Goal: Task Accomplishment & Management: Manage account settings

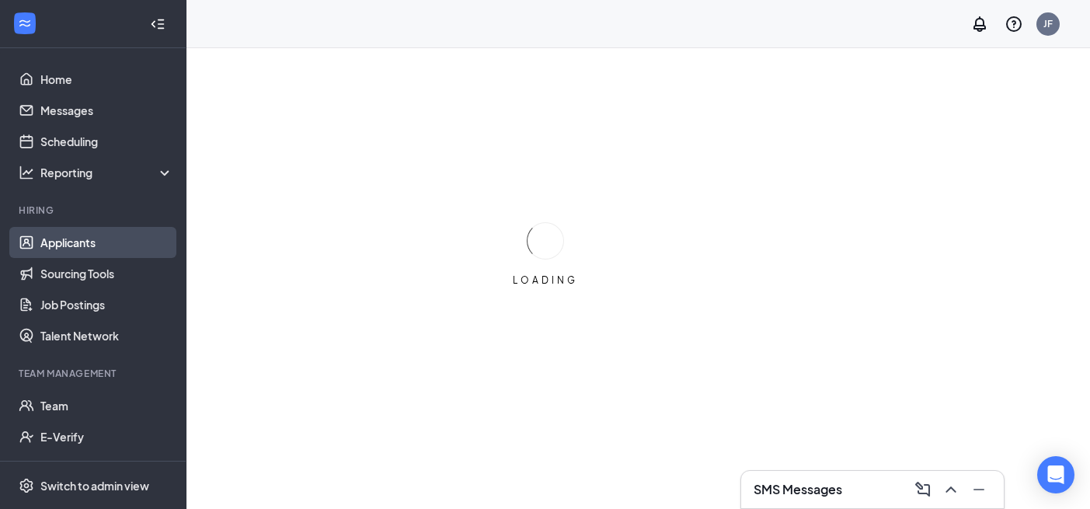
click at [125, 239] on link "Applicants" at bounding box center [106, 242] width 133 height 31
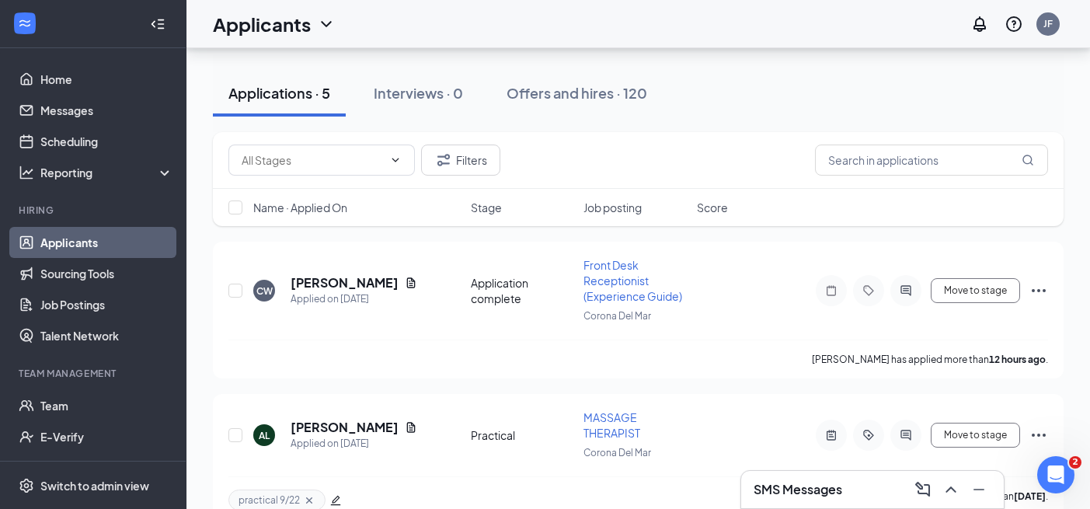
scroll to position [150, 0]
click at [326, 274] on h5 "[PERSON_NAME]" at bounding box center [344, 281] width 108 height 17
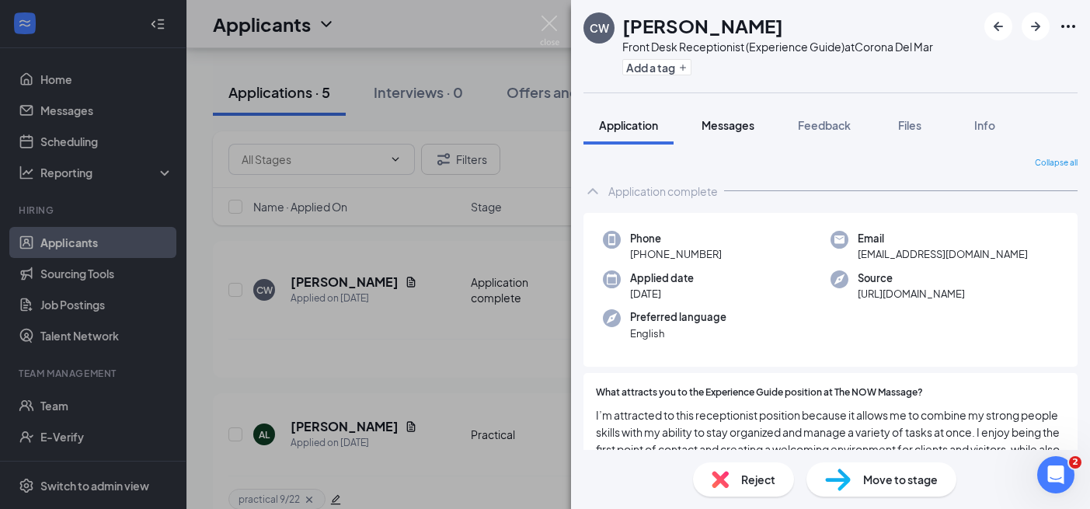
click at [735, 129] on span "Messages" at bounding box center [727, 125] width 53 height 14
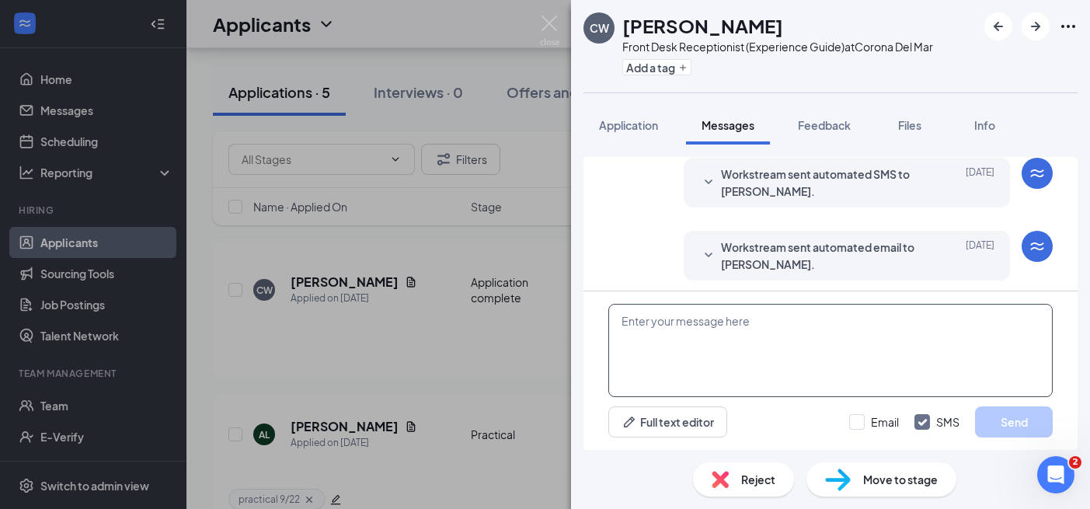
scroll to position [57, 0]
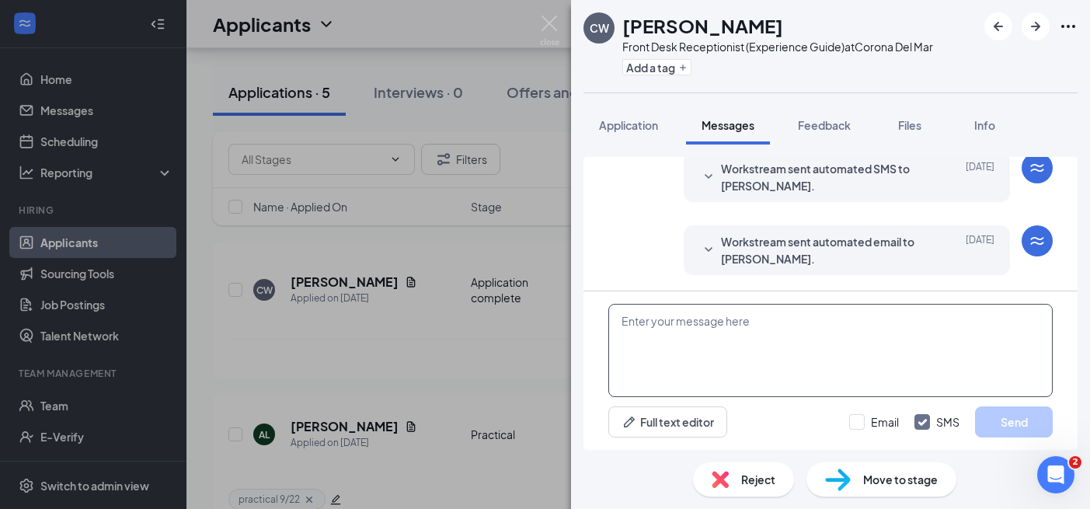
click at [744, 375] on textarea at bounding box center [830, 350] width 444 height 93
paste textarea "Hi X - I’ve received your application and would love to learn more about you, a…"
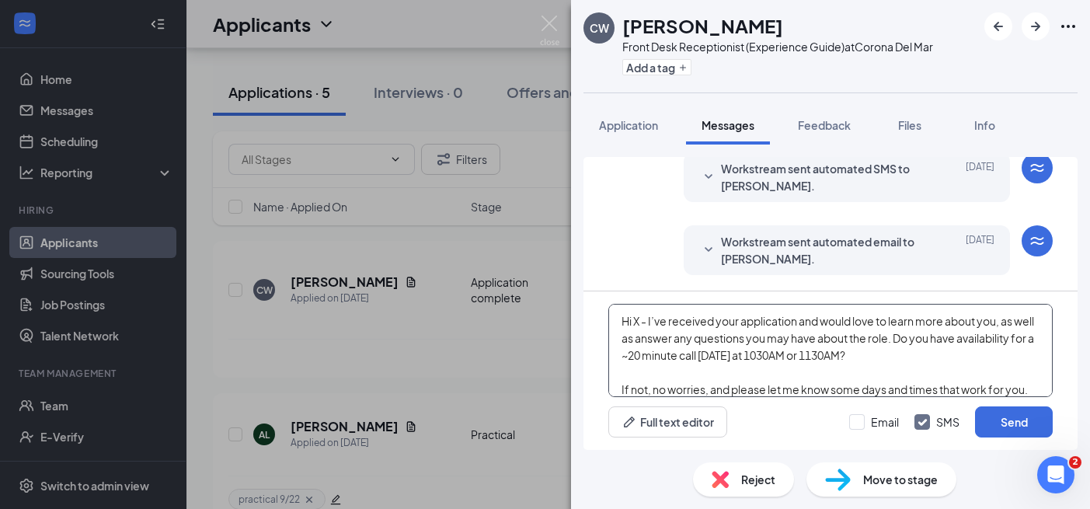
scroll to position [85, 0]
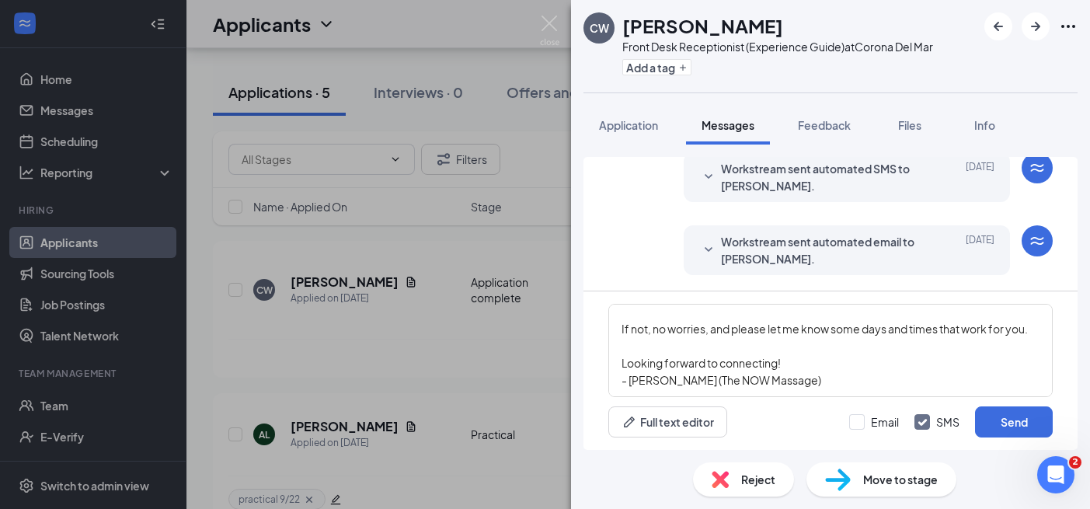
click at [653, 25] on h1 "[PERSON_NAME]" at bounding box center [702, 25] width 161 height 26
copy h1 "[PERSON_NAME]"
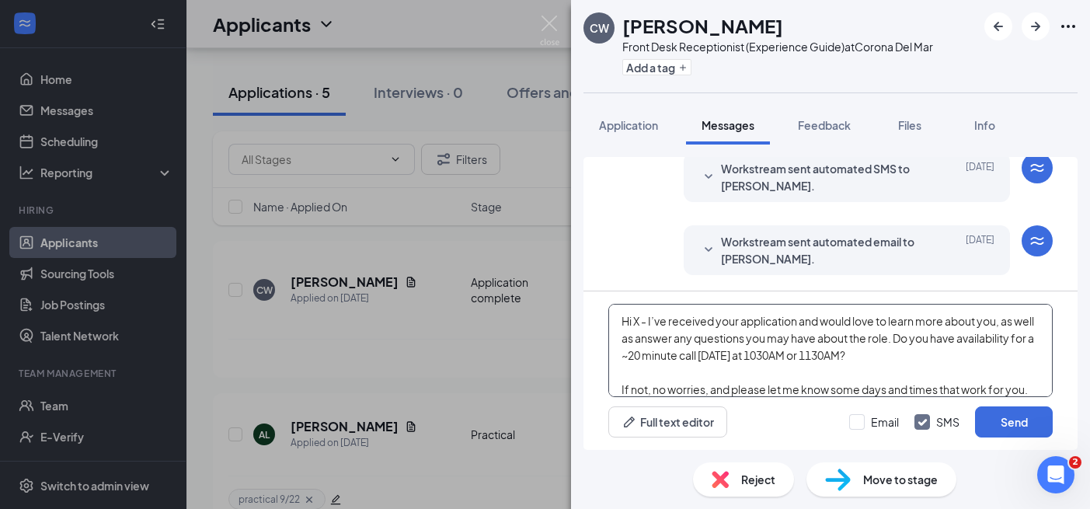
click at [635, 315] on textarea "Hi X - I’ve received your application and would love to learn more about you, a…" at bounding box center [830, 350] width 444 height 93
paste textarea "[PERSON_NAME]"
click at [787, 359] on textarea "Hi [PERSON_NAME] - I’ve received your application and would love to learn more …" at bounding box center [830, 350] width 444 height 93
drag, startPoint x: 951, startPoint y: 346, endPoint x: 845, endPoint y: 349, distance: 105.7
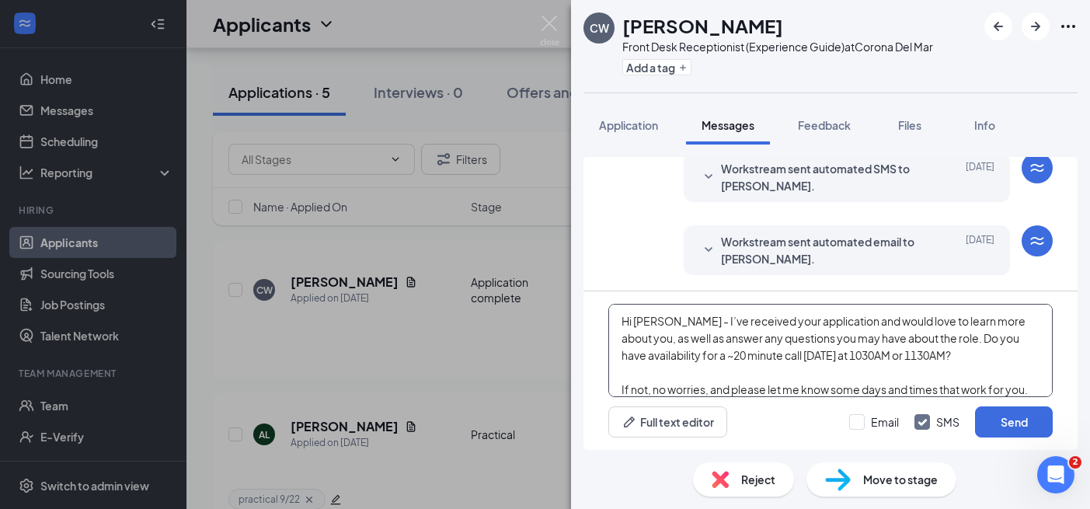
click at [843, 350] on textarea "Hi [PERSON_NAME] - I’ve received your application and would love to learn more …" at bounding box center [830, 350] width 444 height 93
click at [929, 349] on textarea "Hi [PERSON_NAME] - I’ve received your application and would love to learn more …" at bounding box center [830, 350] width 444 height 93
drag, startPoint x: 943, startPoint y: 355, endPoint x: 821, endPoint y: 354, distance: 121.9
click at [821, 354] on textarea "Hi [PERSON_NAME] - I’ve received your application and would love to learn more …" at bounding box center [830, 350] width 444 height 93
drag, startPoint x: 986, startPoint y: 357, endPoint x: 1009, endPoint y: 378, distance: 30.8
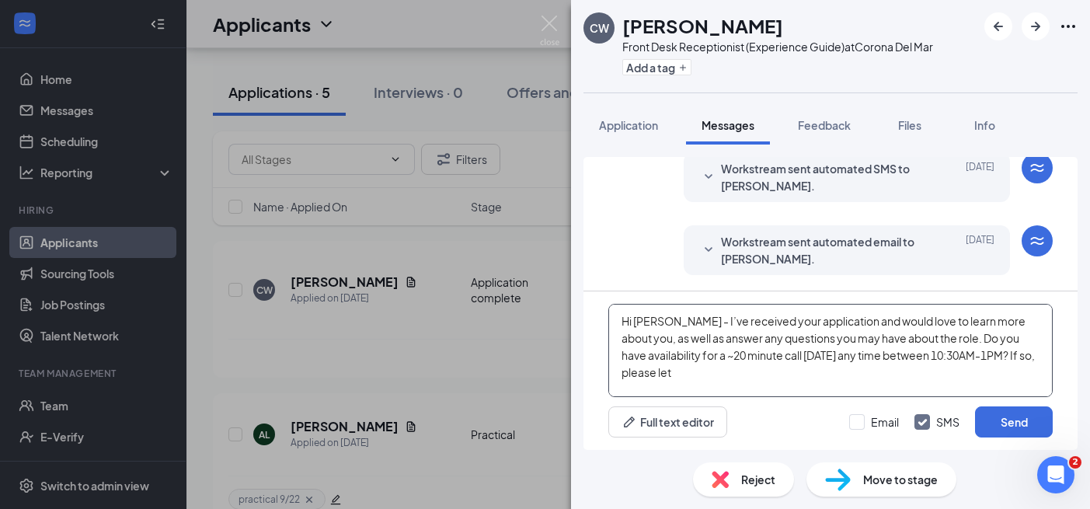
click at [1009, 378] on textarea "Hi [PERSON_NAME] - I’ve received your application and would love to learn more …" at bounding box center [830, 350] width 444 height 93
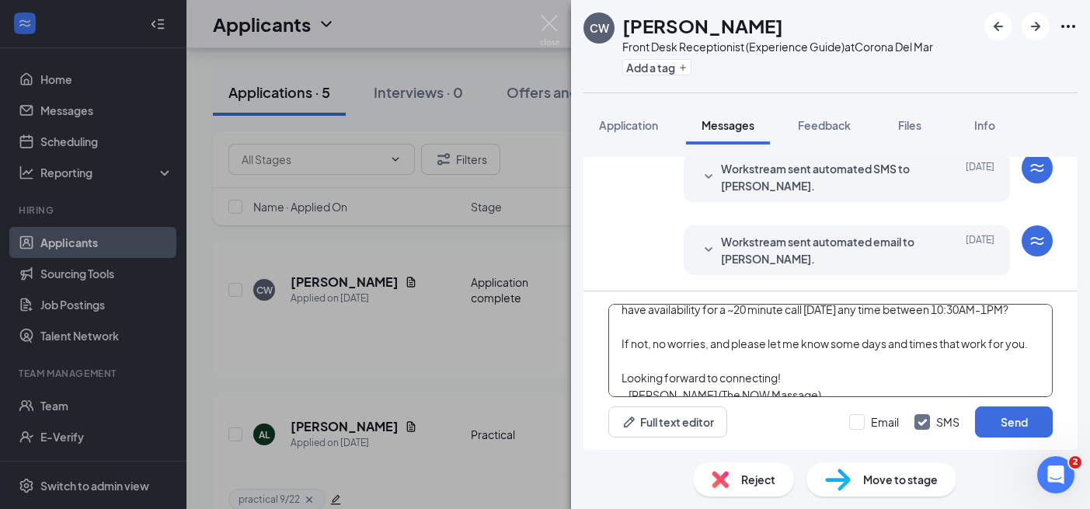
scroll to position [58, 0]
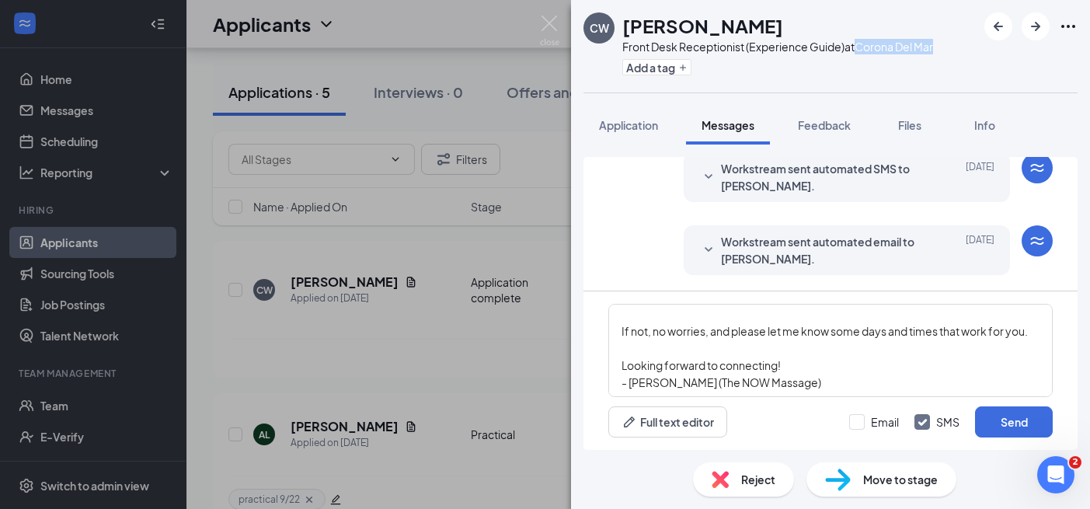
drag, startPoint x: 937, startPoint y: 49, endPoint x: 862, endPoint y: 49, distance: 75.3
click at [862, 49] on div "[PERSON_NAME] Front Desk Receptionist (Experience Guide) at [GEOGRAPHIC_DATA] A…" at bounding box center [830, 46] width 519 height 92
copy div "Corona Del Mar"
click at [761, 381] on textarea "Hi [PERSON_NAME] - I’ve received your application and would love to learn more …" at bounding box center [830, 350] width 444 height 93
paste textarea "Corona Del Mar"
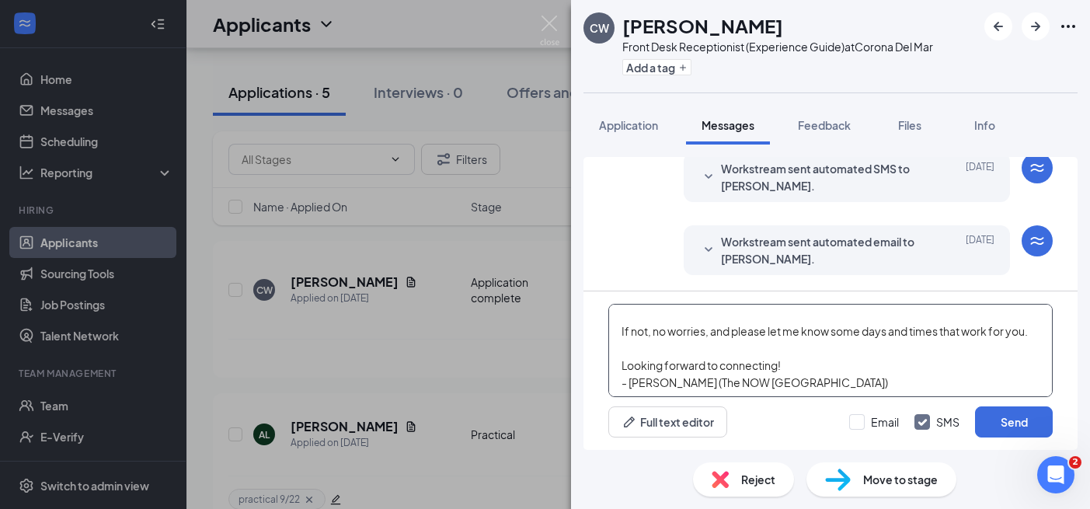
click at [796, 385] on textarea "Hi [PERSON_NAME] - I’ve received your application and would love to learn more …" at bounding box center [830, 350] width 444 height 93
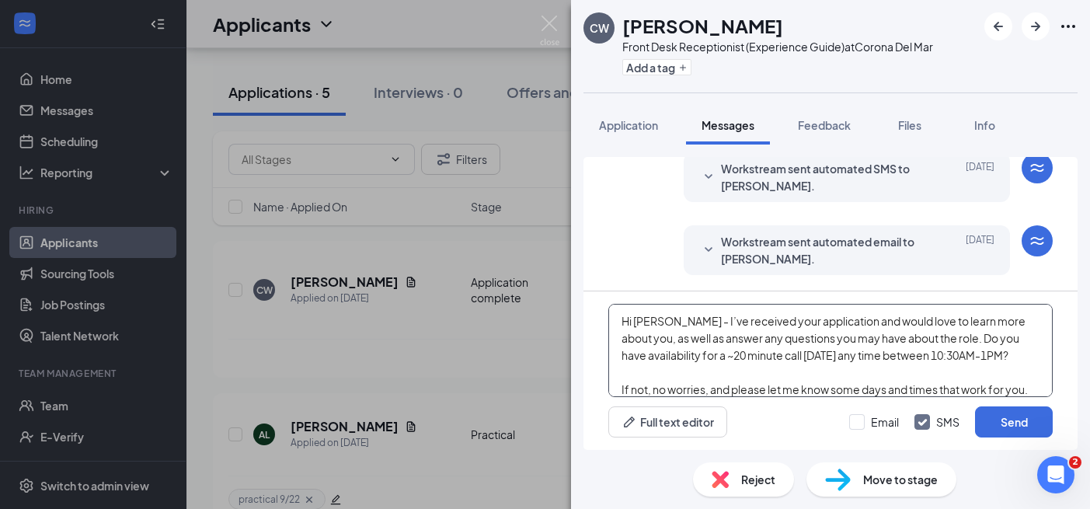
drag, startPoint x: 632, startPoint y: 323, endPoint x: 586, endPoint y: 323, distance: 45.8
click at [586, 323] on div "Hi [PERSON_NAME] - I’ve received your application and would love to learn more …" at bounding box center [830, 370] width 494 height 158
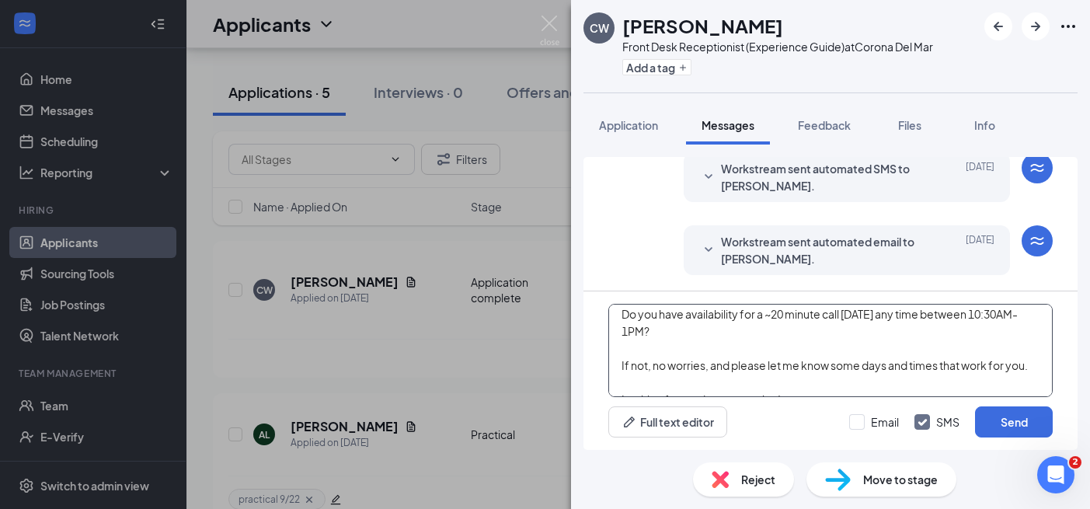
scroll to position [74, 0]
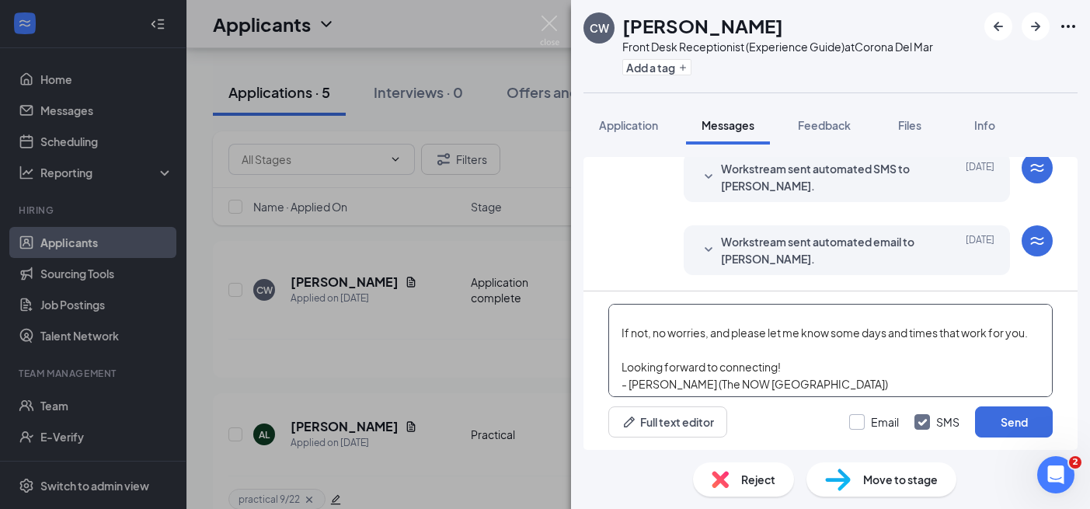
type textarea "Good morning, [PERSON_NAME] - I’ve received your application and would love to …"
click at [874, 425] on input "Email" at bounding box center [874, 422] width 50 height 16
checkbox input "true"
click at [798, 391] on textarea "Good morning, [PERSON_NAME] - I’ve received your application and would love to …" at bounding box center [830, 350] width 444 height 93
type textarea "Good morning, [PERSON_NAME] - I’ve received your application and would love to …"
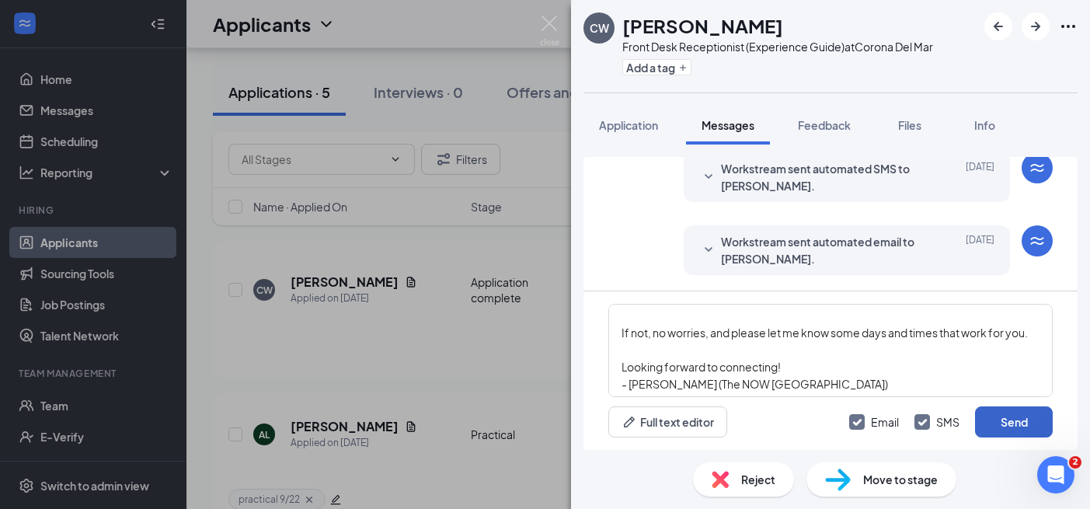
click at [1041, 418] on button "Send" at bounding box center [1014, 421] width 78 height 31
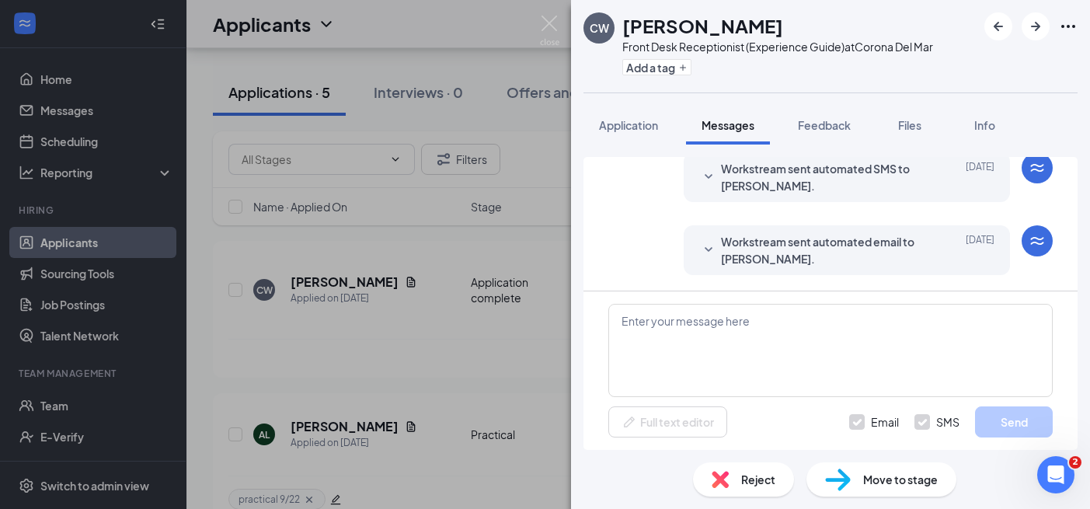
scroll to position [0, 0]
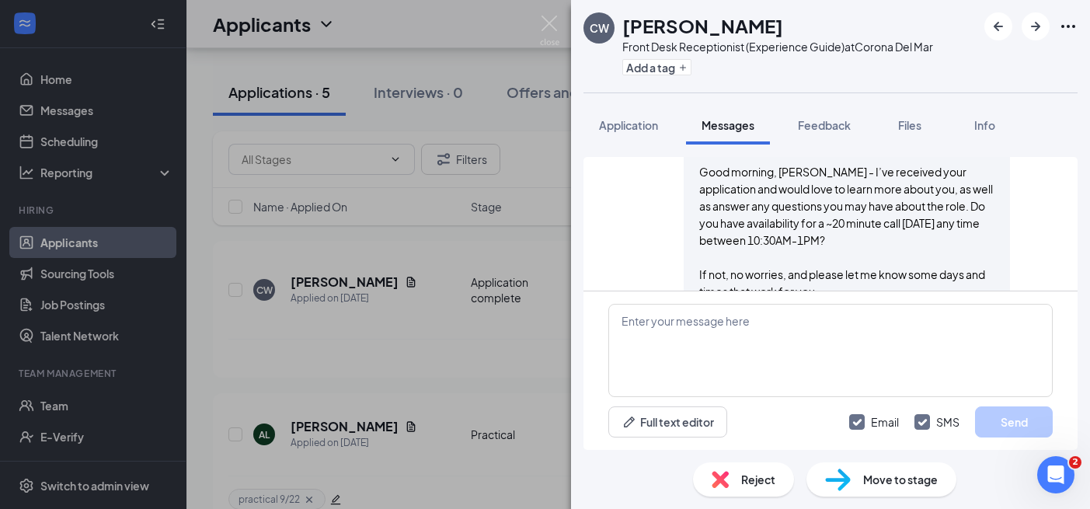
click at [913, 480] on span "Move to stage" at bounding box center [900, 479] width 75 height 17
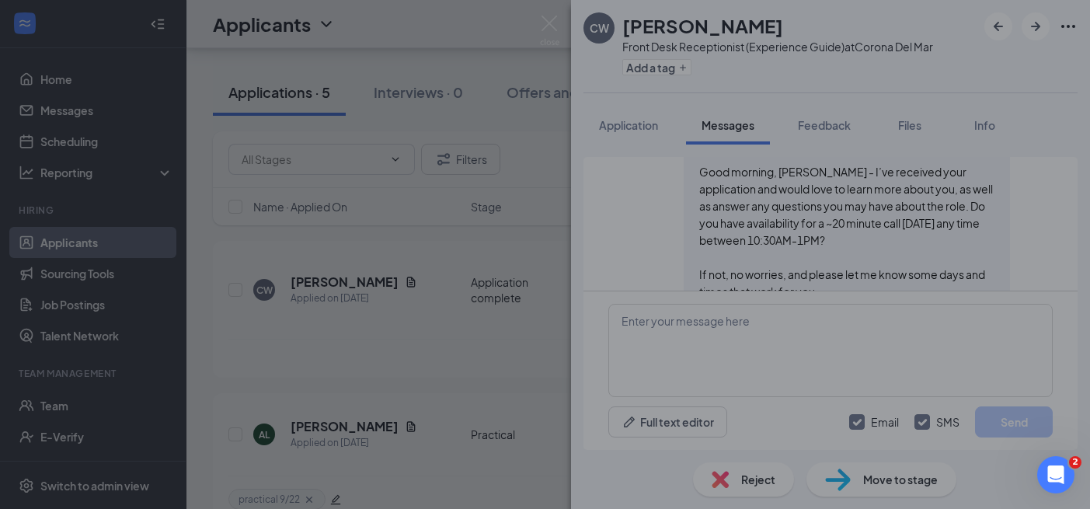
scroll to position [567, 0]
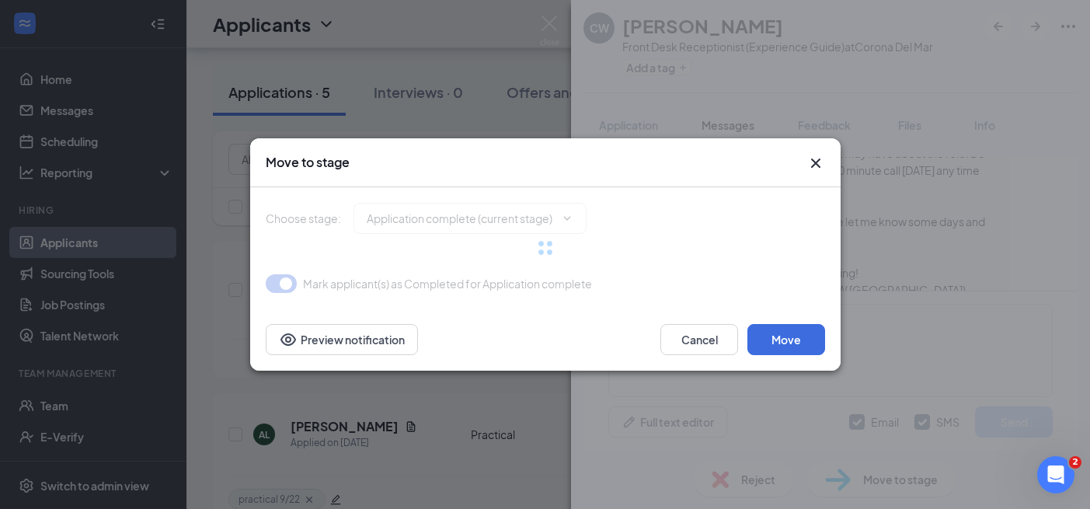
type input "Phone screen requested (next stage)"
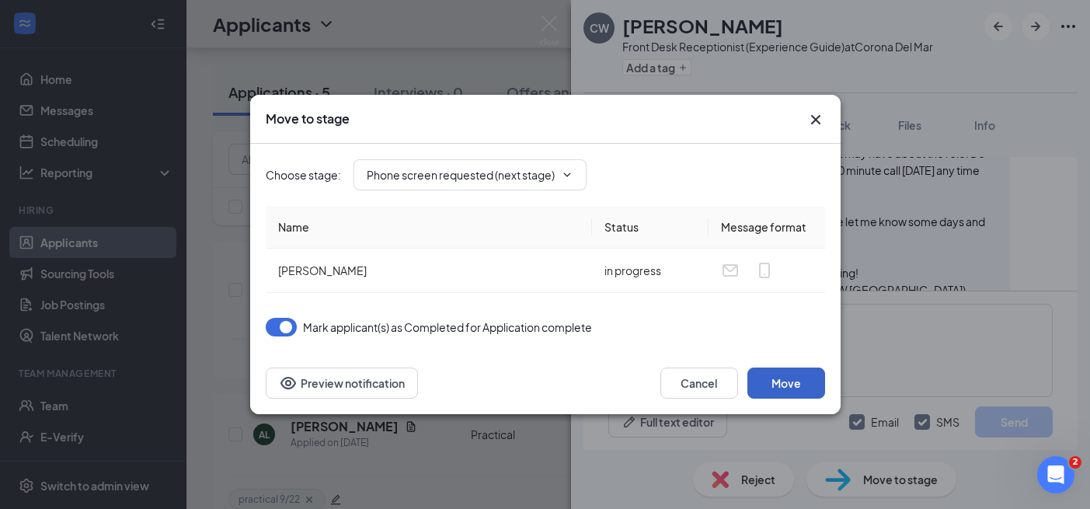
click at [795, 388] on button "Move" at bounding box center [786, 382] width 78 height 31
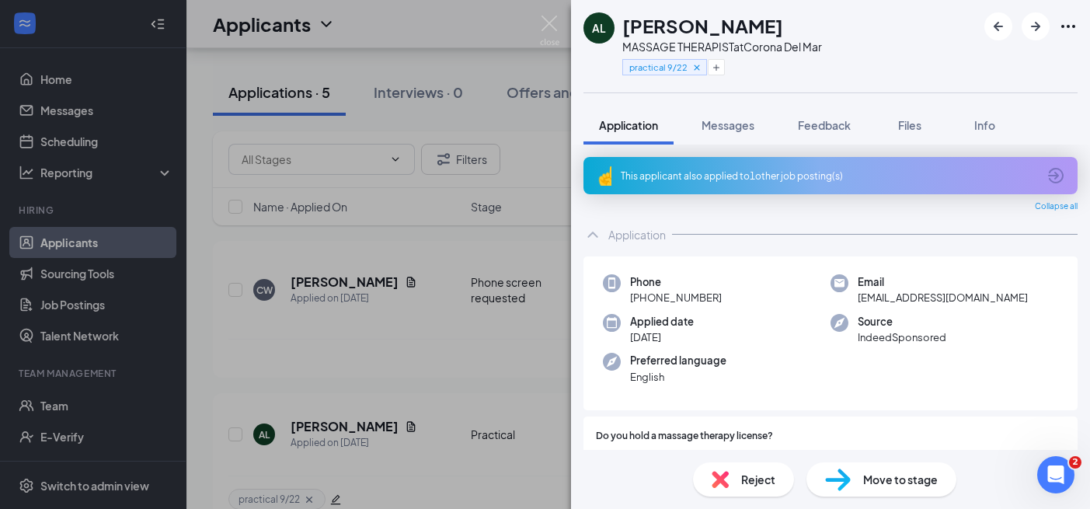
click at [402, 395] on div "AL Alexandria Leventakis MASSAGE THERAPIST at [GEOGRAPHIC_DATA] Mar practical 9…" at bounding box center [545, 254] width 1090 height 509
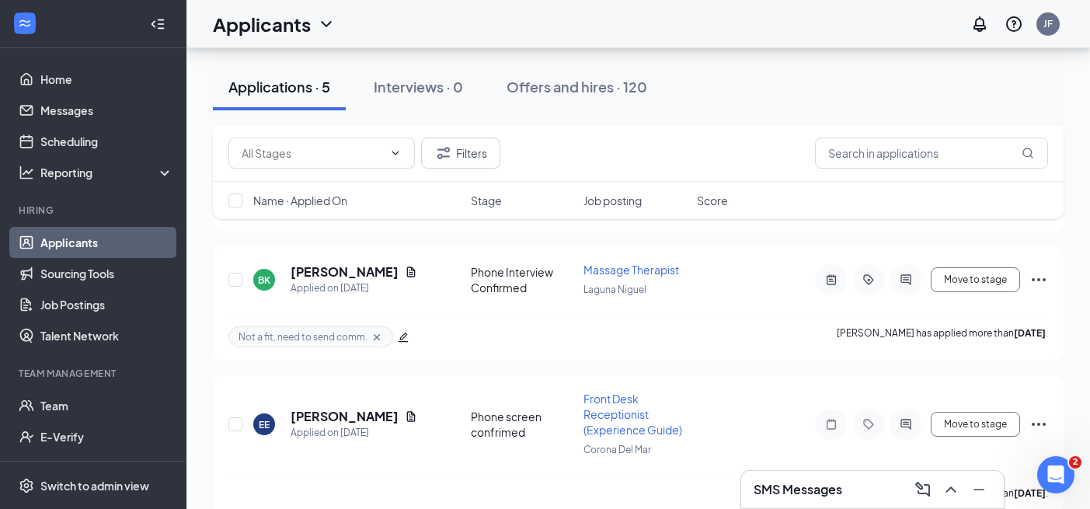
scroll to position [609, 0]
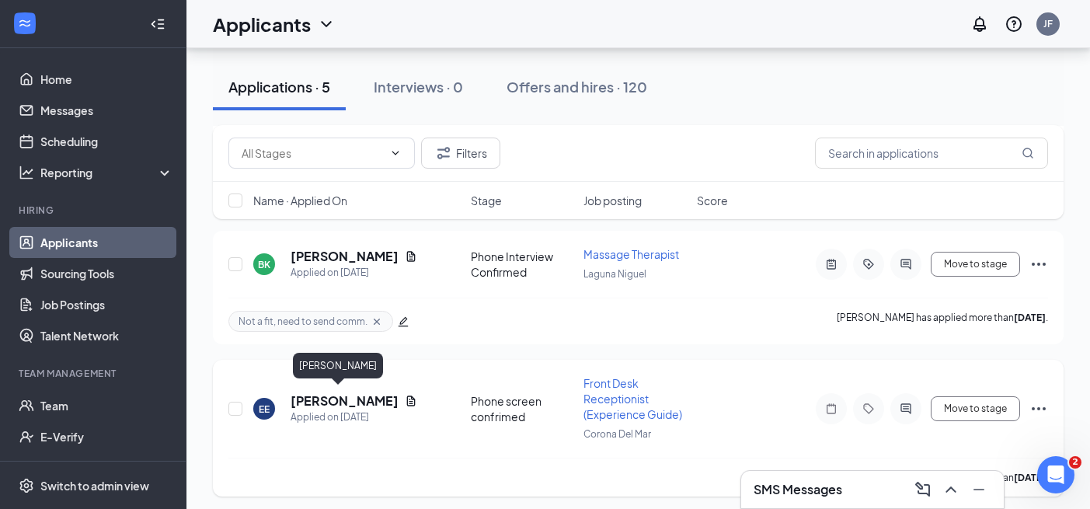
click at [335, 392] on h5 "[PERSON_NAME]" at bounding box center [344, 400] width 108 height 17
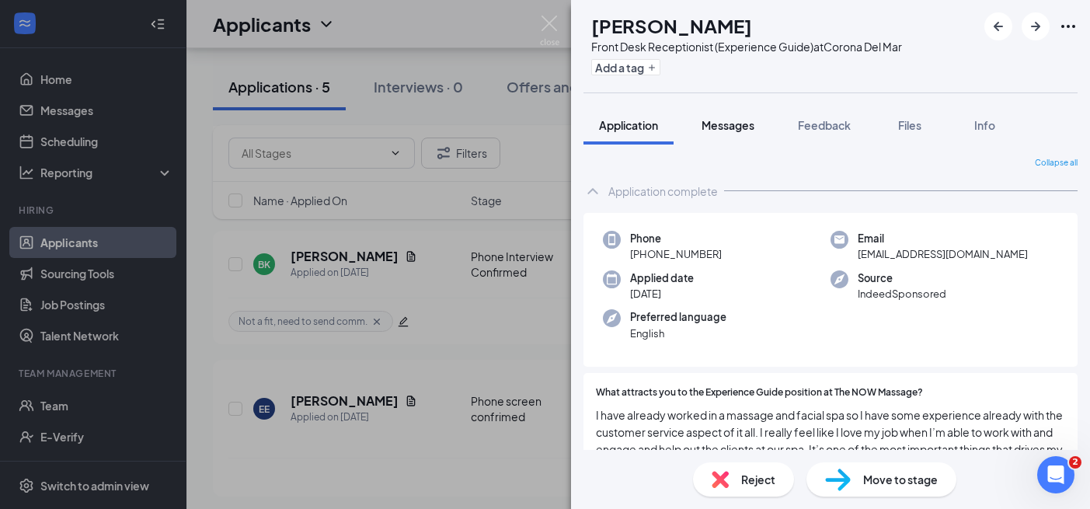
click at [735, 130] on span "Messages" at bounding box center [727, 125] width 53 height 14
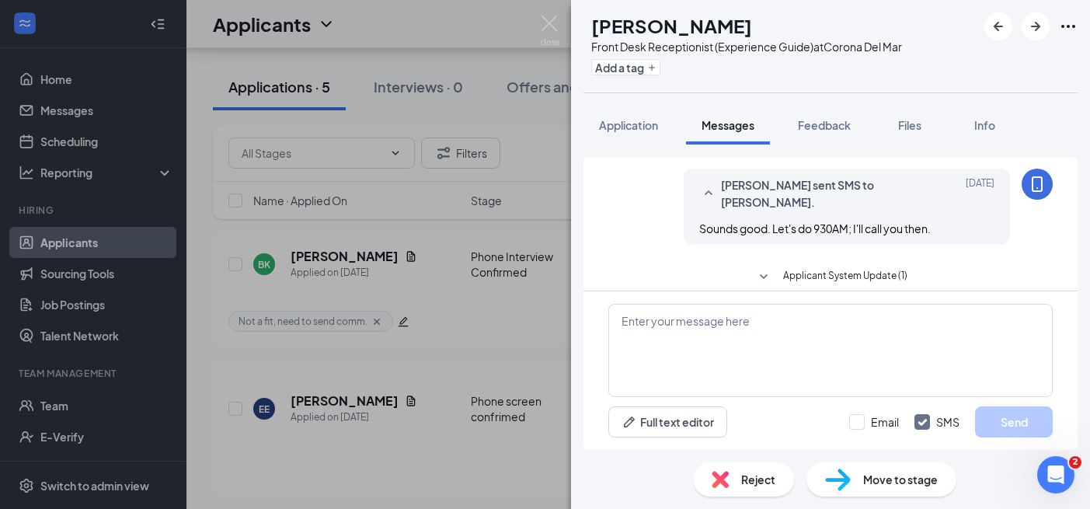
scroll to position [1065, 0]
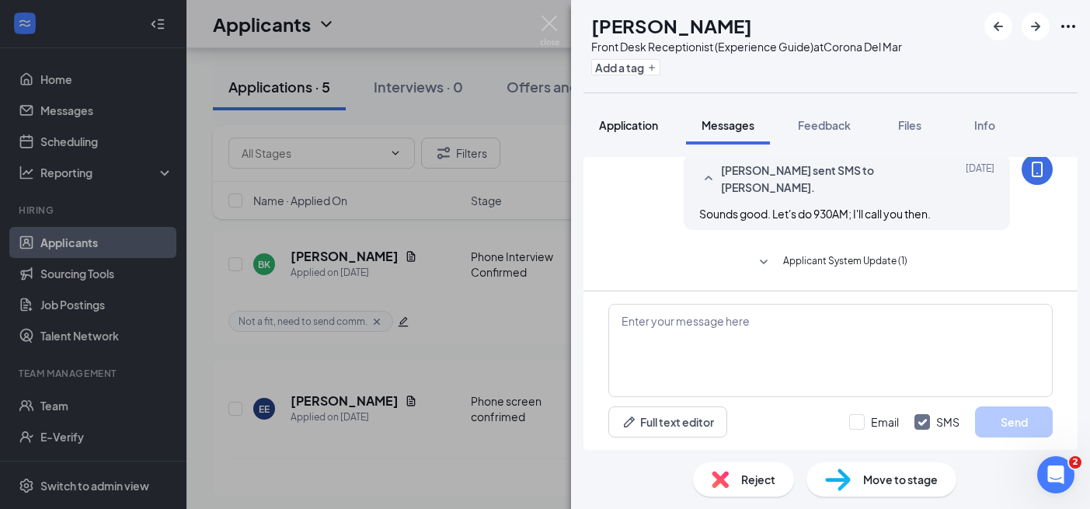
click at [633, 138] on button "Application" at bounding box center [628, 125] width 90 height 39
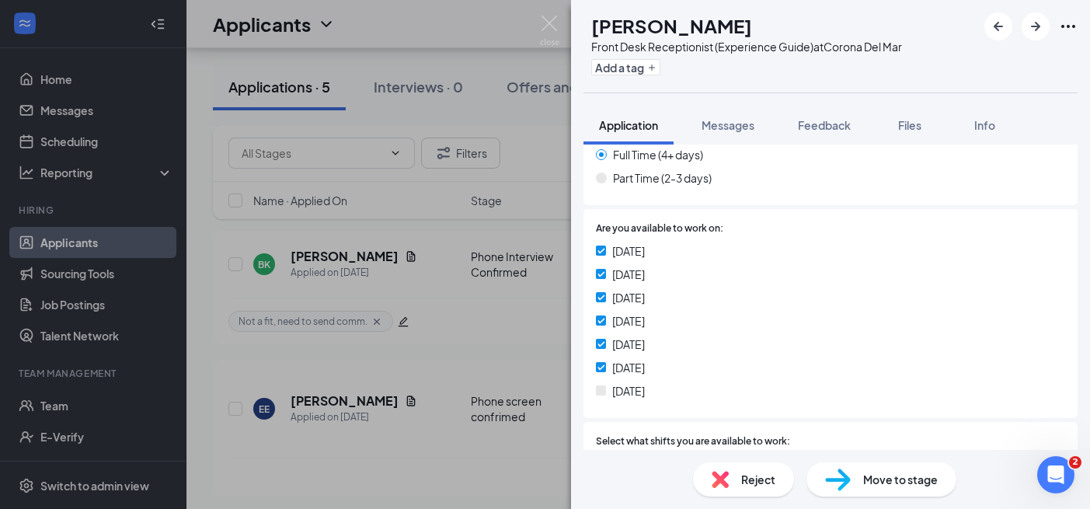
scroll to position [547, 0]
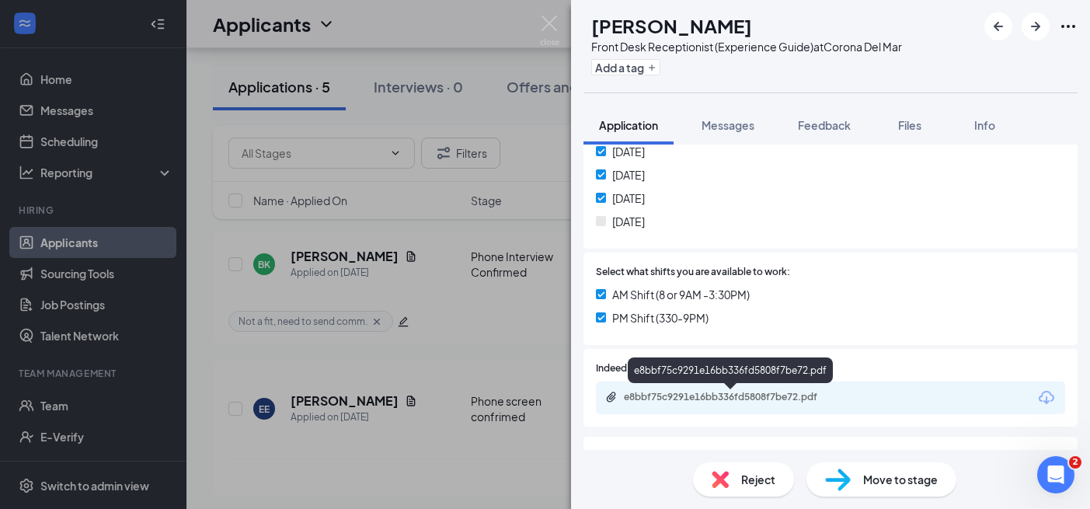
click at [685, 403] on div "e8bbf75c9291e16bb336fd5808f7be72.pdf" at bounding box center [731, 398] width 252 height 15
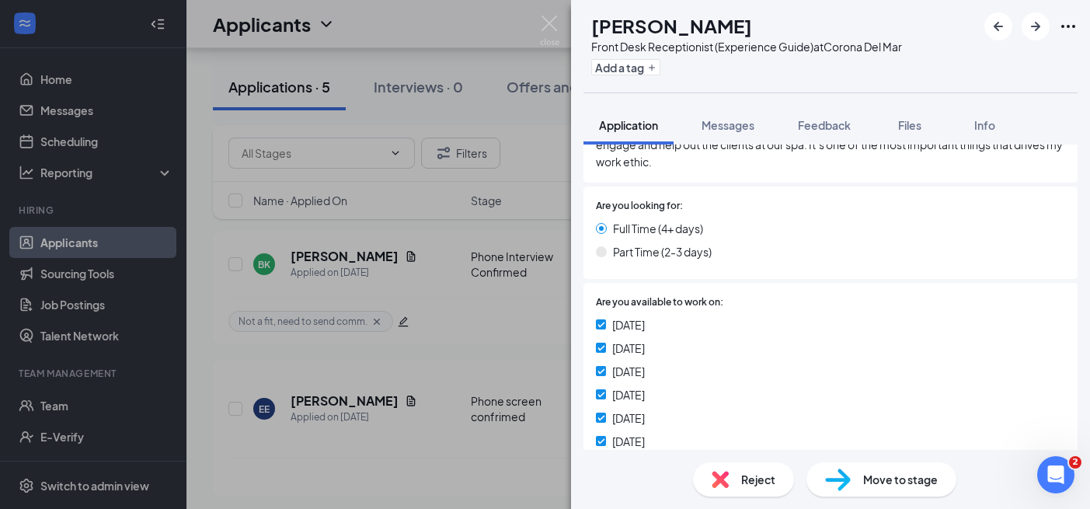
scroll to position [269, 0]
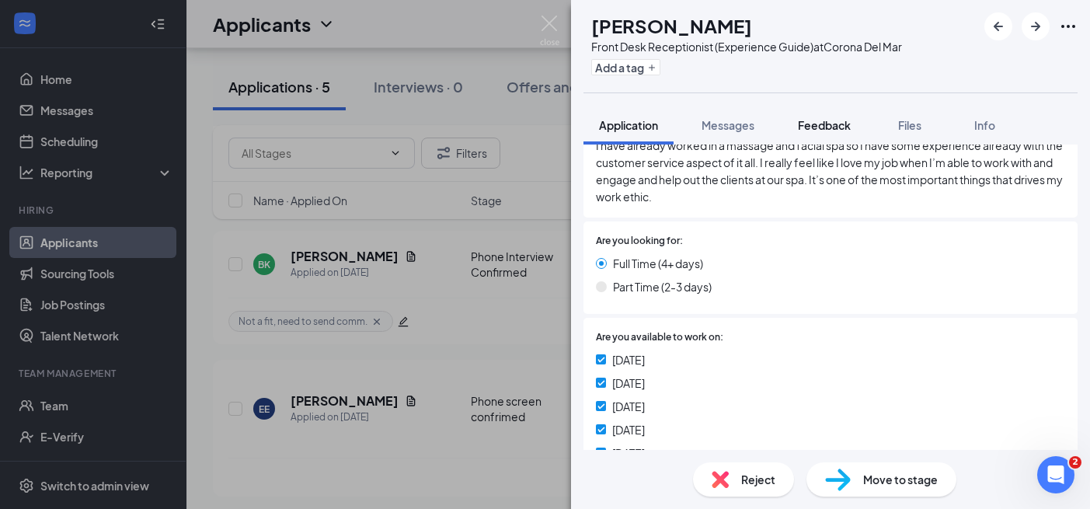
click at [836, 137] on button "Feedback" at bounding box center [824, 125] width 84 height 39
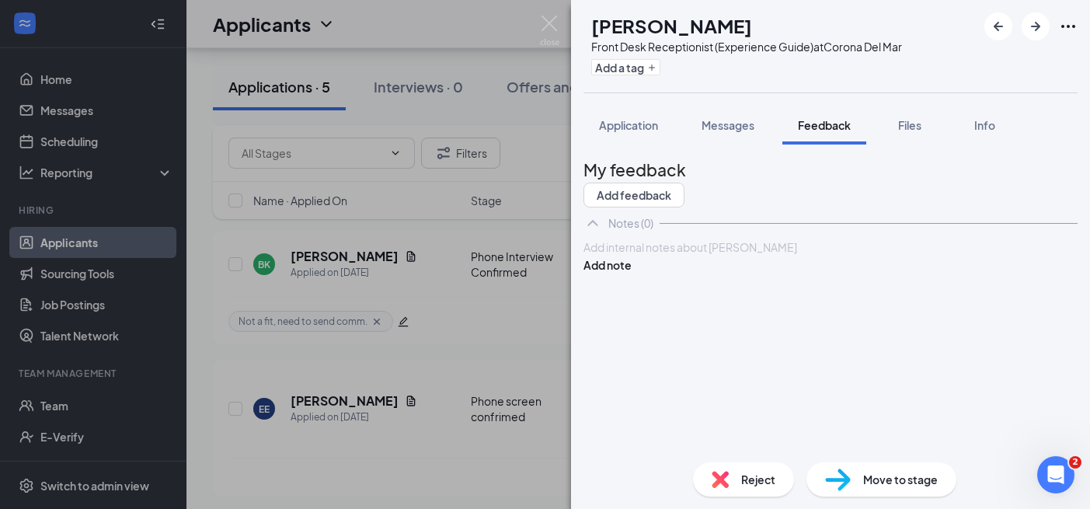
click at [757, 255] on div at bounding box center [830, 247] width 492 height 16
click at [697, 270] on span "Owner owns Tutstin and Lake" at bounding box center [656, 263] width 145 height 14
click at [798, 272] on div "Owner owns [GEOGRAPHIC_DATA]" at bounding box center [830, 263] width 492 height 16
click at [813, 272] on div "Owner owns [GEOGRAPHIC_DATA]" at bounding box center [830, 263] width 492 height 16
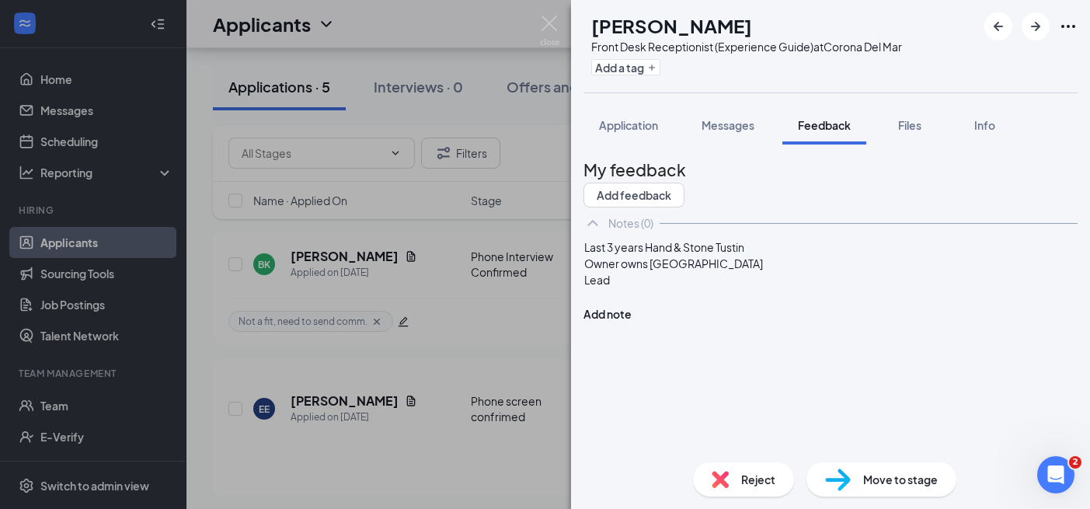
drag, startPoint x: 818, startPoint y: 312, endPoint x: 822, endPoint y: 303, distance: 10.4
click at [818, 272] on div "Owner owns [GEOGRAPHIC_DATA]" at bounding box center [830, 263] width 492 height 16
click at [791, 288] on div "Lead" at bounding box center [830, 280] width 492 height 16
click at [659, 321] on div "Recently long time manager" at bounding box center [830, 312] width 492 height 16
click at [782, 321] on div "Recently a long time manager" at bounding box center [830, 312] width 492 height 16
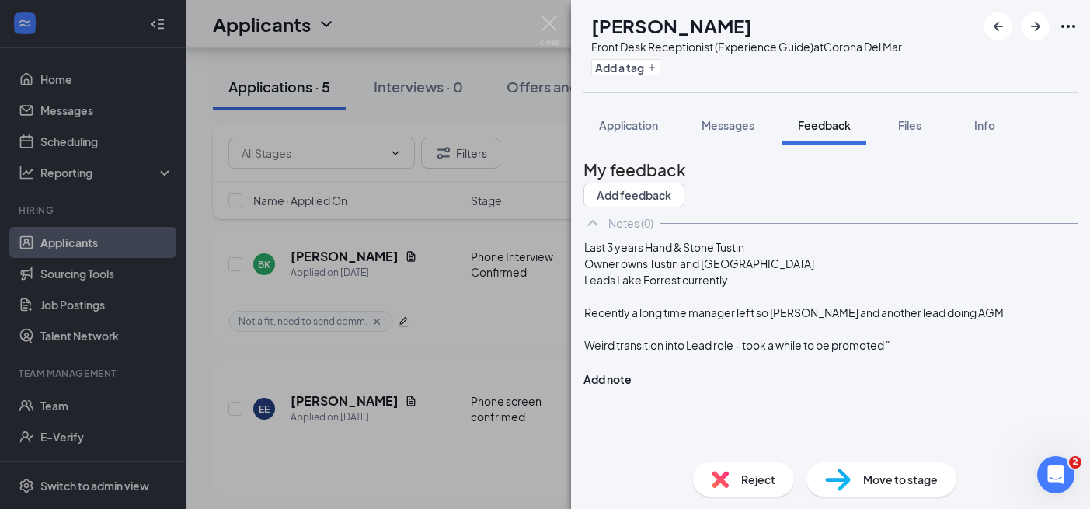
click at [616, 352] on span "Weird transition into Lead role - took a while to be promoted "" at bounding box center [737, 345] width 306 height 14
click at [895, 352] on span ""Weird transition into Lead role - took a while to be promoted "" at bounding box center [739, 345] width 311 height 14
click at [978, 353] on div ""Weird transition into Lead role - took a while to be promoted"" at bounding box center [830, 345] width 492 height 16
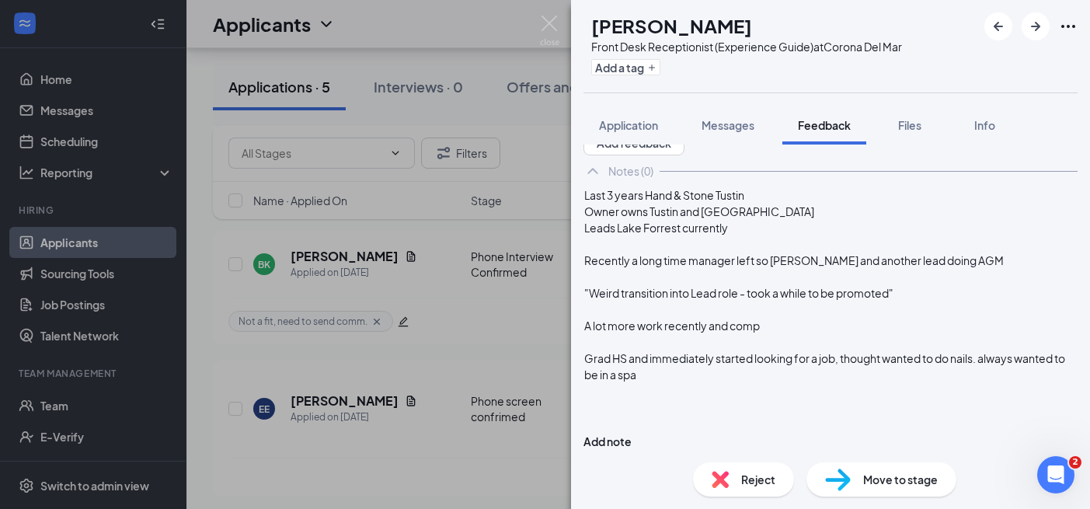
scroll to position [100, 0]
click at [805, 327] on div "A lot more work recently and comp" at bounding box center [830, 326] width 492 height 16
click at [804, 326] on span "A lot more work recently and comp no aligning" at bounding box center [699, 325] width 231 height 14
click at [870, 375] on div "Grad HS and immediately started looking for a job, thought wanted to do nails. …" at bounding box center [830, 366] width 492 height 33
click at [825, 374] on span "Grad HS and immediately started looking for a job, thought wanted to do nails. …" at bounding box center [825, 366] width 482 height 30
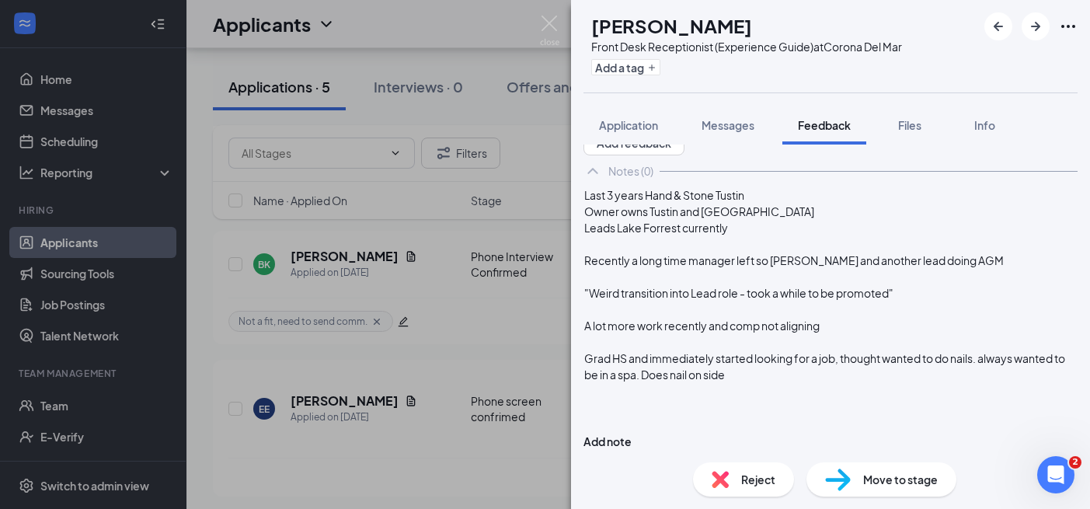
click at [909, 374] on div "Grad HS and immediately started looking for a job, thought wanted to do nails. …" at bounding box center [830, 366] width 492 height 33
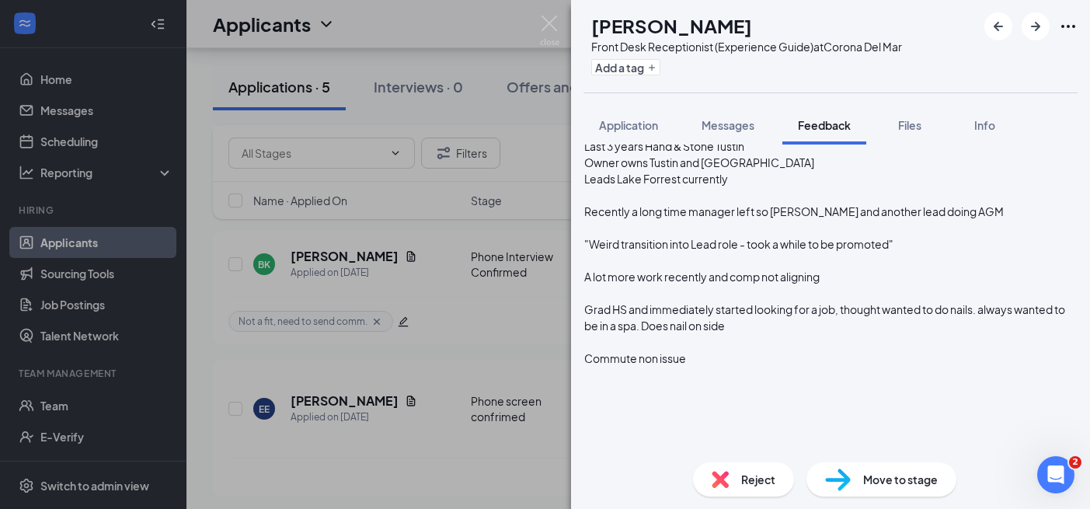
scroll to position [99, 0]
click at [673, 155] on span "Last 3 years Hand & Stone Tustin" at bounding box center [664, 148] width 160 height 14
click at [775, 189] on div "Leads Lake Forrest currently" at bounding box center [830, 180] width 492 height 16
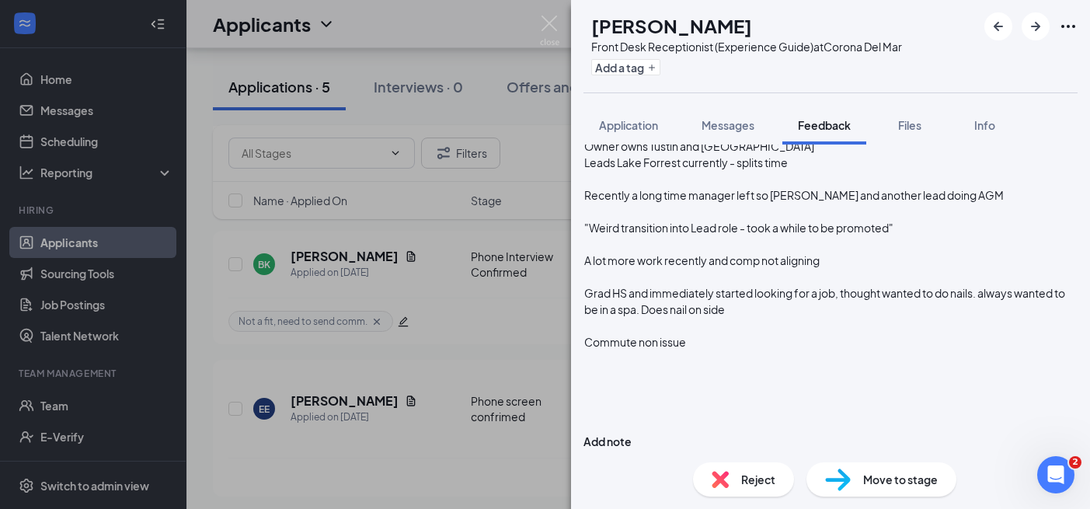
click at [795, 383] on div at bounding box center [830, 375] width 492 height 16
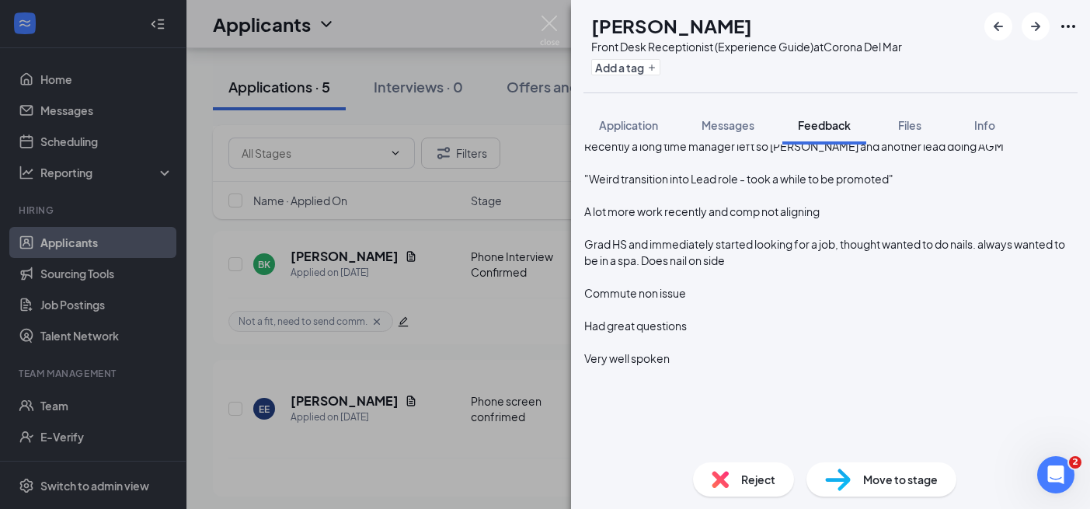
scroll to position [231, 0]
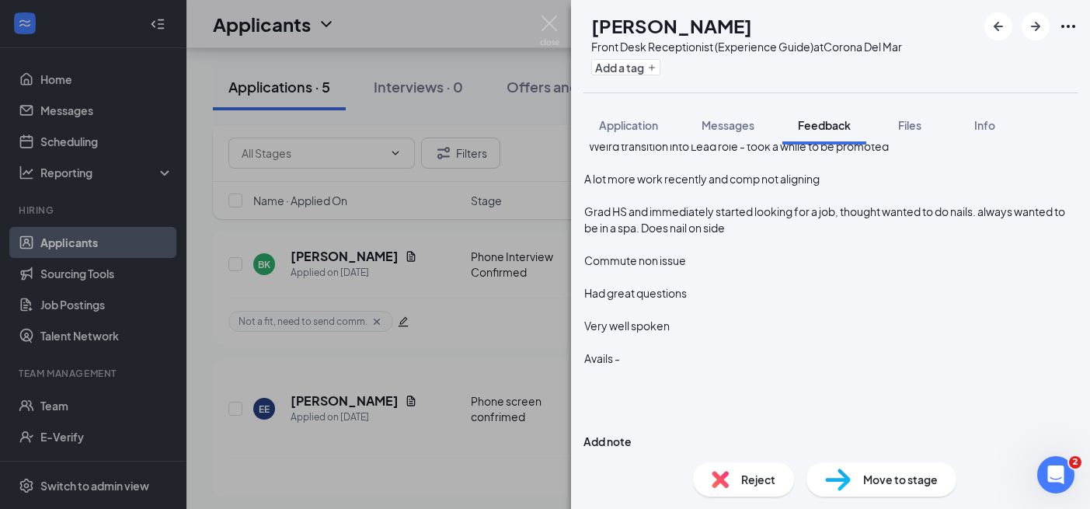
click at [771, 334] on div "Very well spoken" at bounding box center [830, 326] width 492 height 16
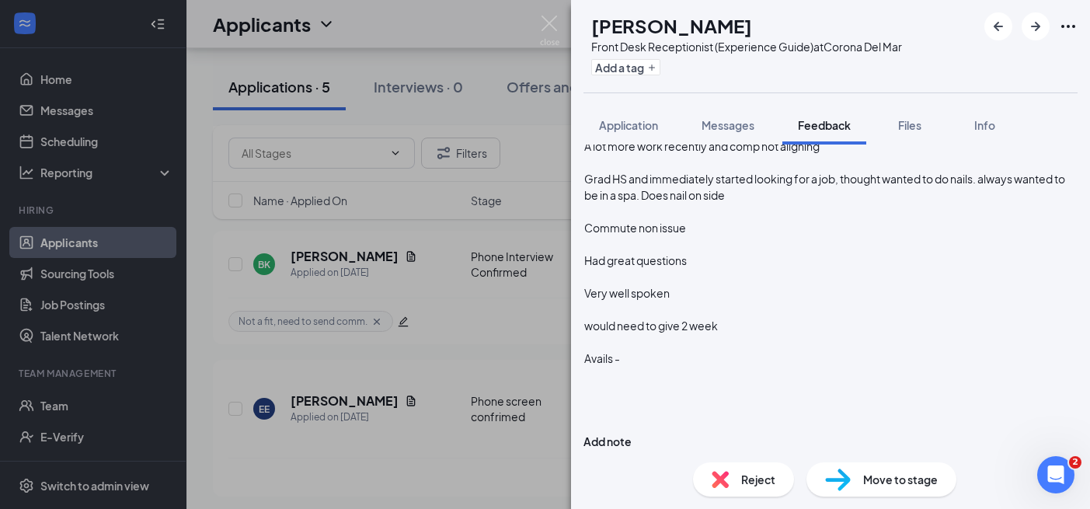
click at [727, 399] on div at bounding box center [830, 391] width 492 height 16
click at [748, 374] on div "Open Avails" at bounding box center [830, 375] width 492 height 16
drag, startPoint x: 714, startPoint y: 358, endPoint x: 591, endPoint y: 358, distance: 122.7
click at [591, 358] on div "Last 3 years at Hand & Stone Tustin Owner owns Tustin and Lake Forrest Leads La…" at bounding box center [830, 228] width 494 height 443
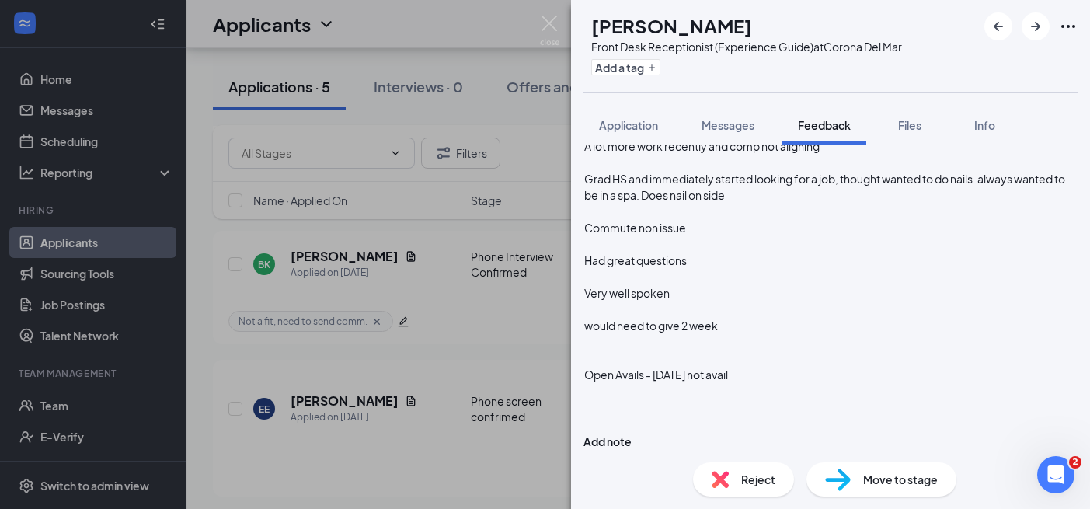
scroll to position [264, 0]
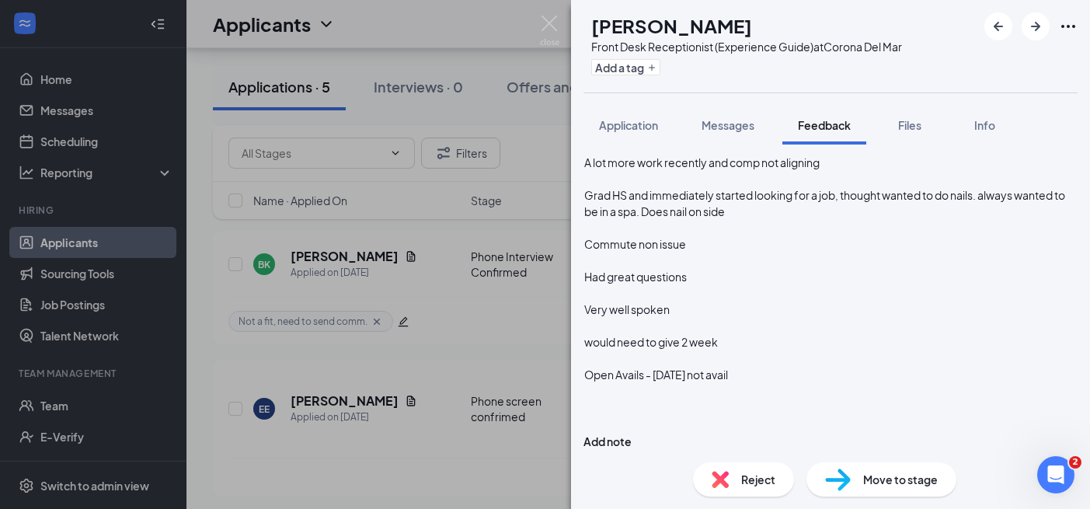
click at [827, 374] on div "Open Avails - [DATE] not avail" at bounding box center [830, 375] width 492 height 16
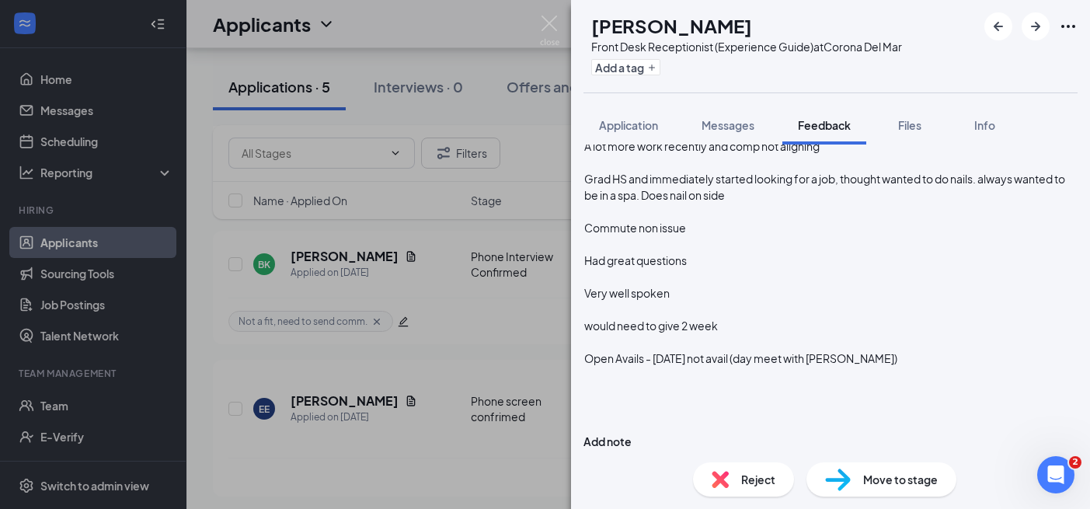
scroll to position [280, 0]
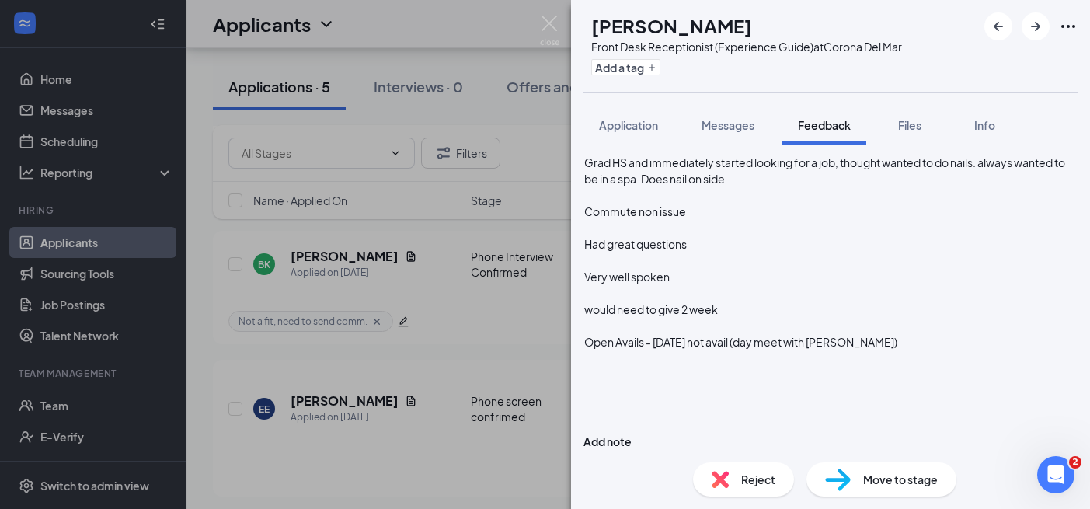
click at [790, 349] on span "Open Avails - [DATE] not avail (day meet with [PERSON_NAME])" at bounding box center [740, 342] width 313 height 14
click at [878, 367] on div at bounding box center [830, 358] width 492 height 16
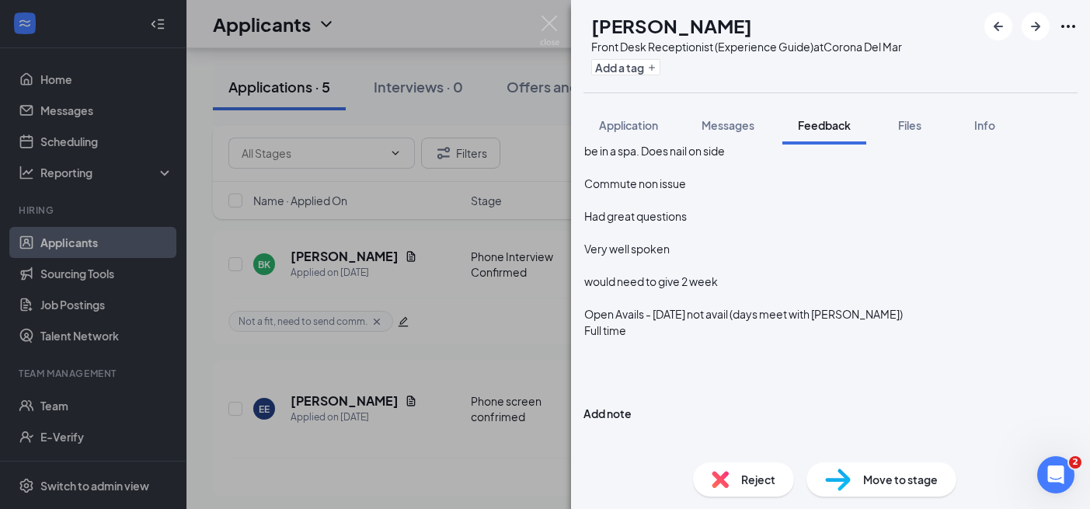
scroll to position [297, 0]
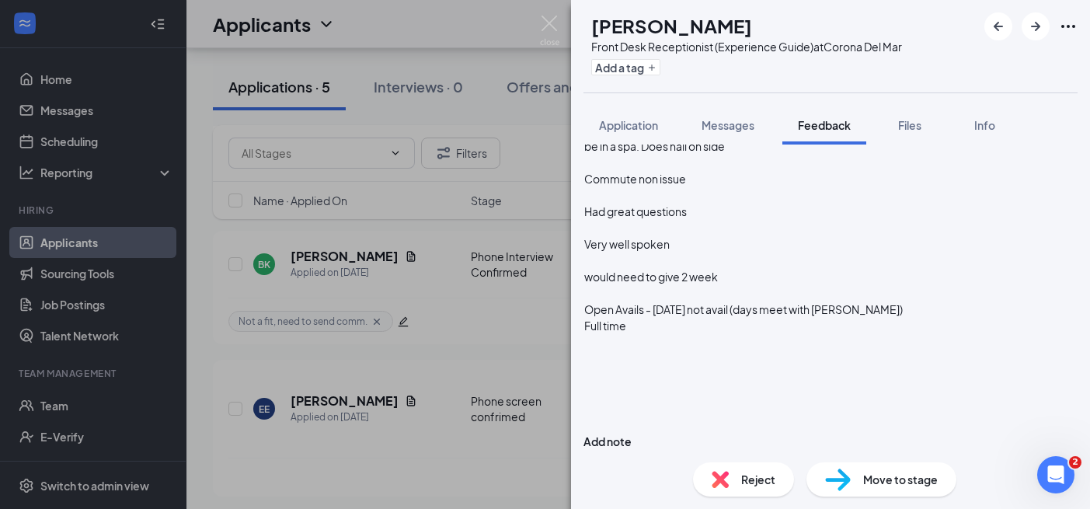
click at [692, 334] on div "Full time" at bounding box center [830, 326] width 492 height 16
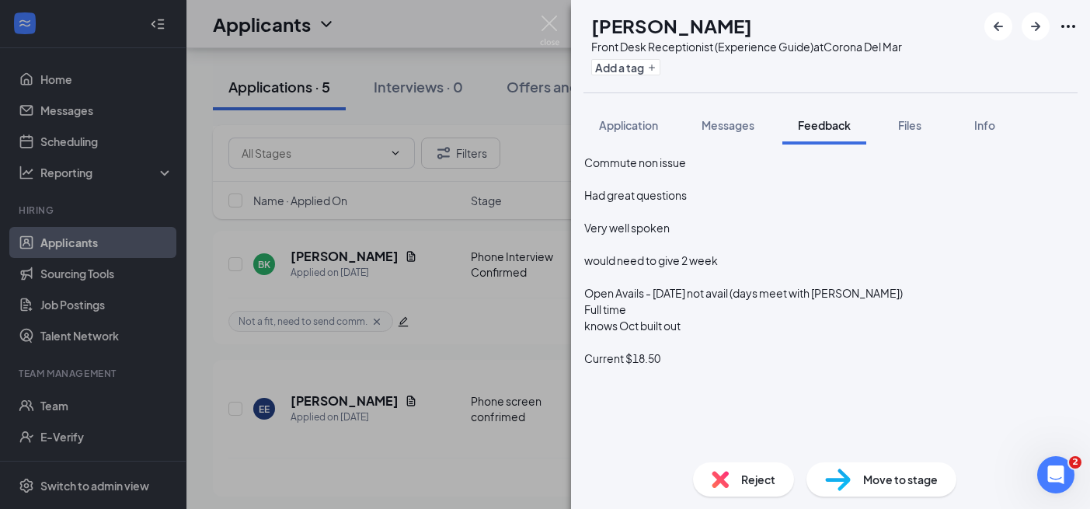
click at [658, 365] on span "Current $18.50" at bounding box center [622, 358] width 76 height 14
click at [736, 367] on div "Current at $18.50" at bounding box center [830, 358] width 492 height 16
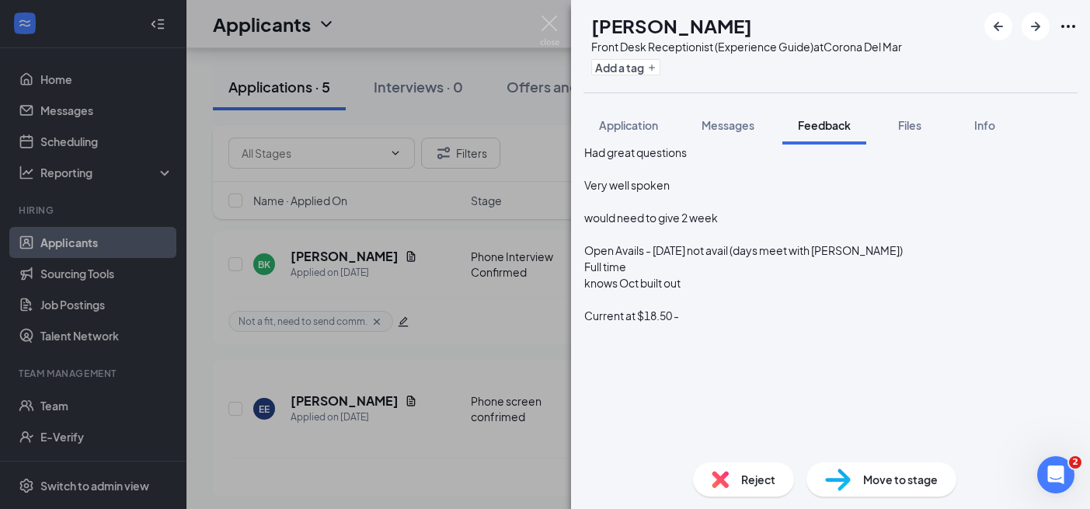
scroll to position [380, 0]
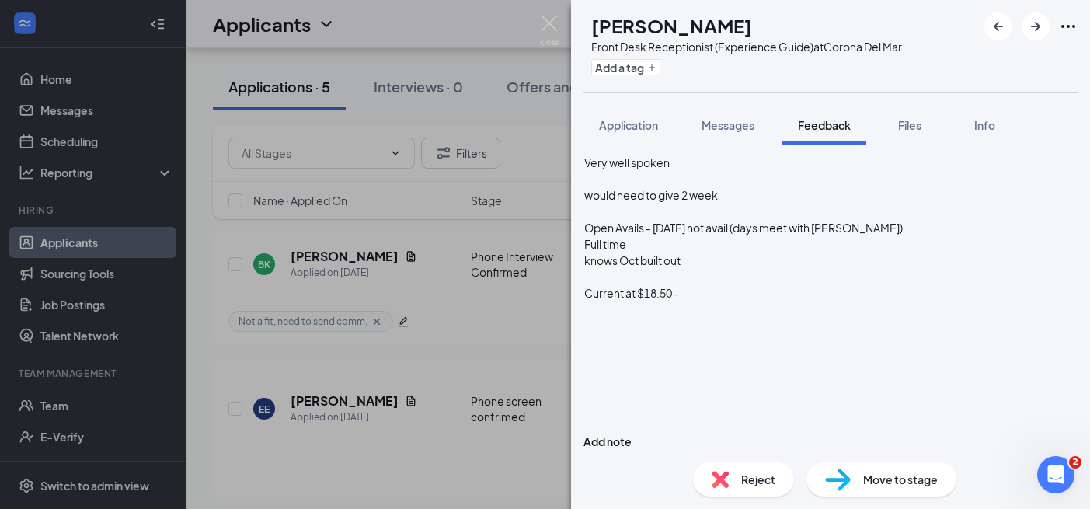
click at [734, 285] on div at bounding box center [830, 277] width 492 height 16
click at [734, 301] on div "Current at $18.50 -" at bounding box center [830, 293] width 492 height 16
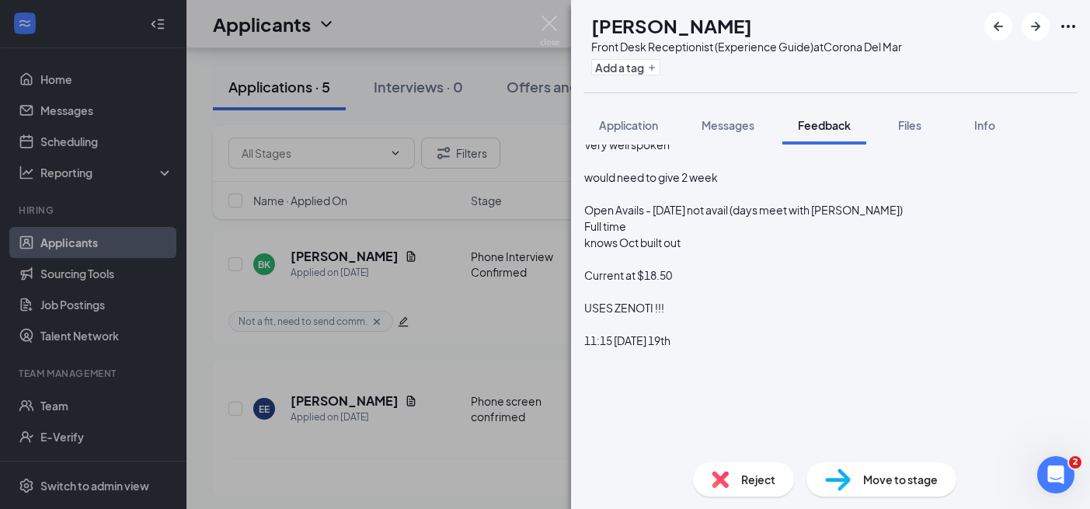
scroll to position [33, 0]
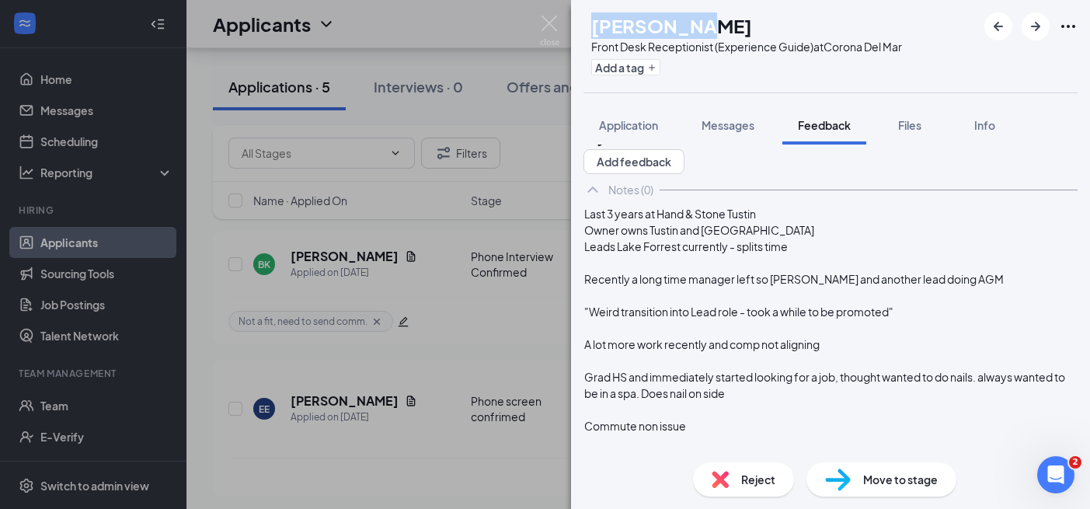
drag, startPoint x: 722, startPoint y: 30, endPoint x: 621, endPoint y: 30, distance: 101.0
click at [621, 30] on div "EE [PERSON_NAME] Front Desk Receptionist (Experience Guide) at [GEOGRAPHIC_DATA…" at bounding box center [742, 46] width 318 height 68
copy h1 "[PERSON_NAME]"
click at [817, 238] on div "Owner owns Tustin and [GEOGRAPHIC_DATA]" at bounding box center [830, 230] width 492 height 16
click at [616, 221] on span "Last 3 years at Hand & Stone Tustin" at bounding box center [670, 214] width 172 height 14
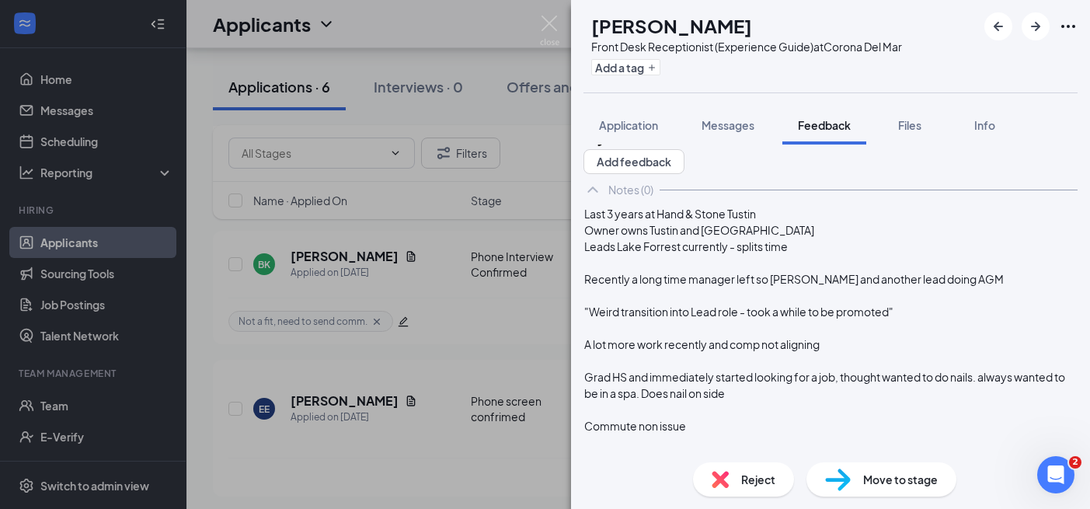
scroll to position [76, 0]
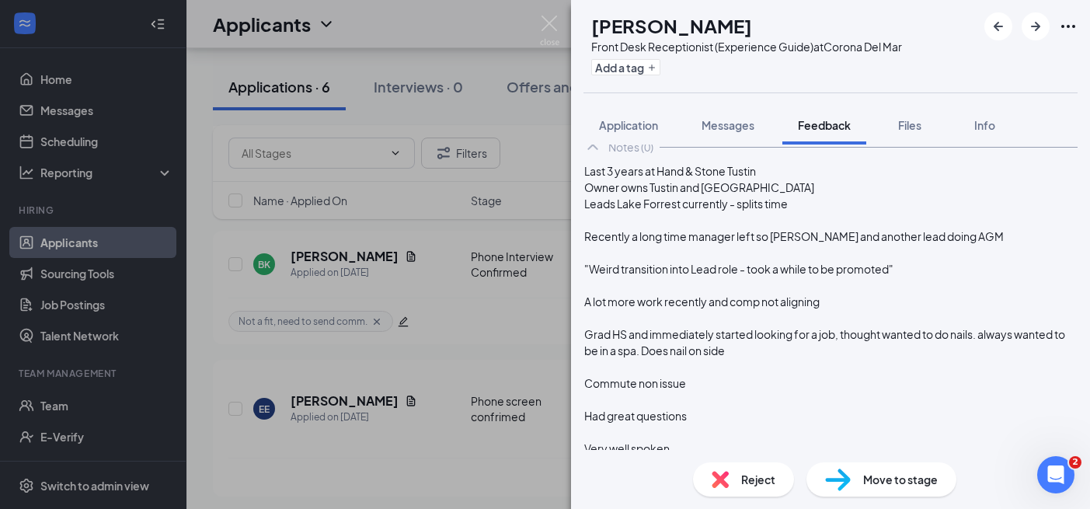
drag, startPoint x: 968, startPoint y: 398, endPoint x: 586, endPoint y: 383, distance: 382.4
click at [586, 382] on div "Last 3 years at Hand & Stone Tustin Owner owns Tustin and Lake Forrest Leads La…" at bounding box center [830, 481] width 494 height 638
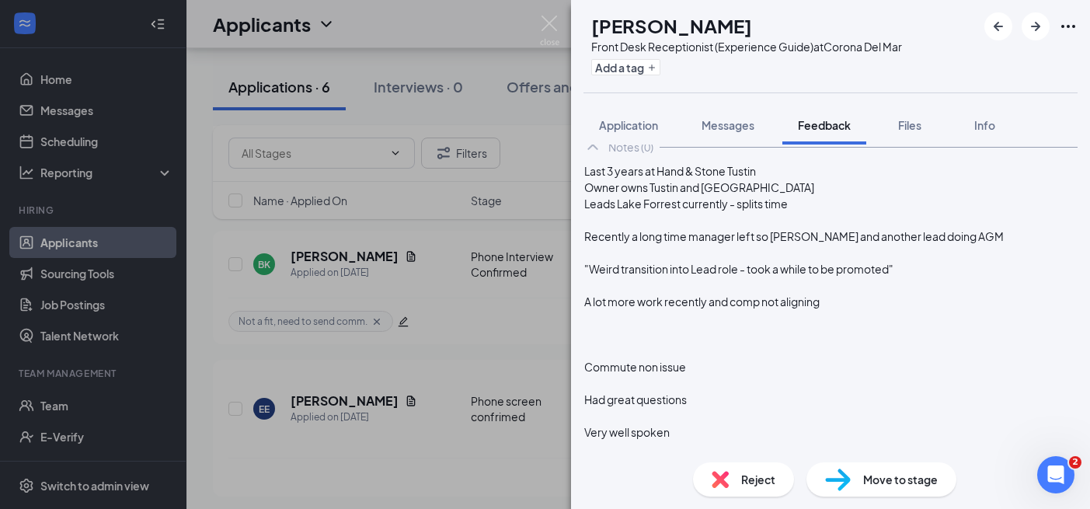
click at [608, 215] on div "Last 3 years at Hand & Stone Tustin Owner owns Tustin and Lake Forrest Leads La…" at bounding box center [830, 473] width 494 height 622
click at [617, 178] on span "Last 3 years at Hand & Stone Tustin" at bounding box center [670, 171] width 172 height 14
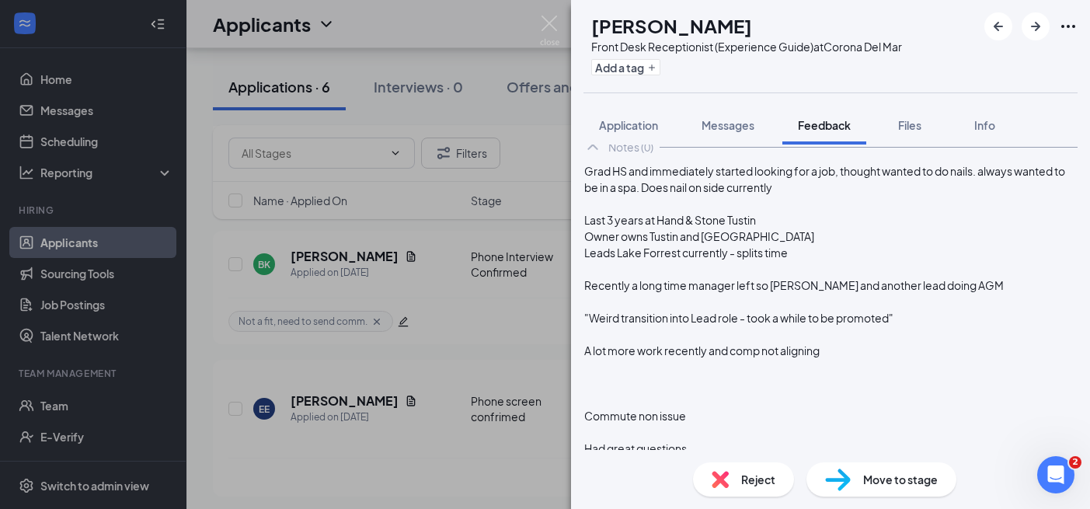
click at [810, 245] on div "Owner owns Tustin and [GEOGRAPHIC_DATA]" at bounding box center [830, 236] width 492 height 16
click at [614, 259] on span "Leads Lake Forrest currently - splits time" at bounding box center [685, 252] width 203 height 14
drag, startPoint x: 763, startPoint y: 315, endPoint x: 919, endPoint y: 315, distance: 156.1
click at [919, 261] on div "Currently leads Lake Forrest currently - splits time" at bounding box center [830, 253] width 492 height 16
click at [975, 294] on div "Recently a long time manager left so [PERSON_NAME] and another lead doing AGM" at bounding box center [830, 285] width 492 height 16
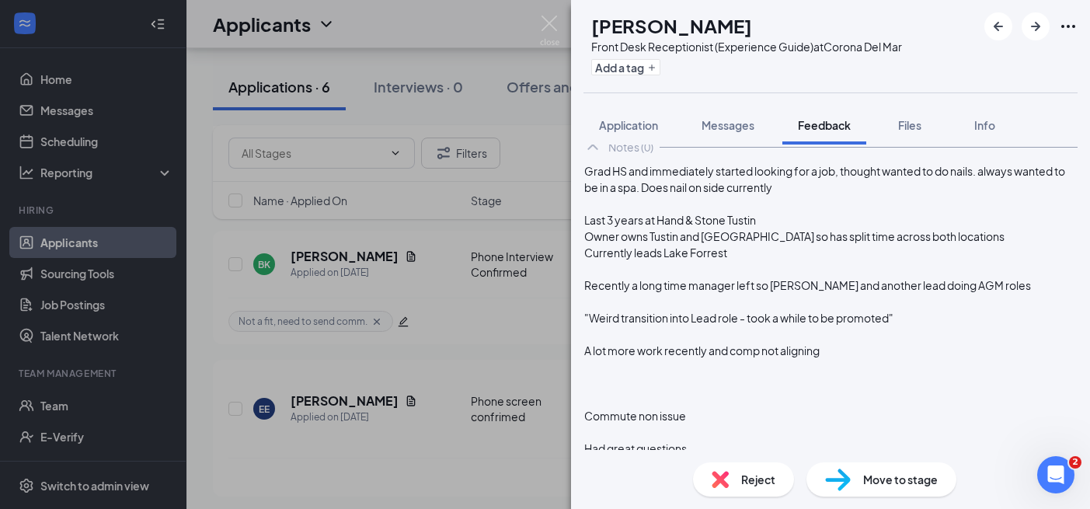
scroll to position [99, 0]
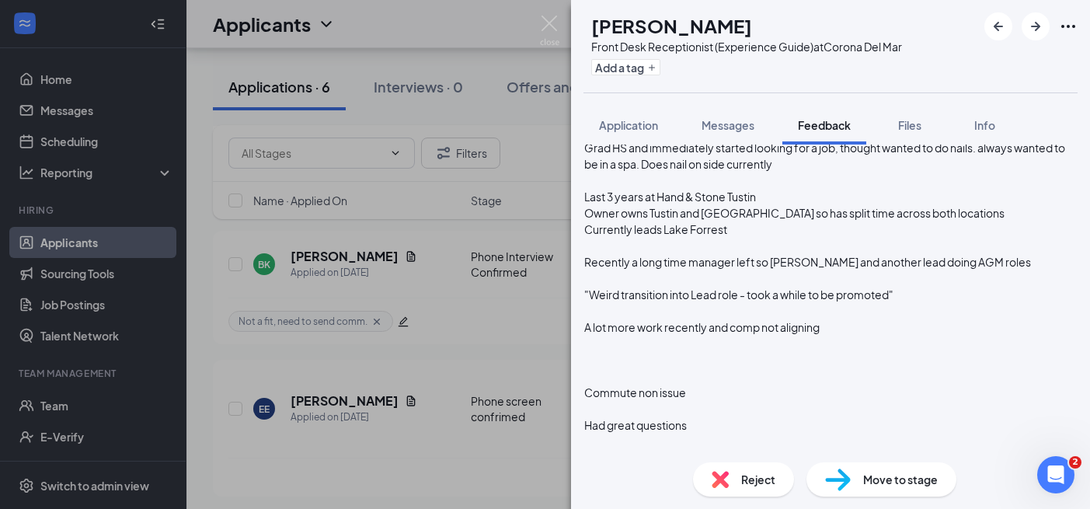
click at [677, 287] on div at bounding box center [830, 278] width 492 height 16
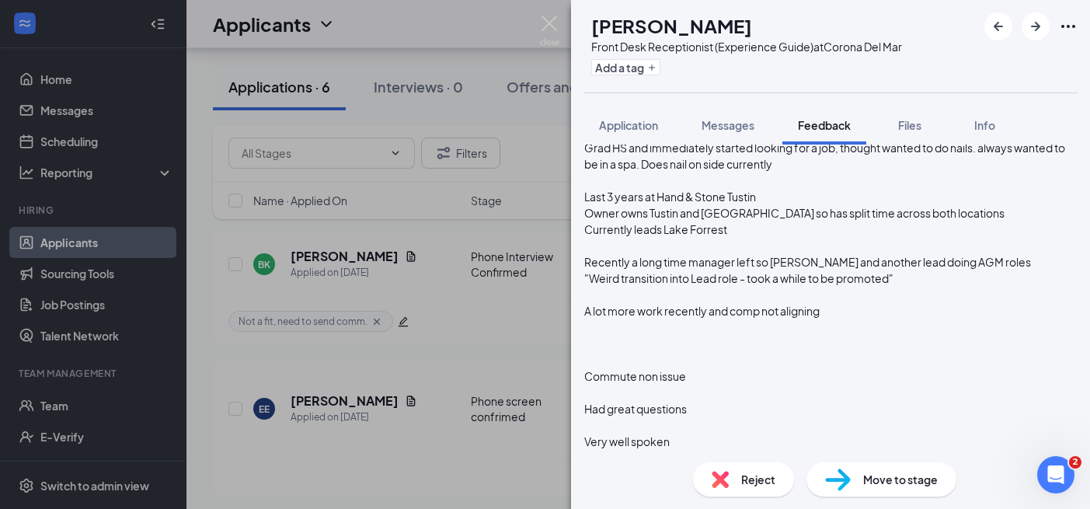
click at [705, 303] on div at bounding box center [830, 295] width 492 height 16
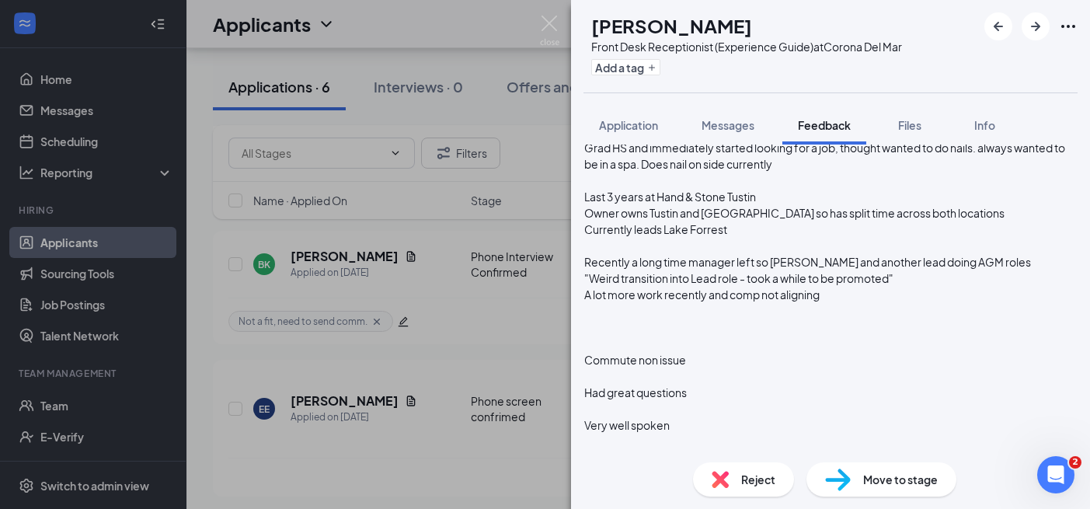
click at [864, 303] on div "A lot more work recently and comp not aligning" at bounding box center [830, 295] width 492 height 16
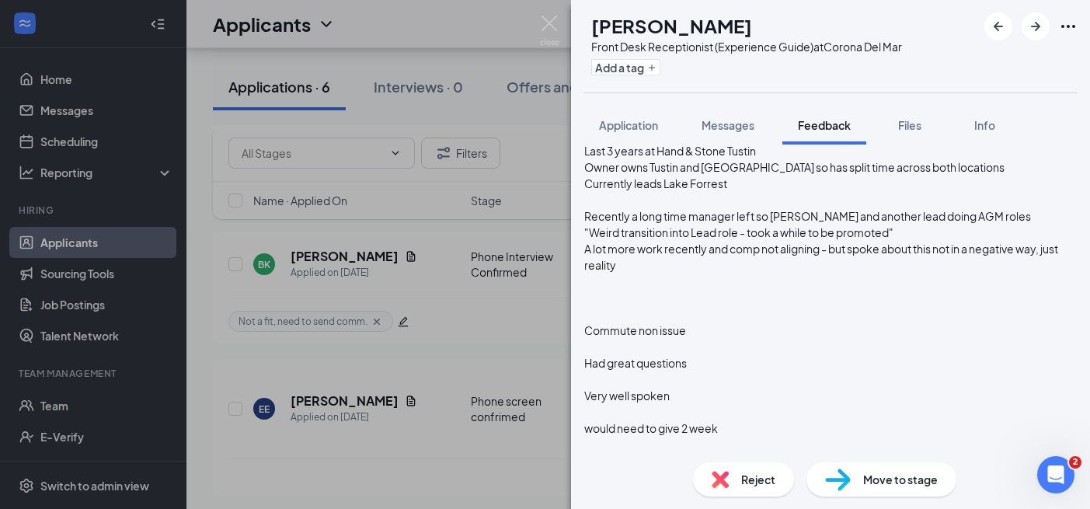
scroll to position [153, 0]
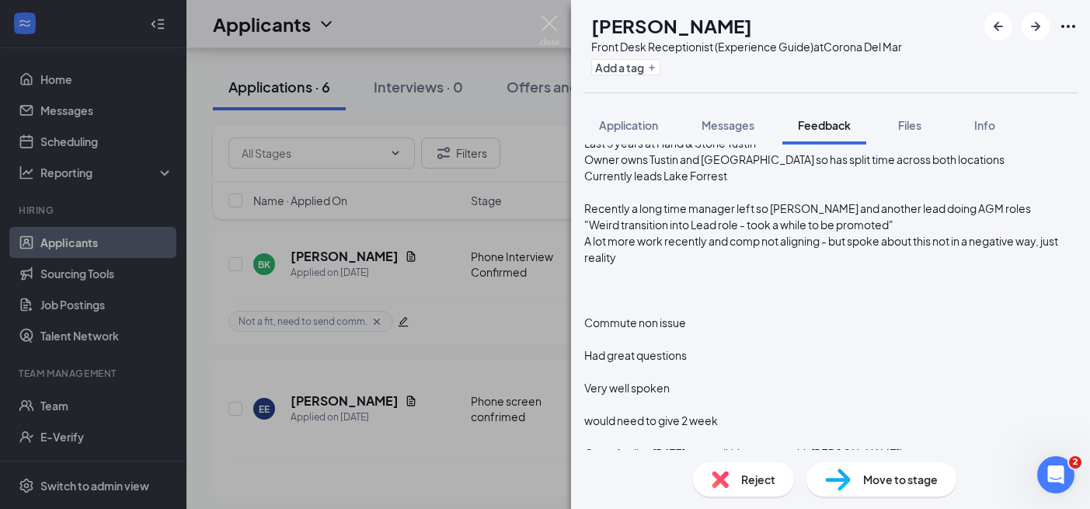
click at [890, 315] on div at bounding box center [830, 306] width 492 height 16
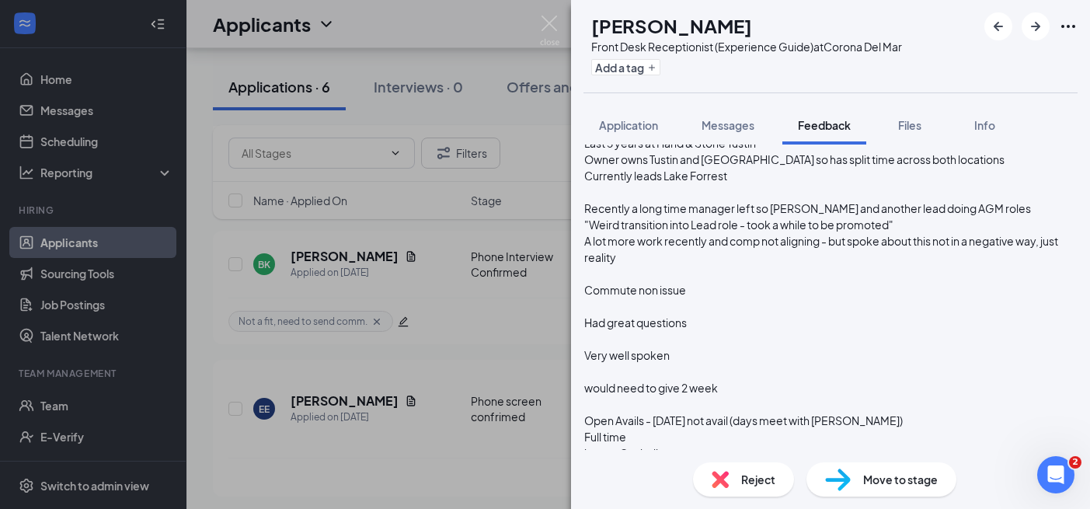
click at [746, 298] on div "Commute non issue" at bounding box center [830, 290] width 492 height 16
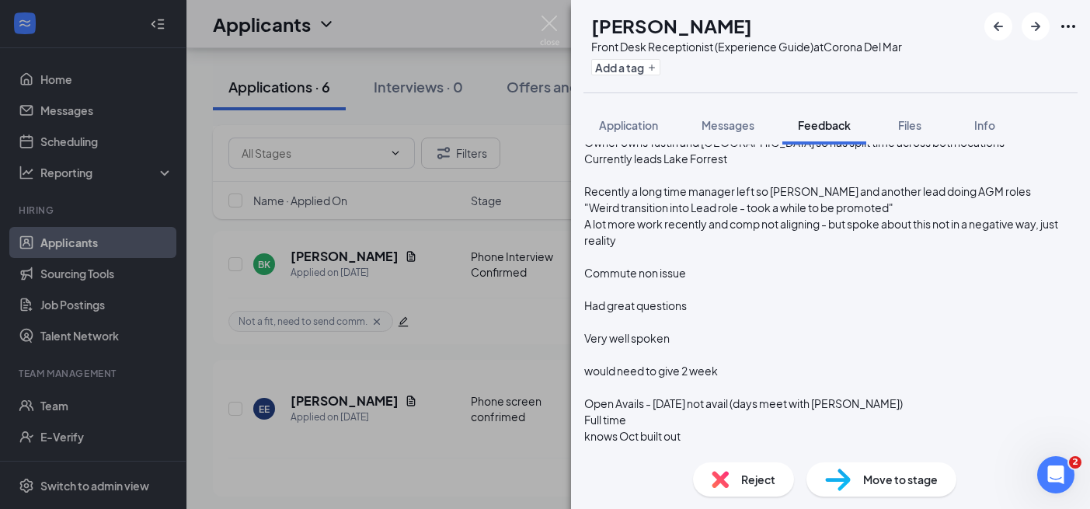
scroll to position [169, 0]
click at [671, 280] on span "Commute non issue" at bounding box center [635, 273] width 102 height 14
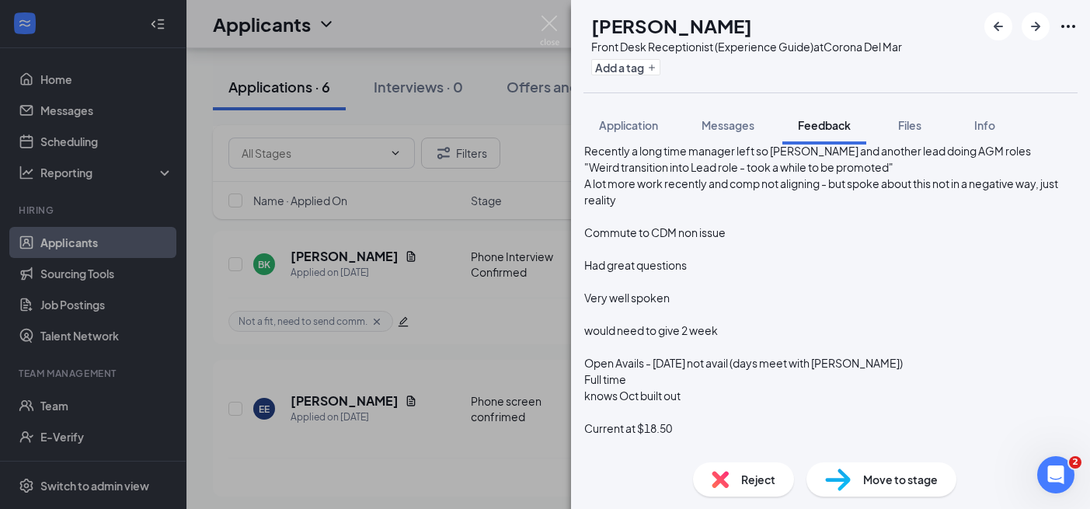
scroll to position [259, 0]
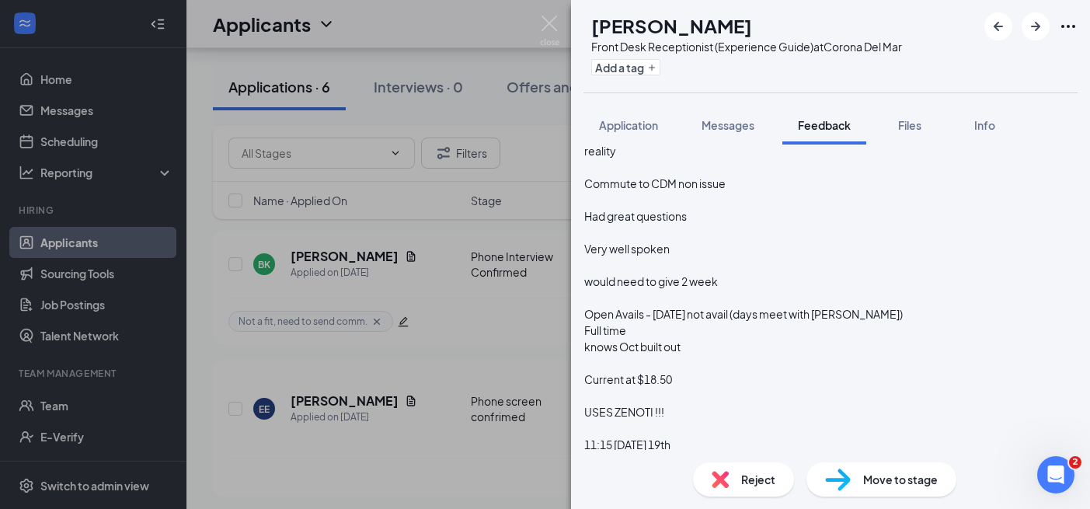
click at [742, 273] on div at bounding box center [830, 265] width 492 height 16
click at [730, 241] on div at bounding box center [830, 232] width 492 height 16
click at [754, 257] on div "Very well spoken" at bounding box center [830, 249] width 492 height 16
click at [791, 290] on div "would need to give 2 week" at bounding box center [830, 281] width 492 height 16
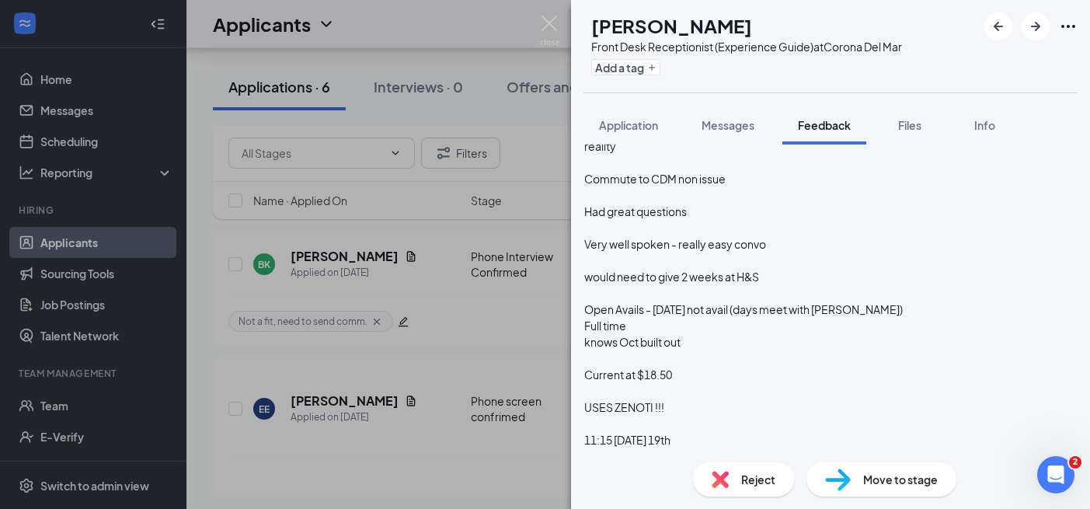
click at [732, 316] on span "Open Avails - [DATE] not avail (days meet with [PERSON_NAME])" at bounding box center [743, 309] width 318 height 14
click at [838, 316] on span "Open Avails - [DATE] only day avail (days meet with grandma)" at bounding box center [735, 309] width 302 height 14
click at [919, 316] on span "Open Avails - [DATE] only day avail (they day she hangs with grandma)" at bounding box center [756, 309] width 345 height 14
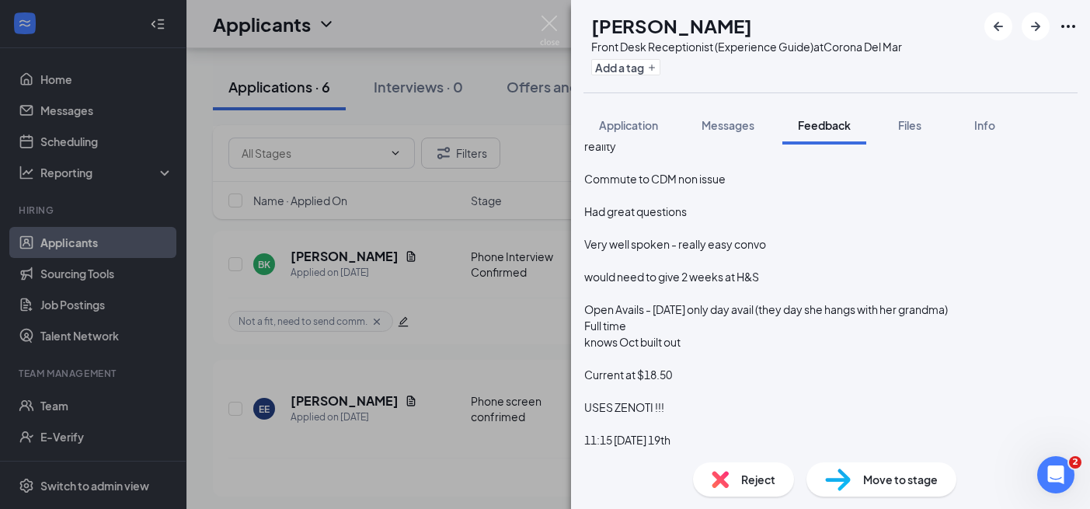
click at [740, 318] on div "Open Avails - [DATE] only day avail (they day she hangs with her grandma)" at bounding box center [830, 309] width 492 height 16
click at [793, 316] on span "Open Avails - [DATE] only day avail (they day she hangs with her grandma :)" at bounding box center [768, 309] width 368 height 14
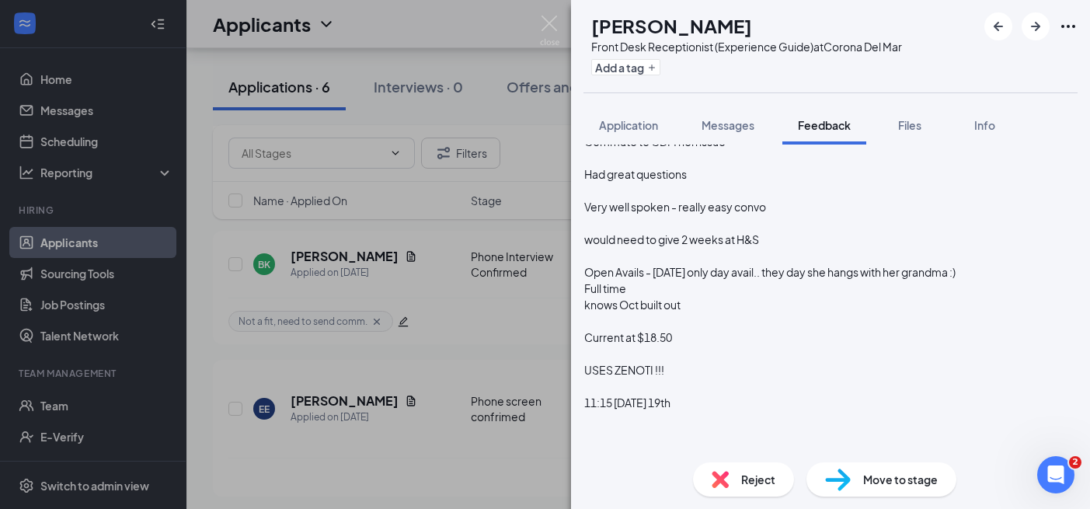
scroll to position [306, 0]
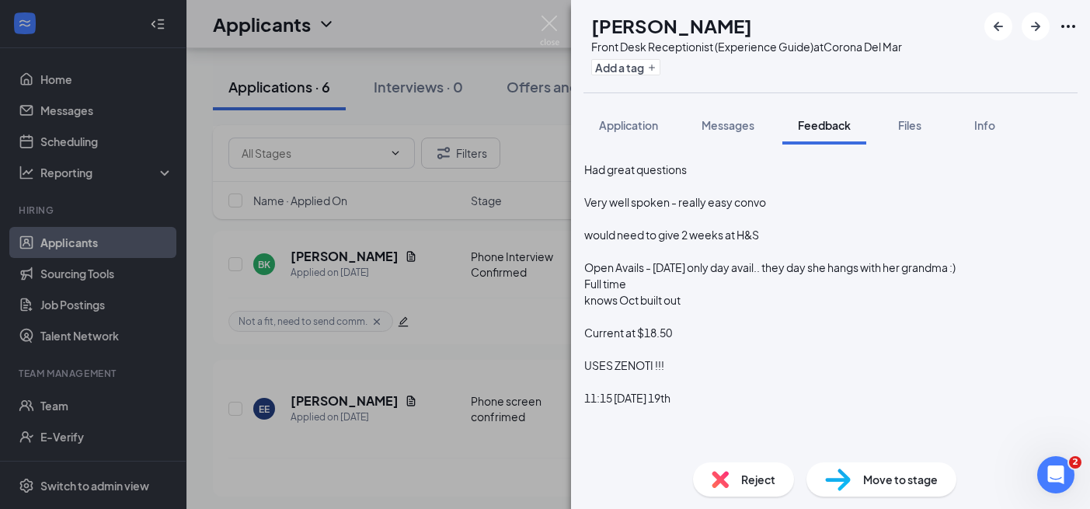
click at [732, 308] on div "knows Oct built out" at bounding box center [830, 300] width 492 height 16
click at [680, 307] on span "knows Oct built out" at bounding box center [632, 300] width 96 height 14
click at [730, 308] on div "knows Oct built out" at bounding box center [830, 300] width 492 height 16
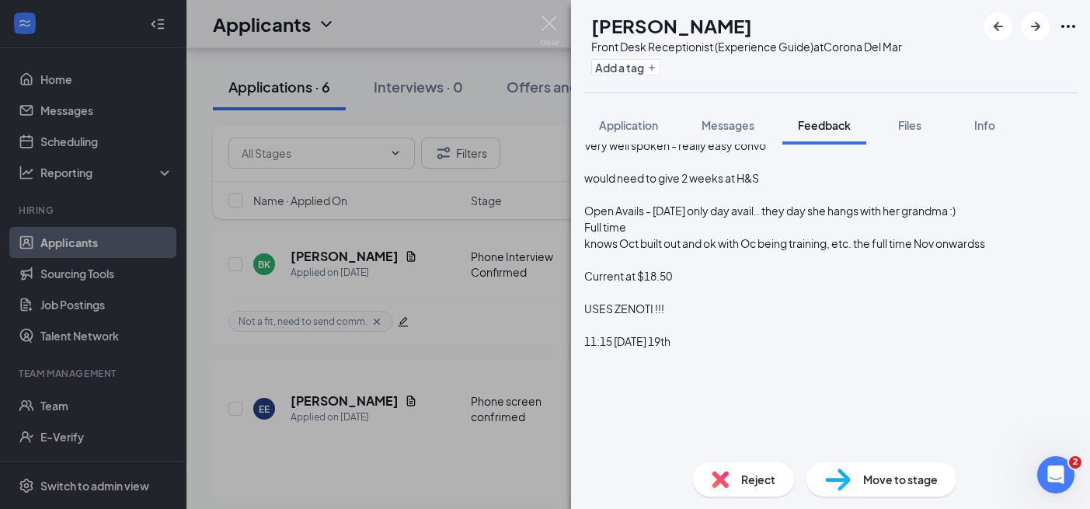
scroll to position [432, 0]
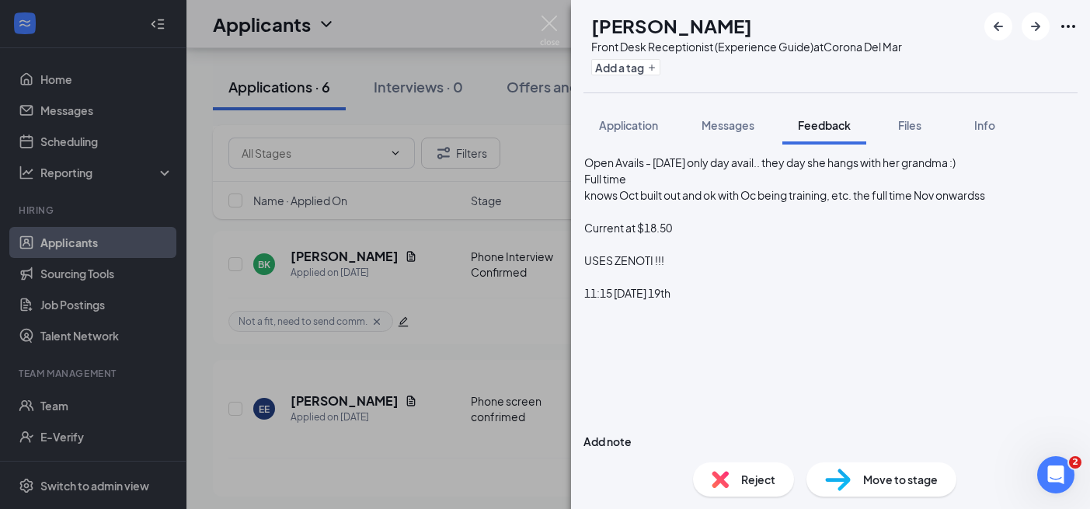
click at [756, 236] on div "Current at $18.50" at bounding box center [830, 228] width 492 height 16
click at [723, 235] on span "Current at $18.50 - oaky with $18.50" at bounding box center [674, 228] width 181 height 14
click at [728, 235] on span "Current at $18.50 - oaky with $18.50" at bounding box center [674, 228] width 181 height 14
click at [844, 236] on div "Current at $18.50 - okay with $18.50" at bounding box center [830, 228] width 492 height 16
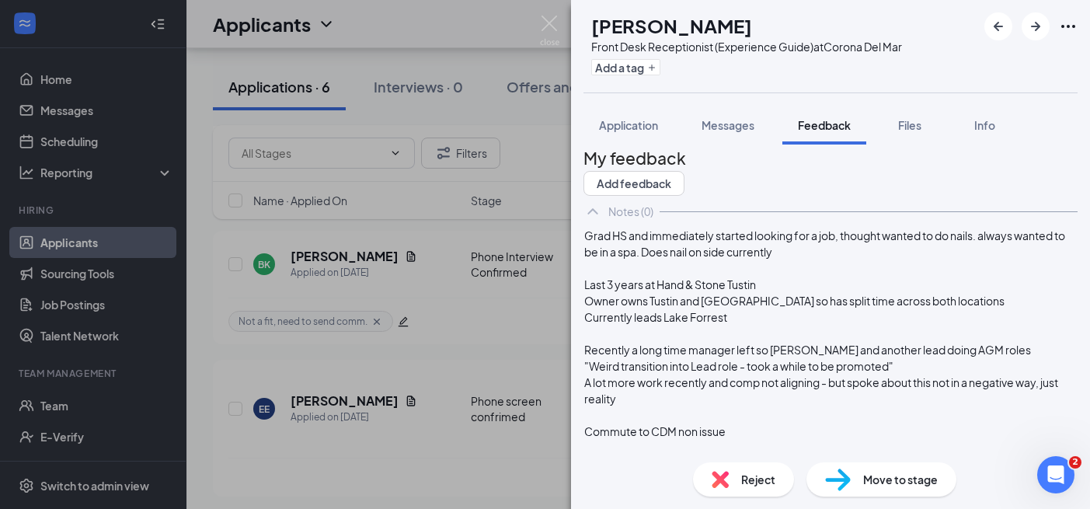
scroll to position [0, 0]
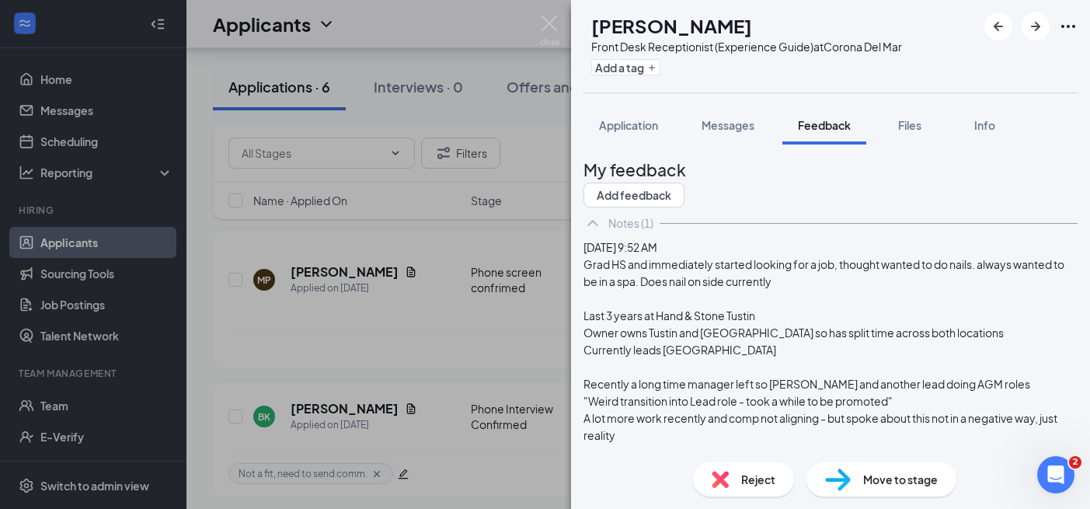
drag, startPoint x: 749, startPoint y: 120, endPoint x: 751, endPoint y: 497, distance: 377.4
click at [749, 120] on span "Messages" at bounding box center [727, 125] width 53 height 14
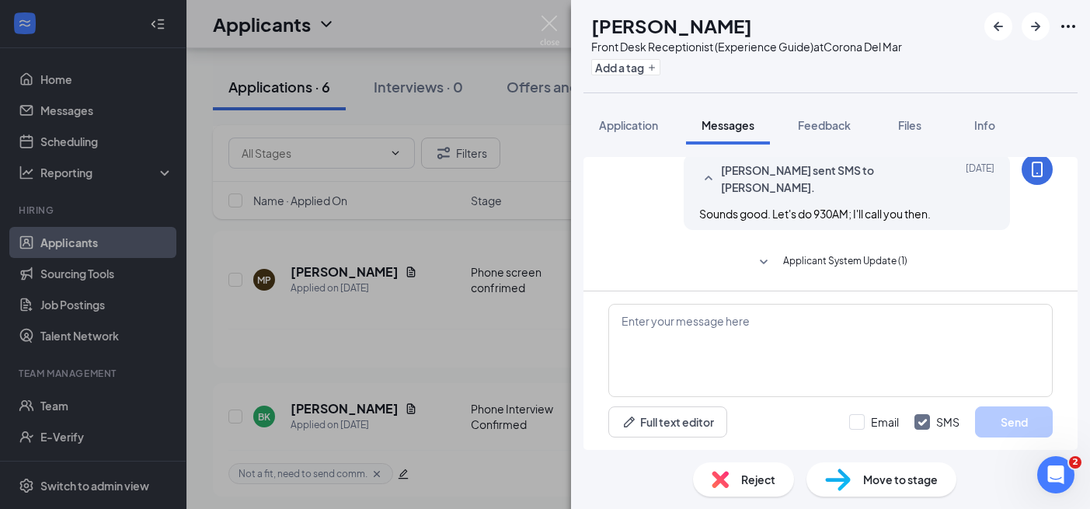
scroll to position [1065, 0]
click at [780, 335] on textarea at bounding box center [830, 350] width 444 height 93
click at [830, 121] on span "Feedback" at bounding box center [824, 125] width 53 height 14
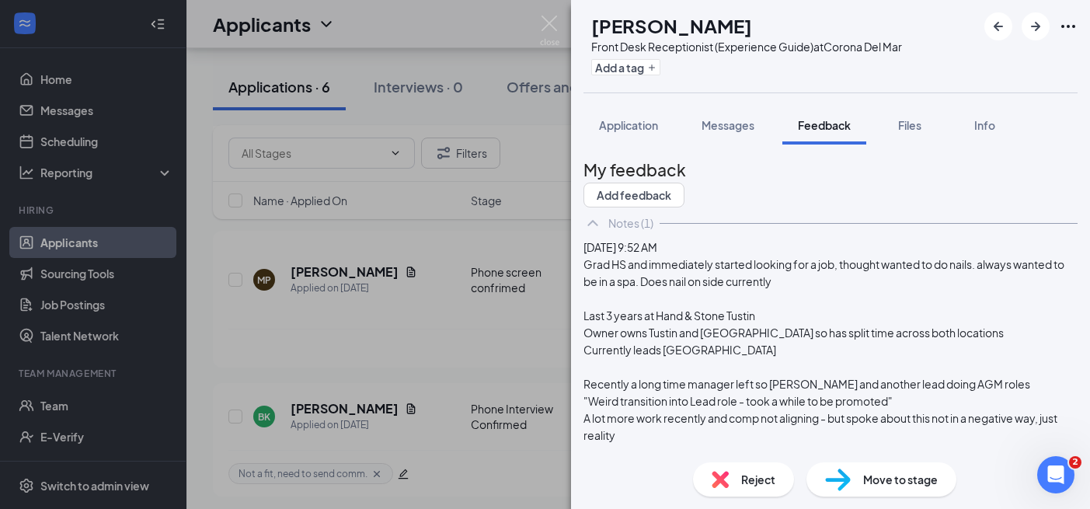
scroll to position [5, 0]
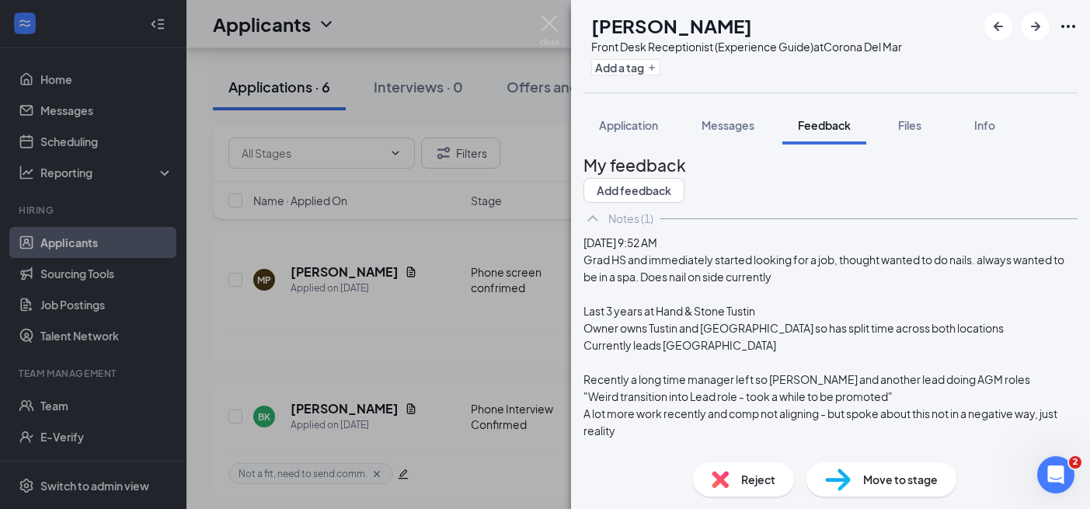
drag, startPoint x: 744, startPoint y: 123, endPoint x: 760, endPoint y: 228, distance: 106.9
click at [743, 123] on span "Messages" at bounding box center [727, 125] width 53 height 14
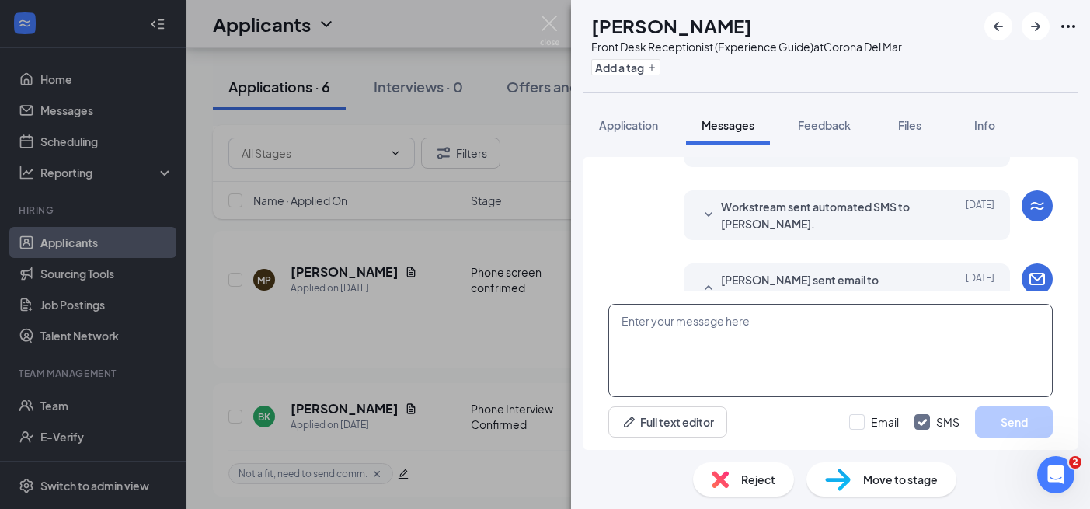
click at [774, 349] on textarea at bounding box center [830, 350] width 444 height 93
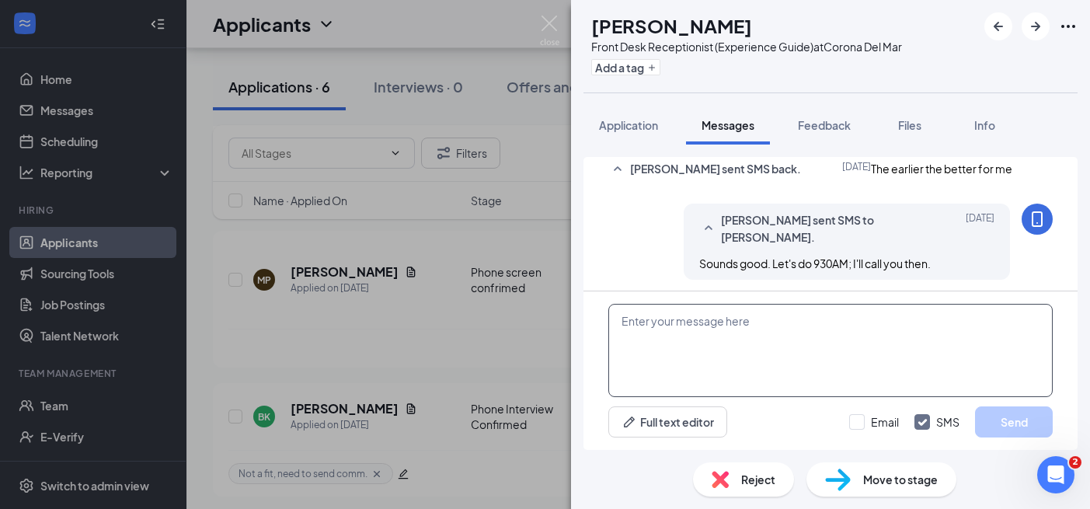
paste textarea "Alexandria – It was very nice chatting with you [DATE], thank you very much for…"
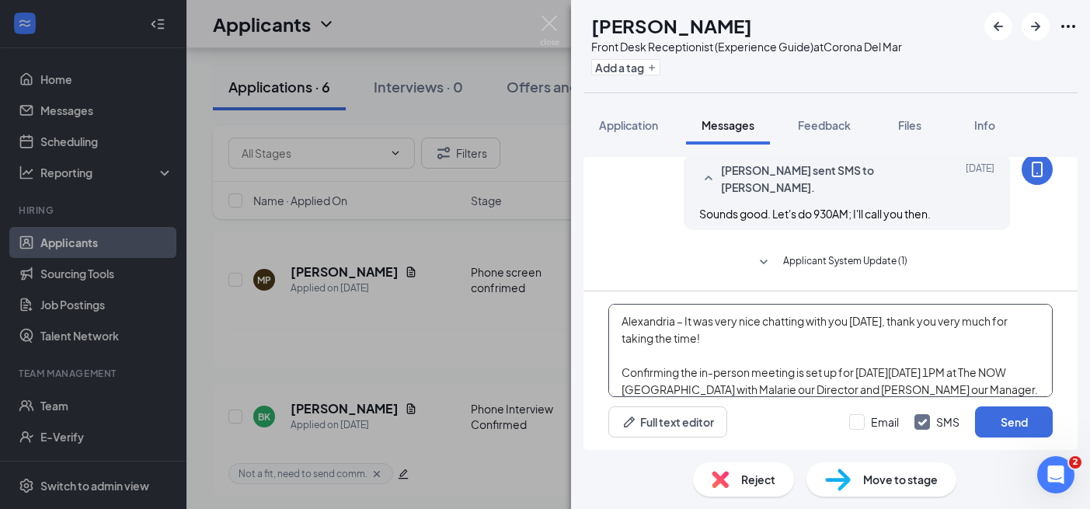
click at [652, 326] on textarea "Alexandria – It was very nice chatting with you [DATE], thank you very much for…" at bounding box center [830, 350] width 444 height 93
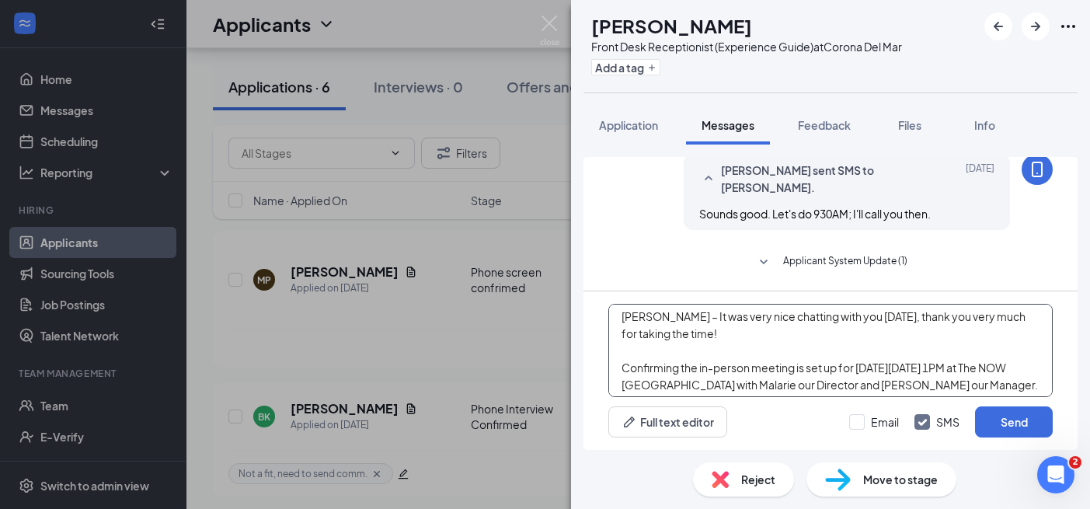
click at [873, 370] on textarea "[PERSON_NAME] – It was very nice chatting with you [DATE], thank you very much …" at bounding box center [830, 350] width 444 height 93
click at [902, 365] on textarea "[PERSON_NAME] – It was very nice chatting with you [DATE], thank you very much …" at bounding box center [830, 350] width 444 height 93
click at [936, 369] on textarea "[PERSON_NAME] – It was very nice chatting with you [DATE], thank you very much …" at bounding box center [830, 350] width 444 height 93
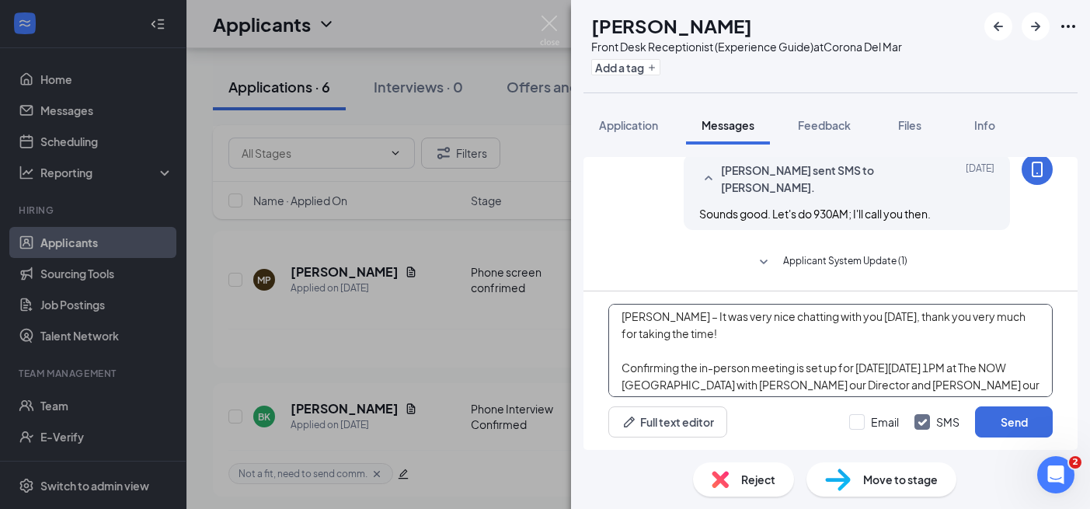
click at [961, 365] on textarea "[PERSON_NAME] – It was very nice chatting with you [DATE], thank you very much …" at bounding box center [830, 350] width 444 height 93
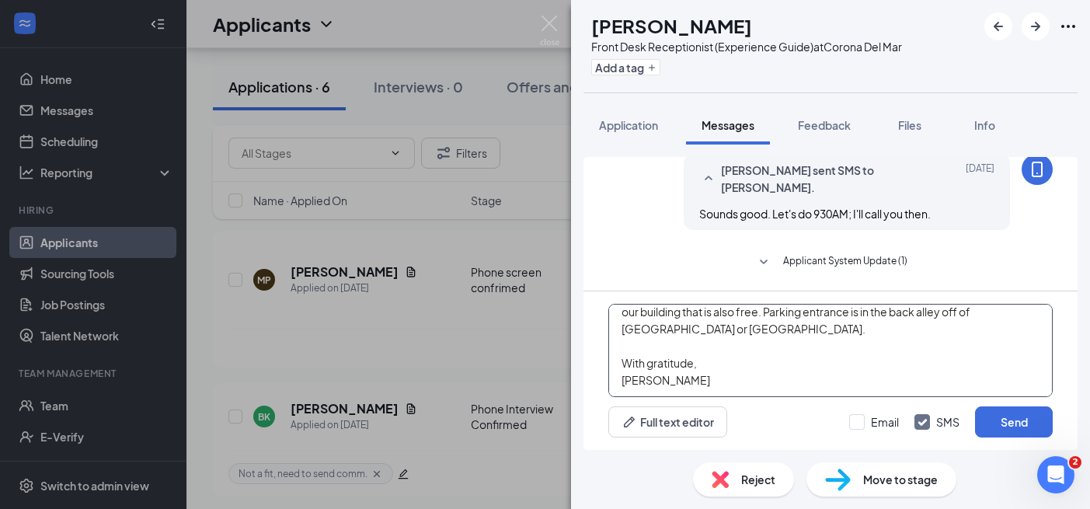
click at [824, 384] on textarea "[PERSON_NAME] – It was very nice chatting with you [DATE], thank you very much …" at bounding box center [830, 350] width 444 height 93
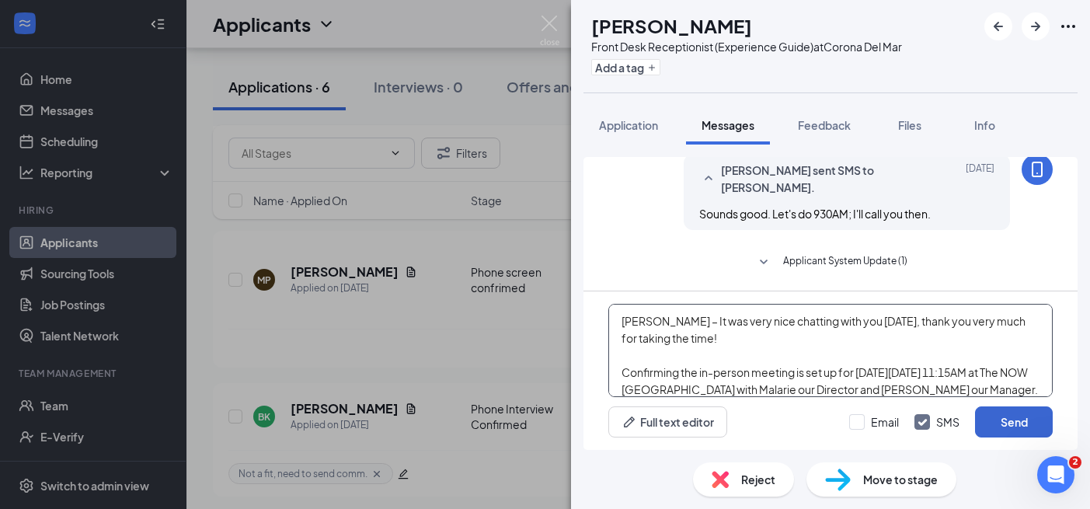
type textarea "[PERSON_NAME] – It was very nice chatting with you [DATE], thank you very much …"
click at [997, 417] on button "Send" at bounding box center [1014, 421] width 78 height 31
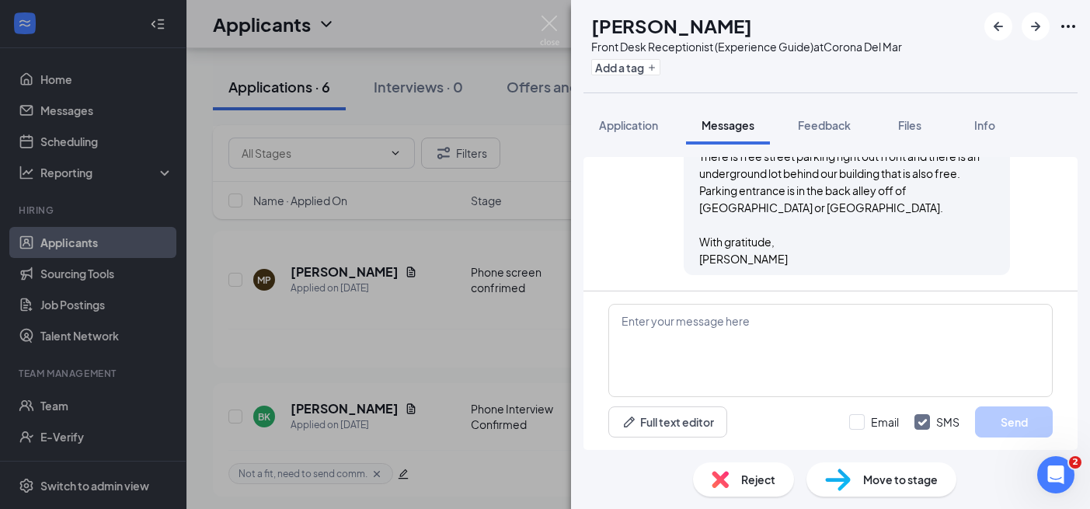
scroll to position [1423, 0]
click at [879, 478] on span "Move to stage" at bounding box center [900, 479] width 75 height 17
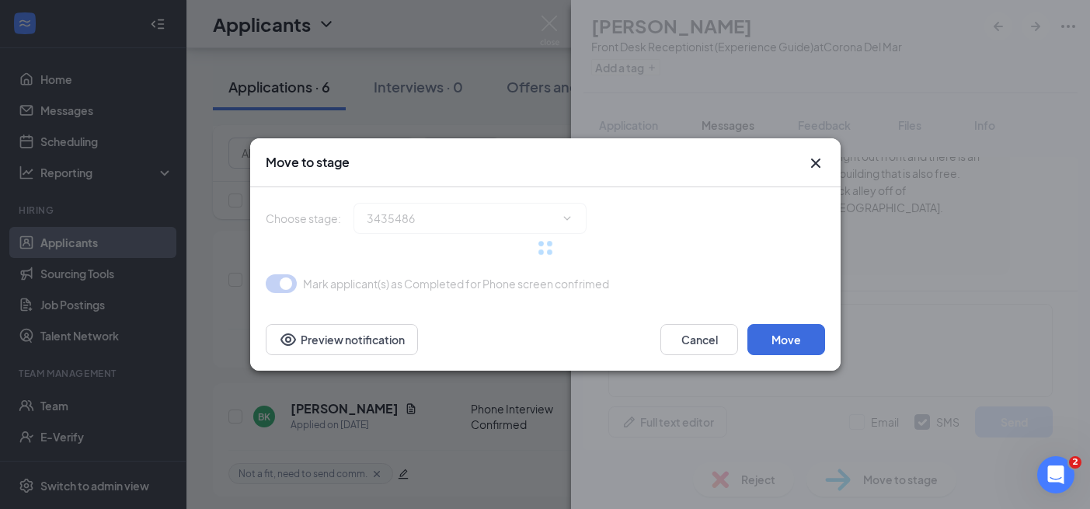
type input "In person (next stage)"
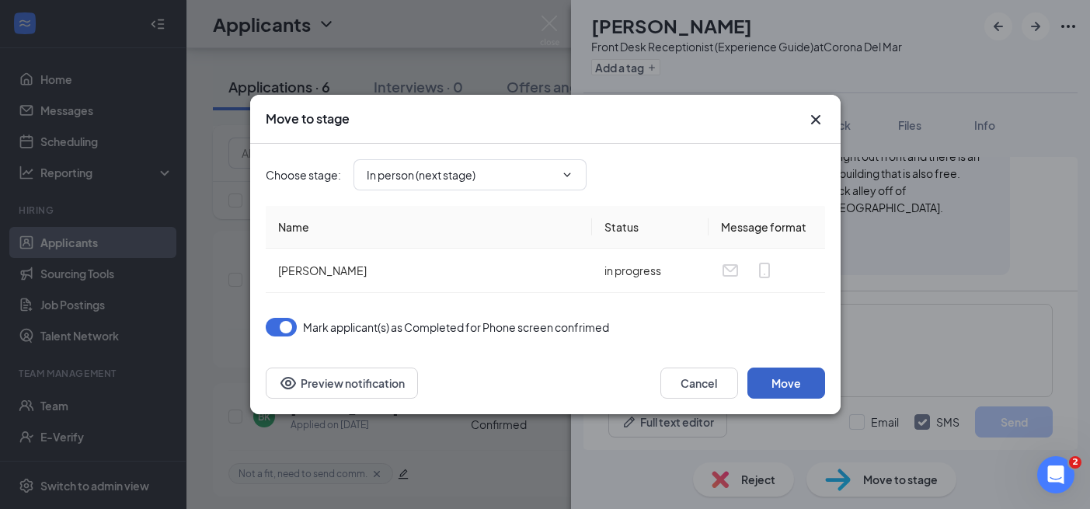
click at [793, 385] on button "Move" at bounding box center [786, 382] width 78 height 31
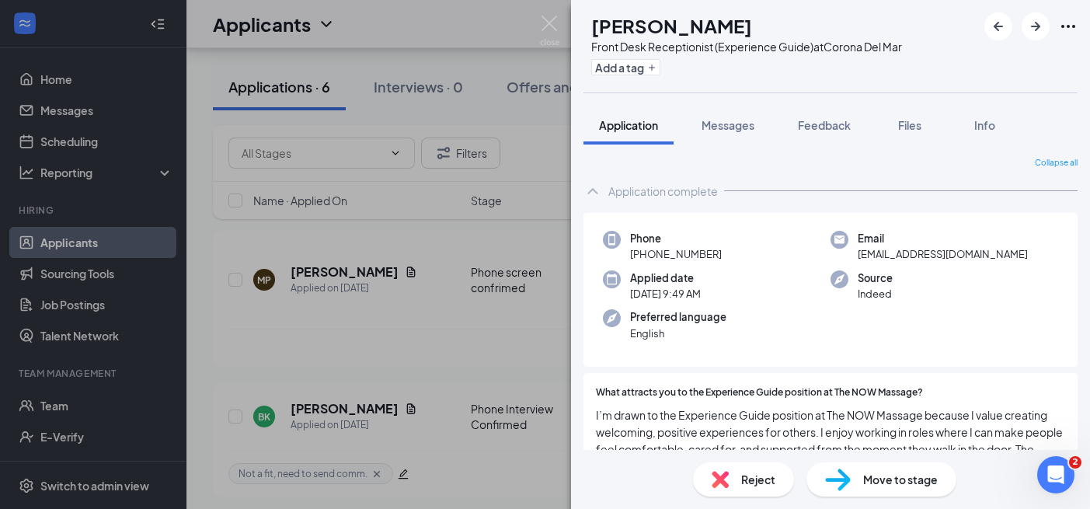
click at [467, 387] on div "[PERSON_NAME] Front Desk Receptionist (Experience Guide) at Corona Del Mar Add …" at bounding box center [545, 254] width 1090 height 509
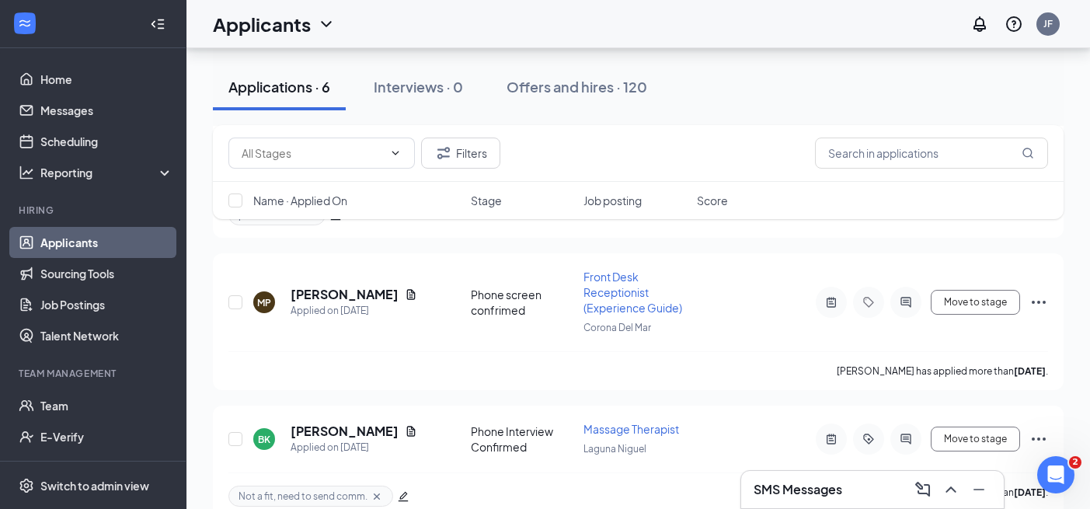
scroll to position [585, 0]
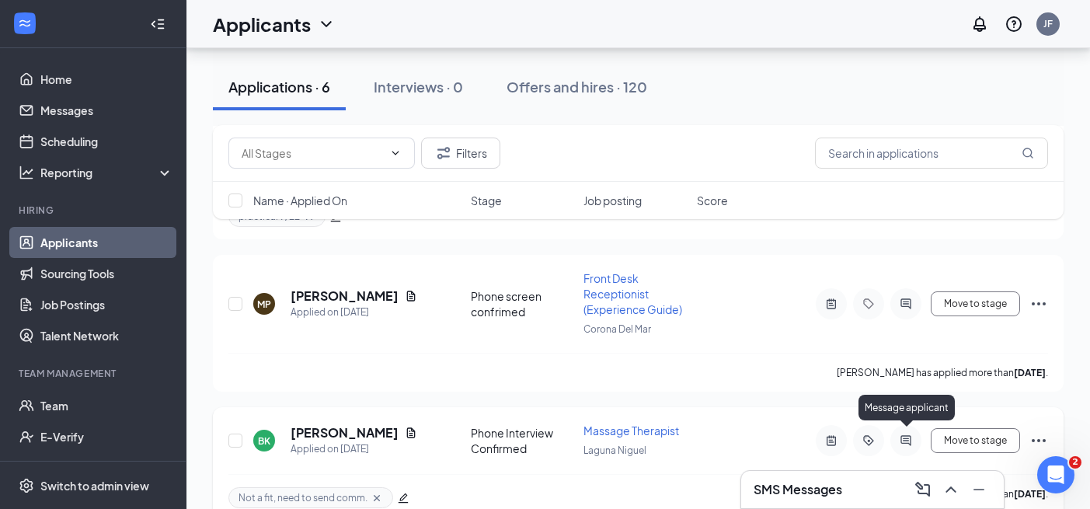
click at [912, 435] on icon "ActiveChat" at bounding box center [905, 440] width 19 height 12
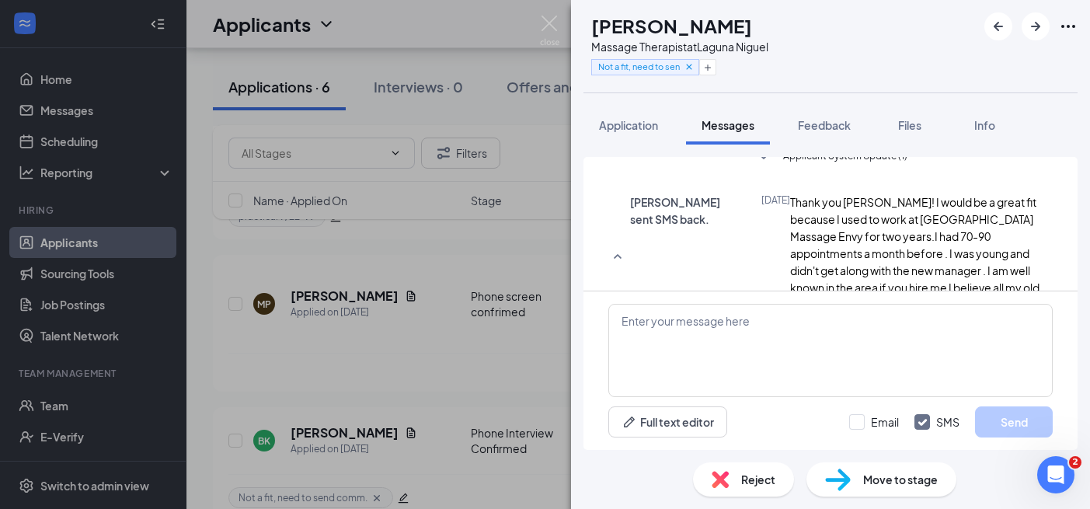
scroll to position [1010, 0]
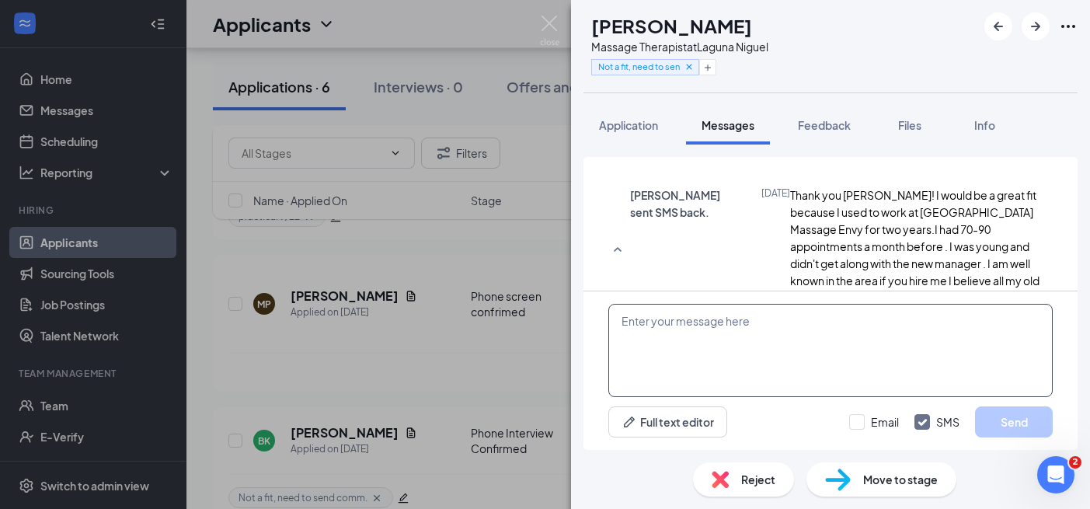
click at [930, 340] on textarea at bounding box center [830, 350] width 444 height 93
paste textarea "Hi [PERSON_NAME], Thank you very much for taking the time to speak with me this…"
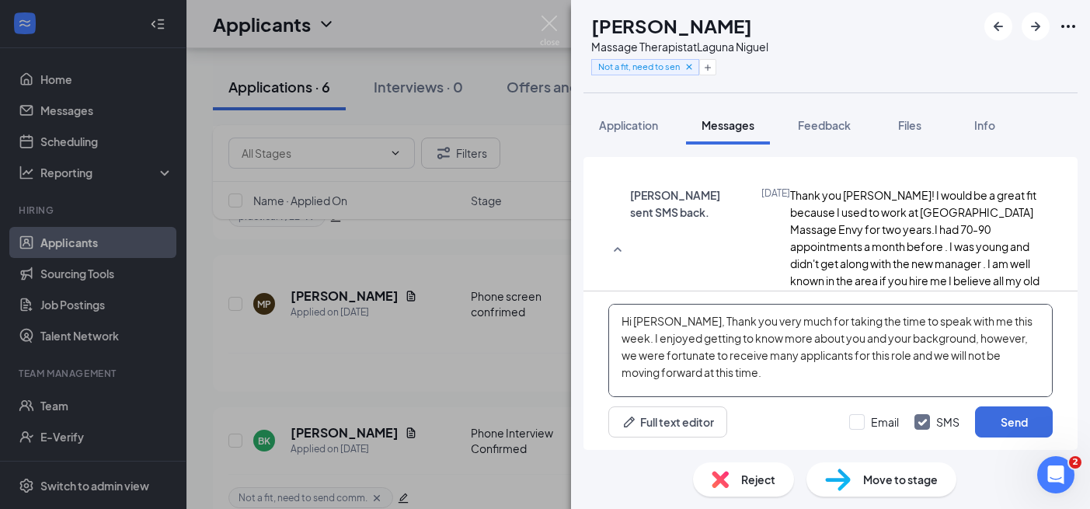
scroll to position [50, 0]
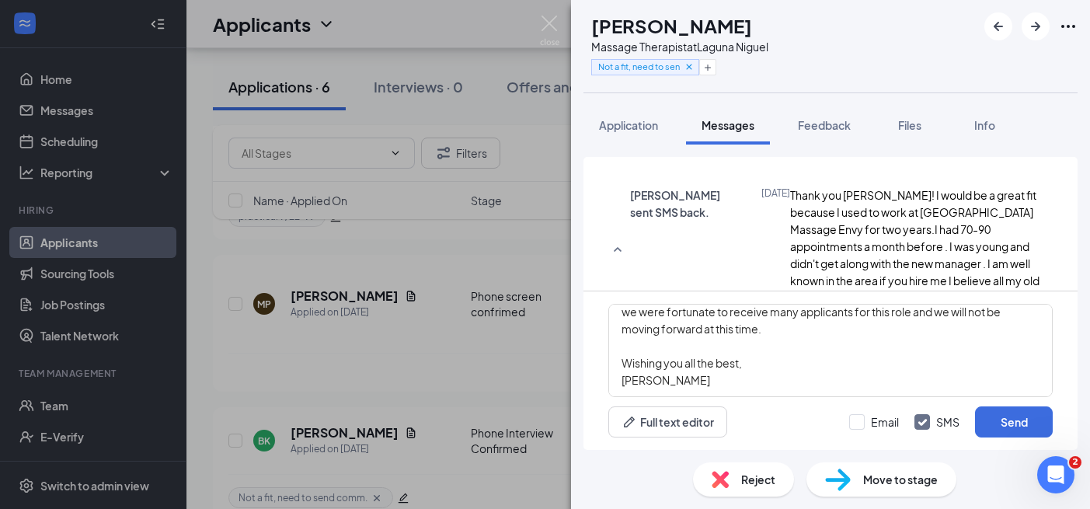
click at [651, 17] on h1 "[PERSON_NAME]" at bounding box center [671, 25] width 161 height 26
copy h1 "[PERSON_NAME]"
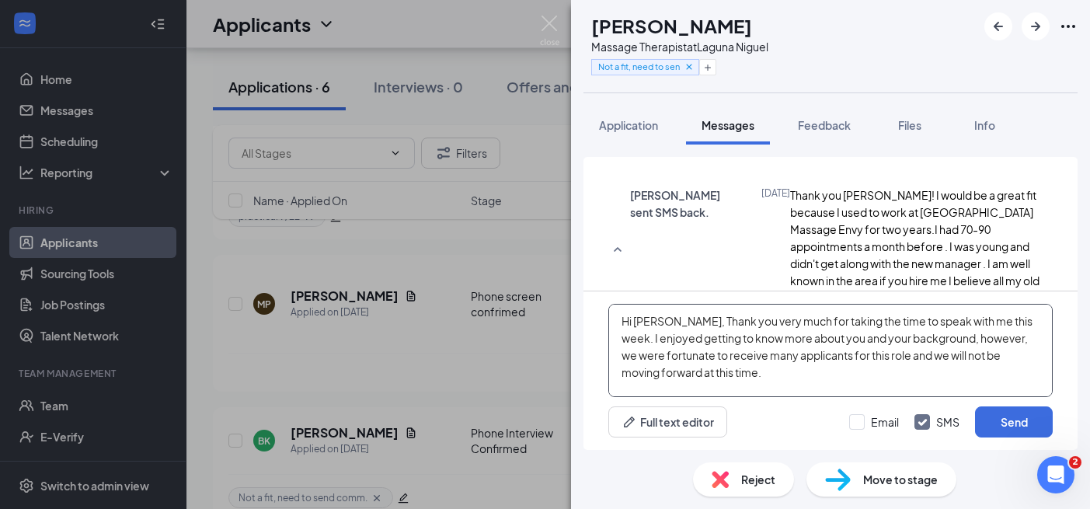
click at [651, 325] on textarea "Hi [PERSON_NAME], Thank you very much for taking the time to speak with me this…" at bounding box center [830, 350] width 444 height 93
paste textarea "[PERSON_NAME]"
click at [994, 320] on textarea "Hi [PERSON_NAME], Thank you very much for taking the time to speak with me this…" at bounding box center [830, 350] width 444 height 93
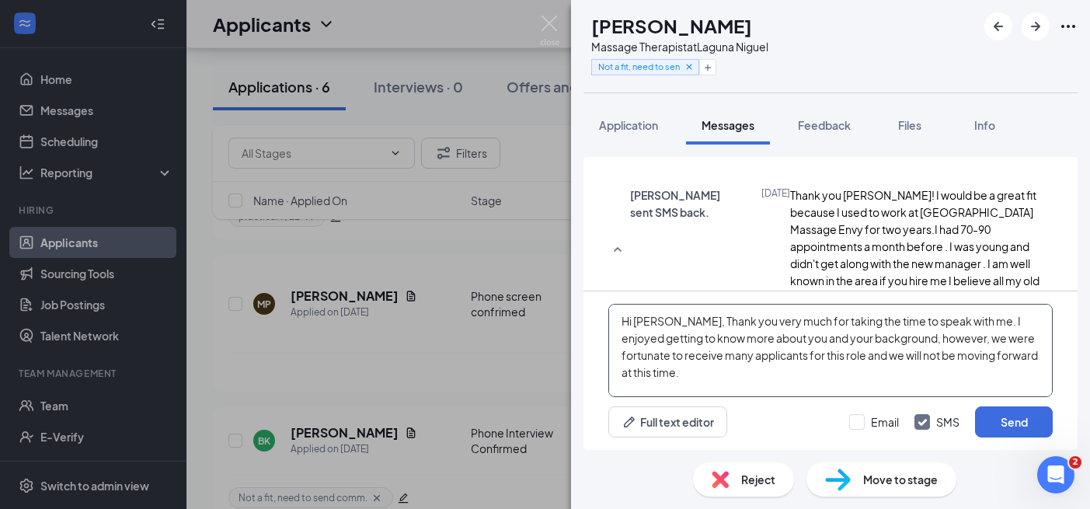
scroll to position [6, 0]
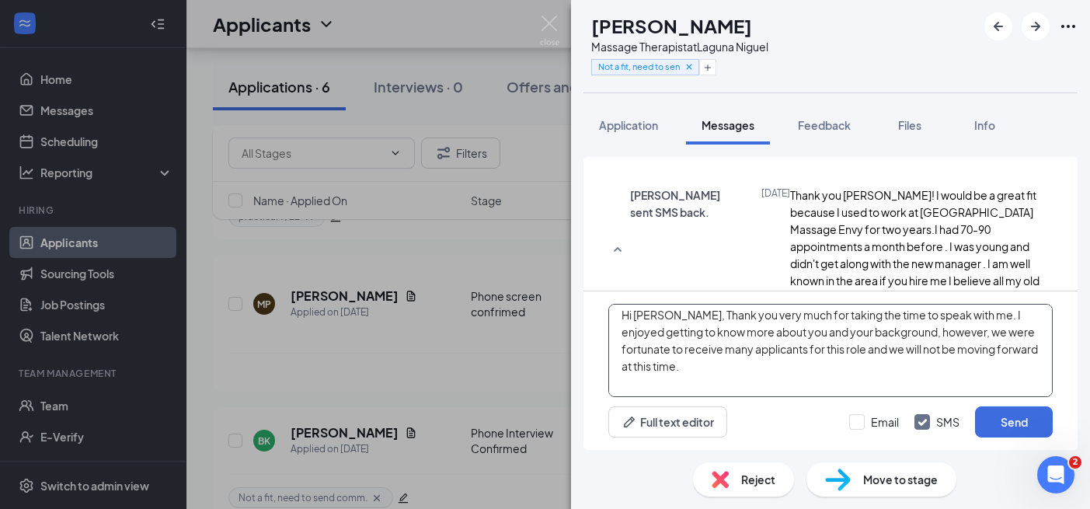
click at [884, 375] on textarea "Hi [PERSON_NAME], Thank you very much for taking the time to speak with me. I e…" at bounding box center [830, 350] width 444 height 93
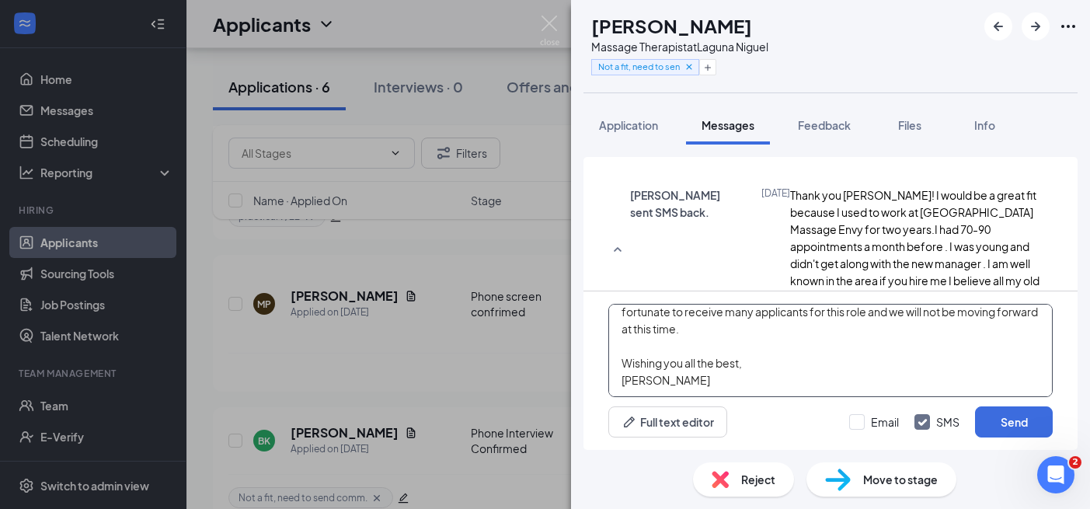
click at [882, 377] on textarea "Hi [PERSON_NAME], Thank you very much for taking the time to speak with me. I e…" at bounding box center [830, 350] width 444 height 93
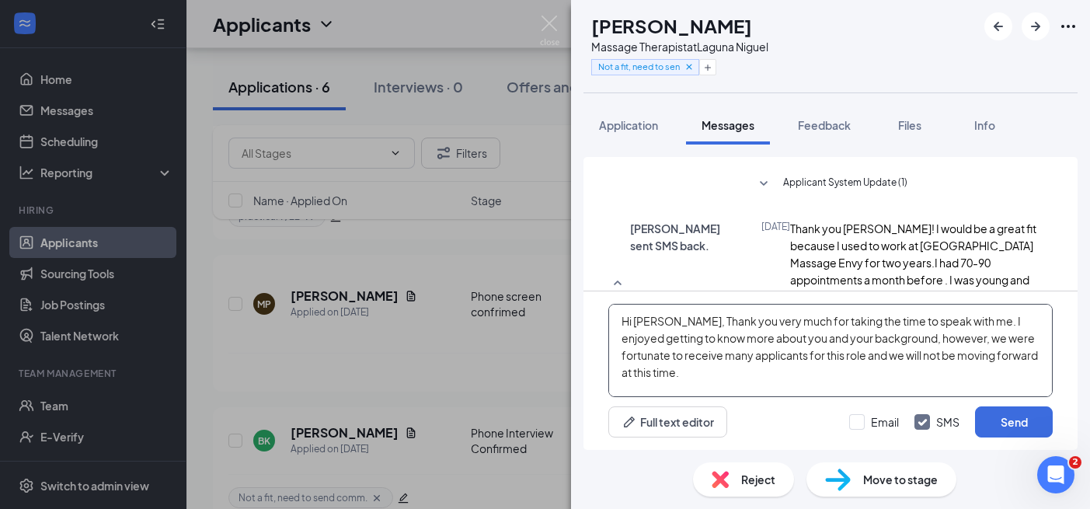
scroll to position [965, 0]
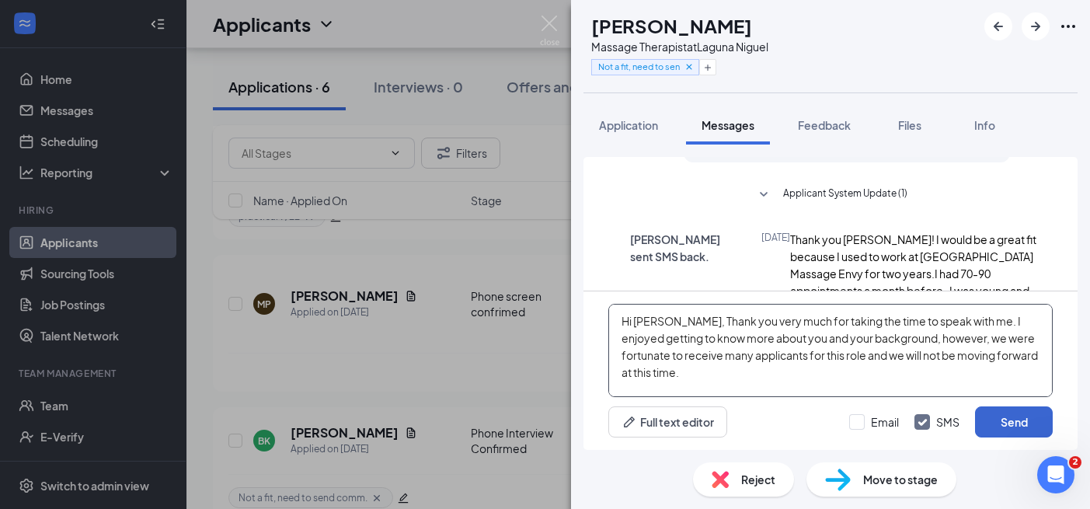
type textarea "Hi [PERSON_NAME], Thank you very much for taking the time to speak with me. I e…"
click at [1012, 422] on button "Send" at bounding box center [1014, 421] width 78 height 31
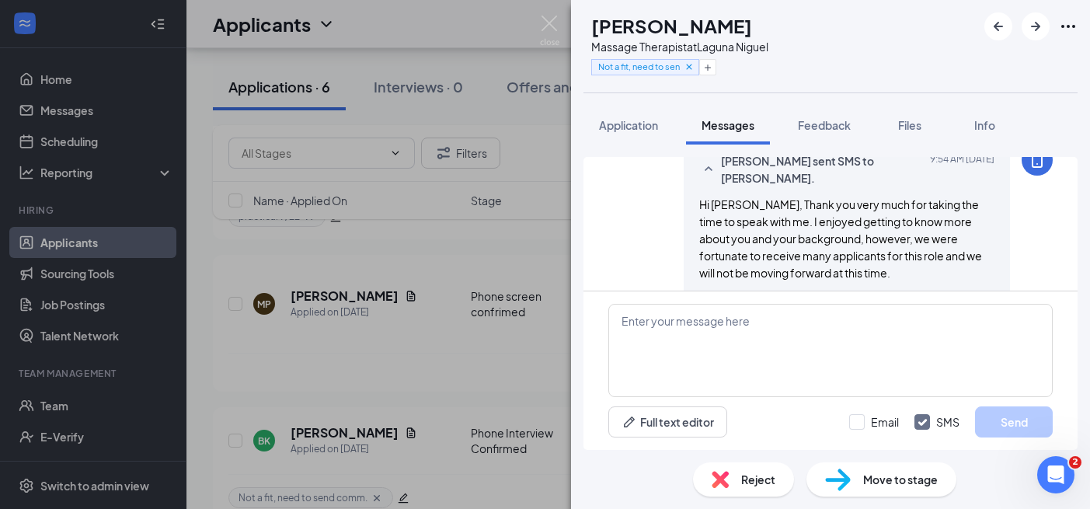
scroll to position [1213, 0]
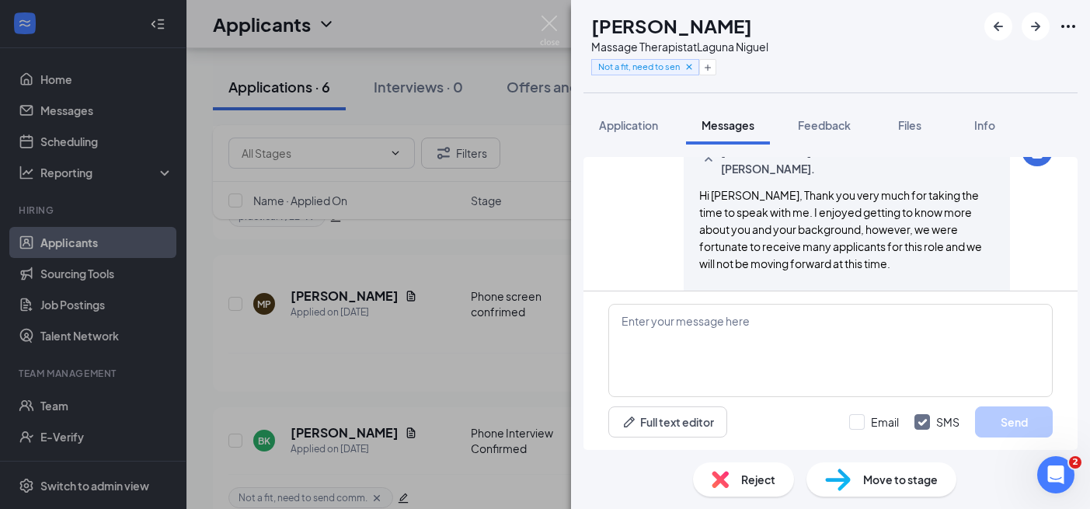
click at [769, 477] on span "Reject" at bounding box center [758, 479] width 34 height 17
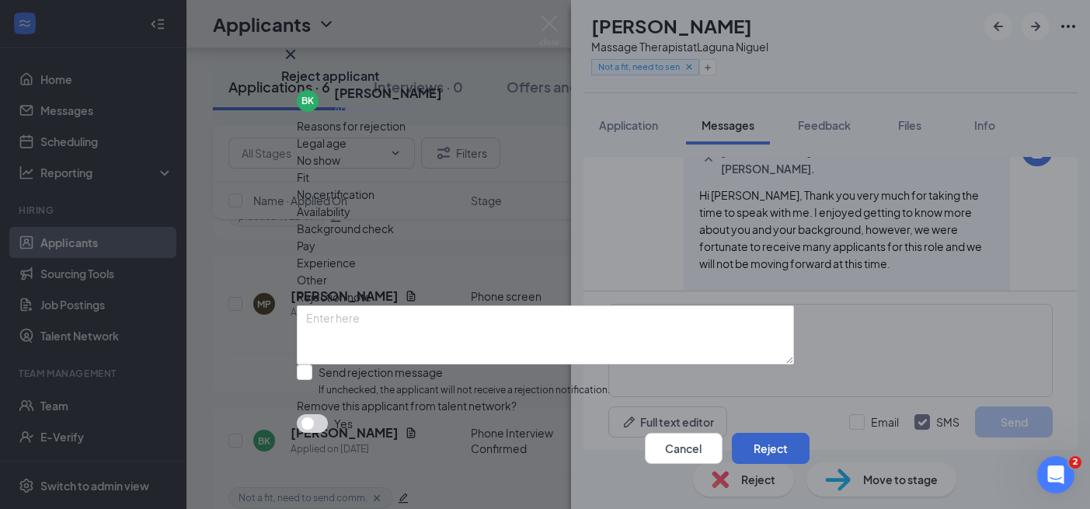
click at [765, 433] on button "Reject" at bounding box center [771, 448] width 78 height 31
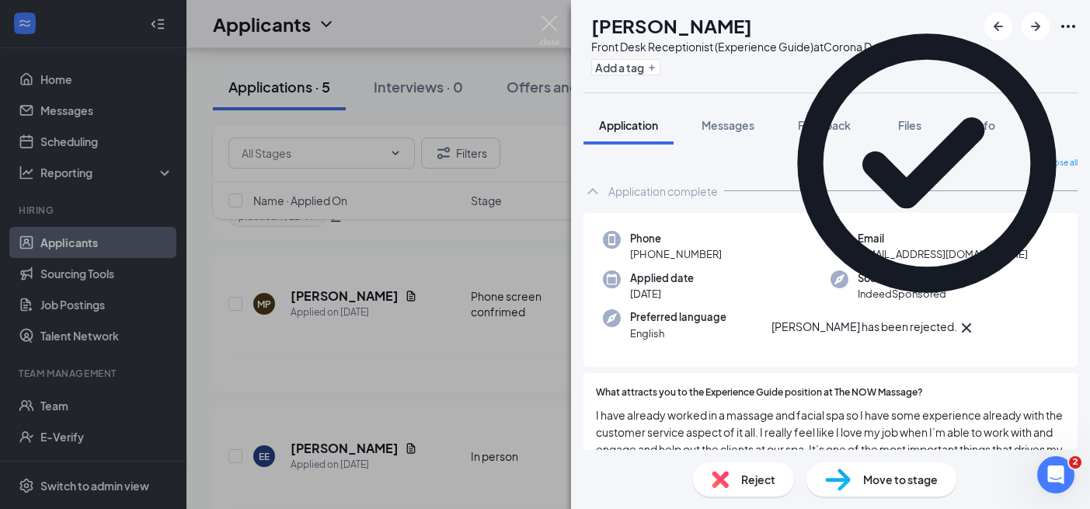
click at [483, 414] on div "EE [PERSON_NAME] Front Desk Receptionist (Experience Guide) at [GEOGRAPHIC_DATA…" at bounding box center [545, 254] width 1090 height 509
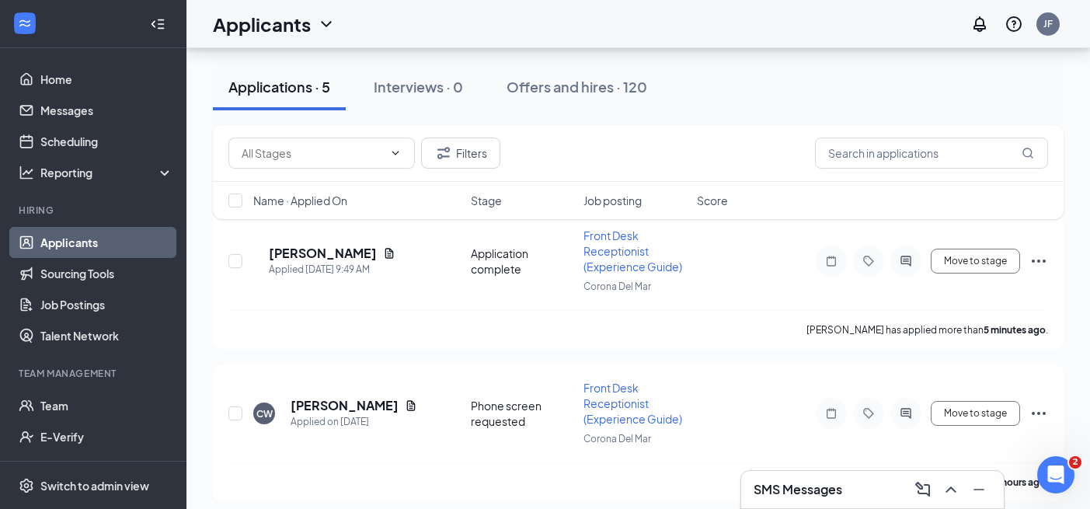
scroll to position [137, 0]
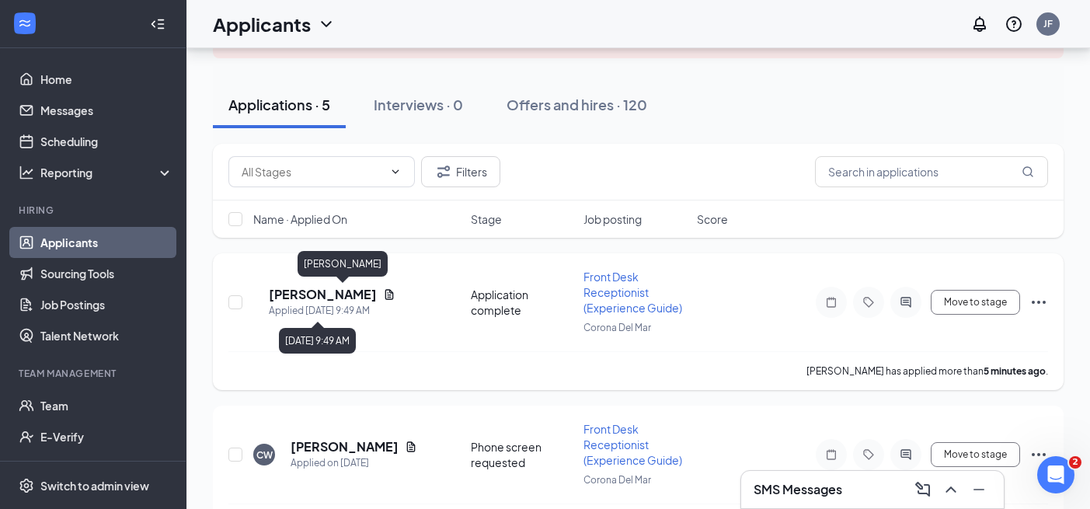
click at [340, 298] on h5 "[PERSON_NAME]" at bounding box center [323, 294] width 108 height 17
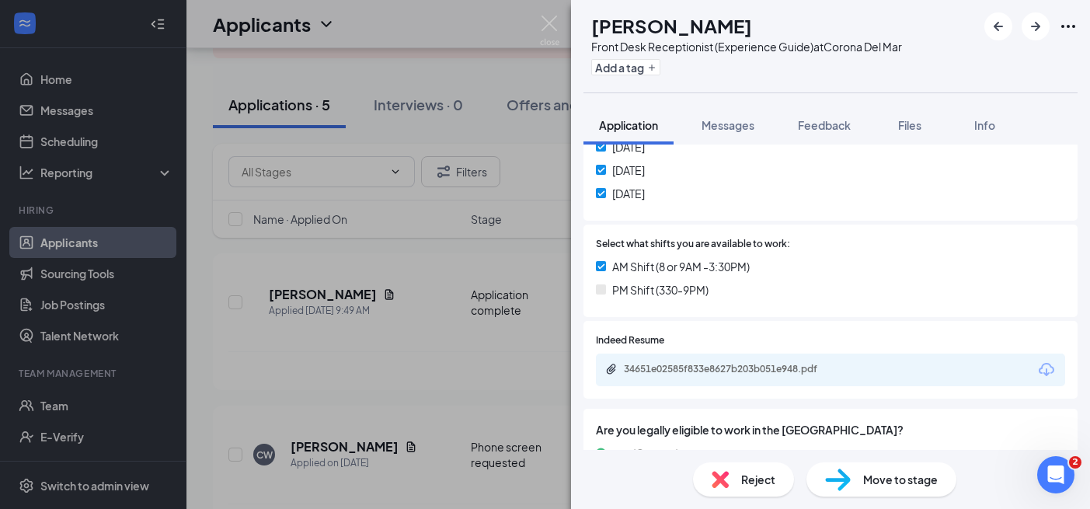
scroll to position [660, 0]
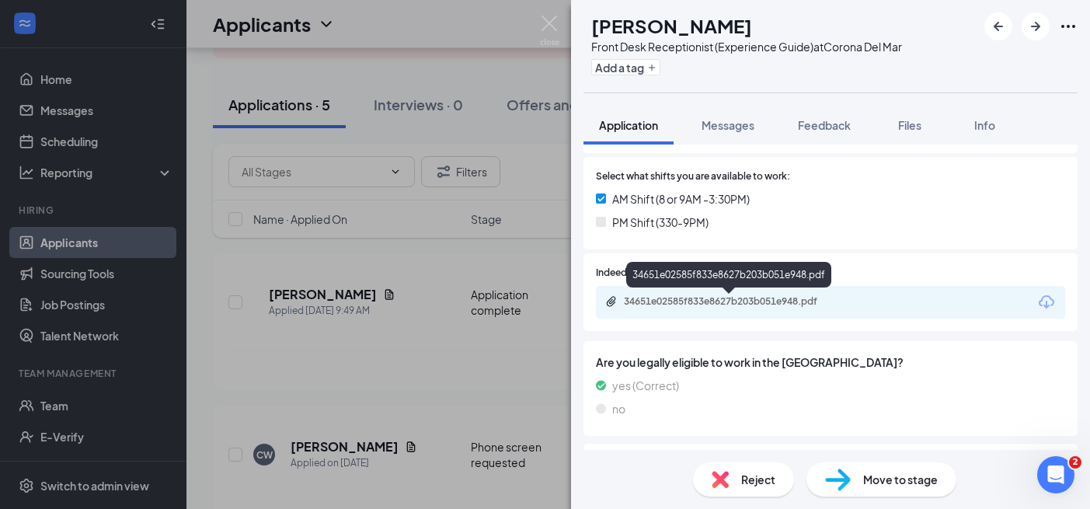
click at [680, 300] on div "34651e02585f833e8627b203b051e948.pdf" at bounding box center [732, 301] width 217 height 12
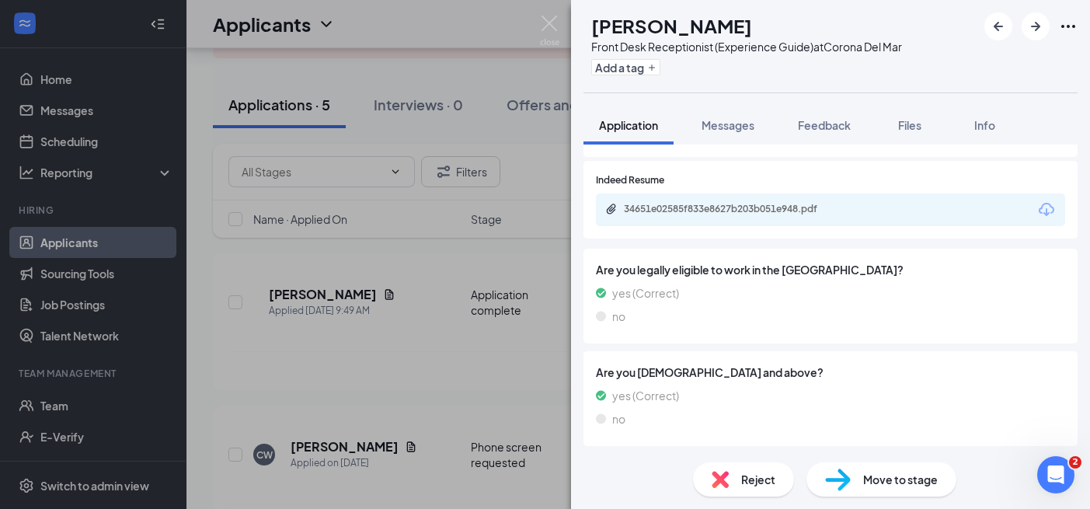
scroll to position [496, 0]
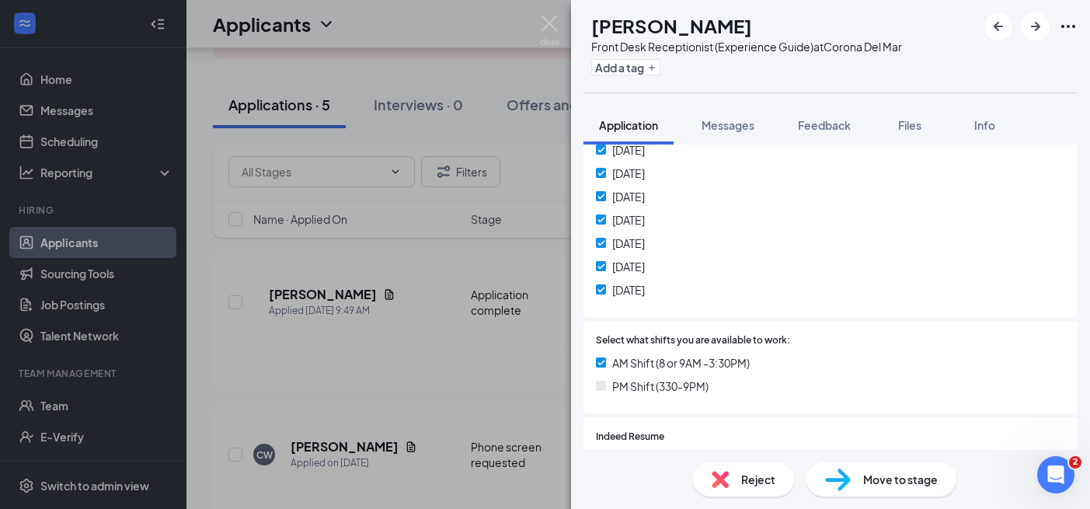
click at [769, 483] on span "Reject" at bounding box center [758, 479] width 34 height 17
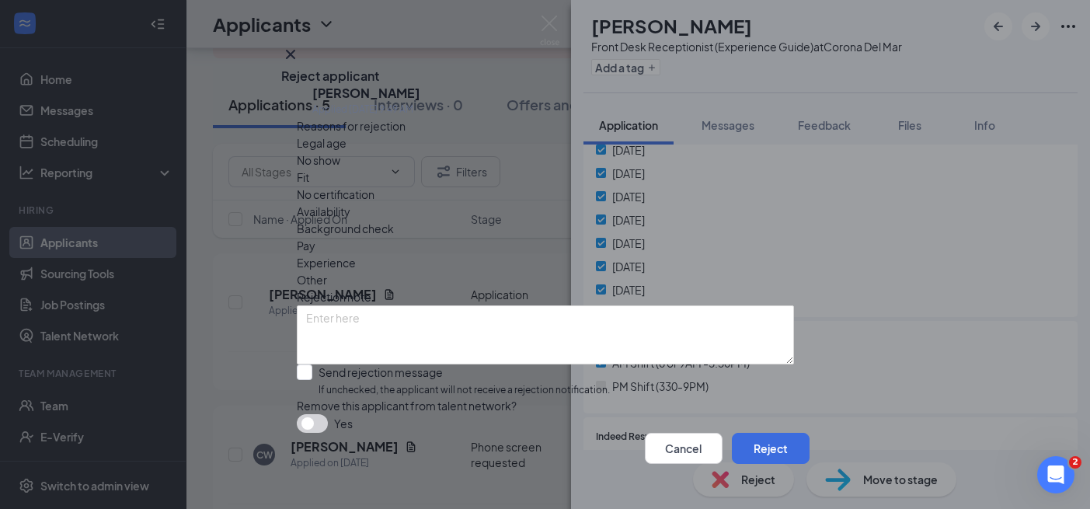
drag, startPoint x: 639, startPoint y: 189, endPoint x: 764, endPoint y: 346, distance: 200.0
click at [350, 203] on span "Availability" at bounding box center [324, 211] width 54 height 17
click at [647, 325] on textarea at bounding box center [545, 334] width 497 height 59
click at [738, 433] on div "Cancel Reject" at bounding box center [545, 448] width 528 height 31
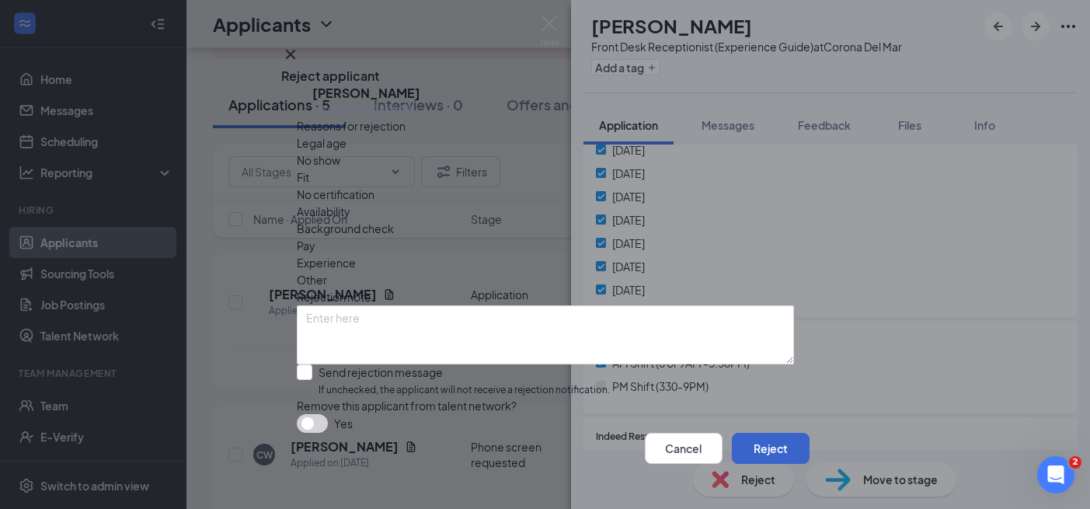
click at [746, 445] on button "Reject" at bounding box center [771, 448] width 78 height 31
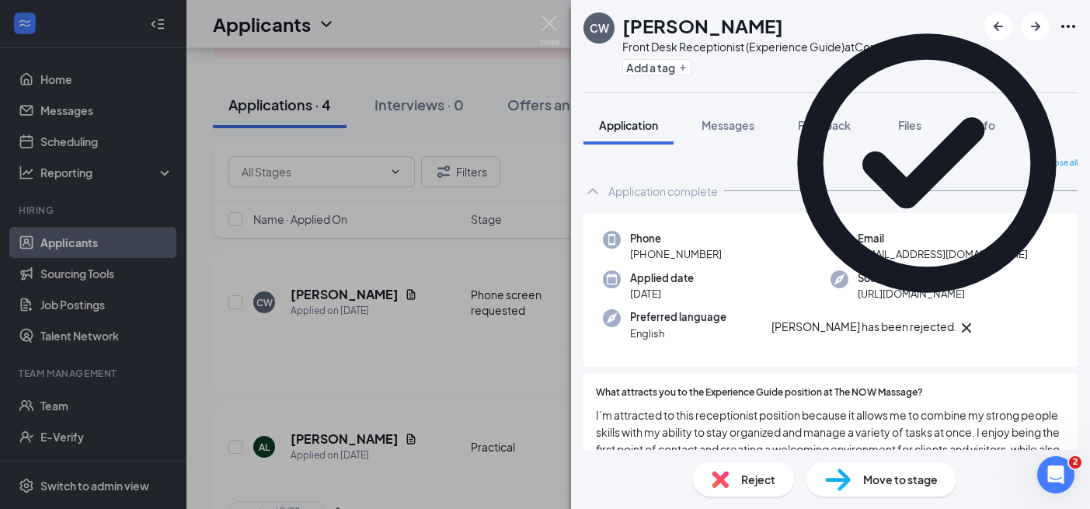
click at [492, 382] on div "[PERSON_NAME] Front Desk Receptionist (Experience Guide) at Corona Del Mar Add …" at bounding box center [545, 254] width 1090 height 509
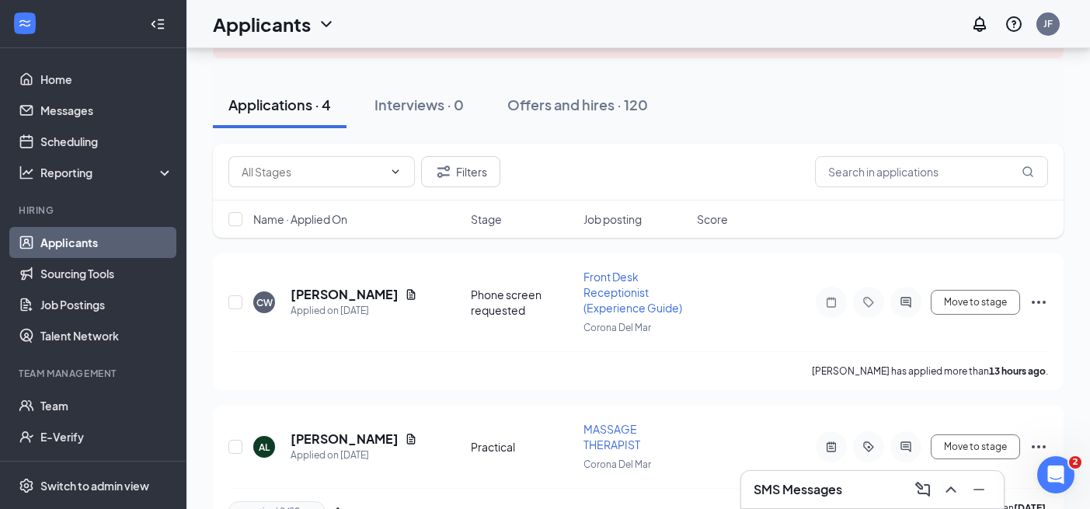
scroll to position [481, 0]
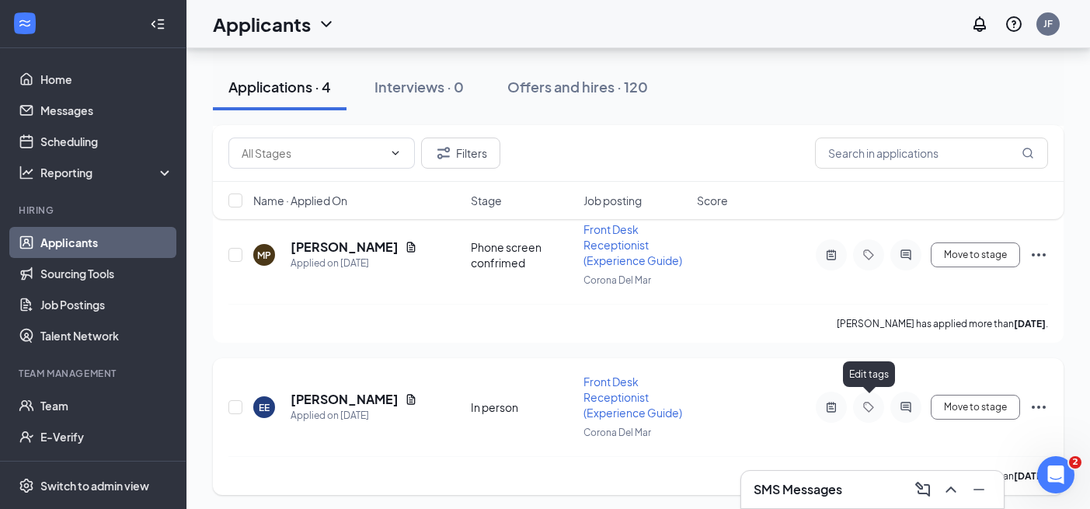
click at [868, 405] on icon "Tag" at bounding box center [868, 407] width 19 height 12
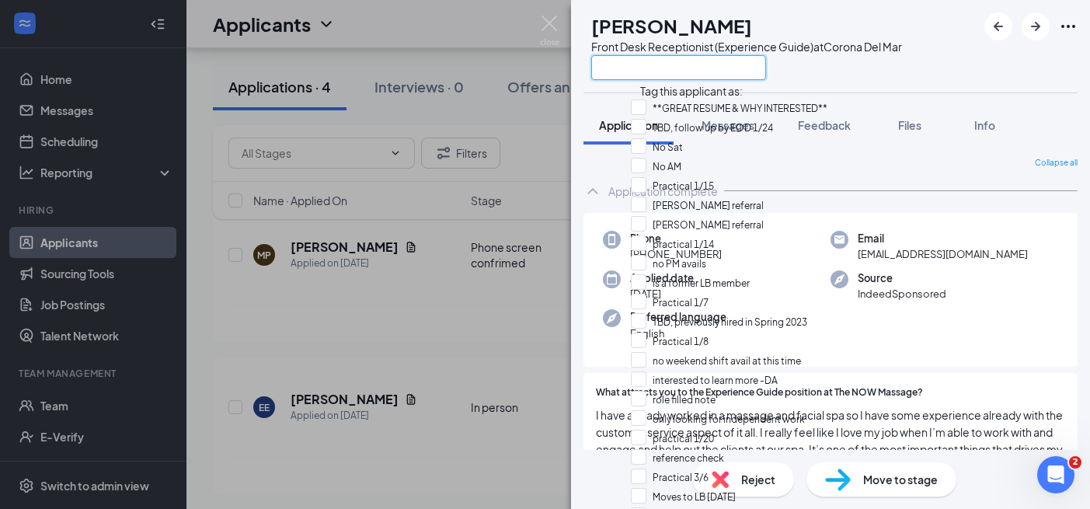
click at [685, 65] on input "text" at bounding box center [678, 67] width 175 height 25
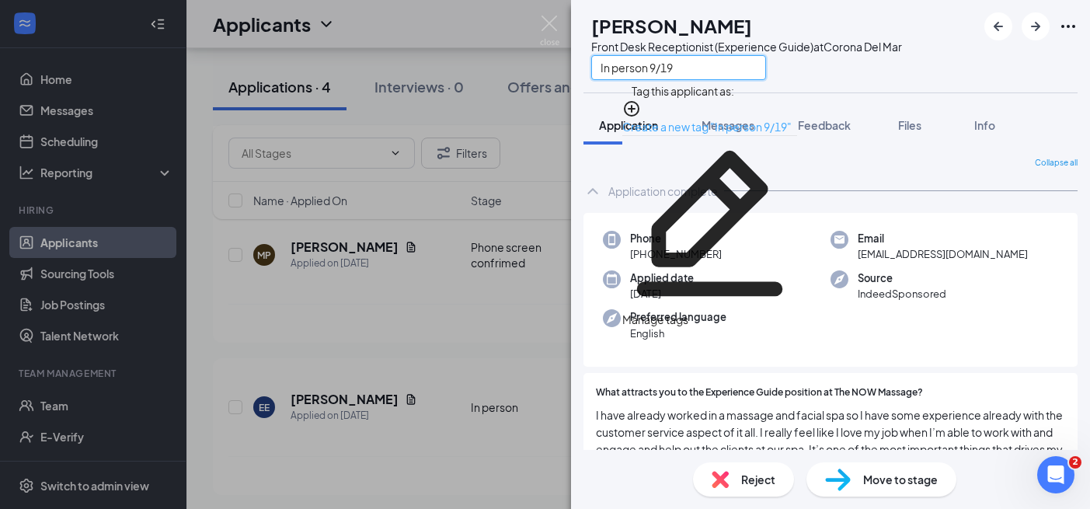
type input "In person 9/19"
click at [749, 120] on link "Create a new tag "In person 9/19"" at bounding box center [706, 127] width 169 height 14
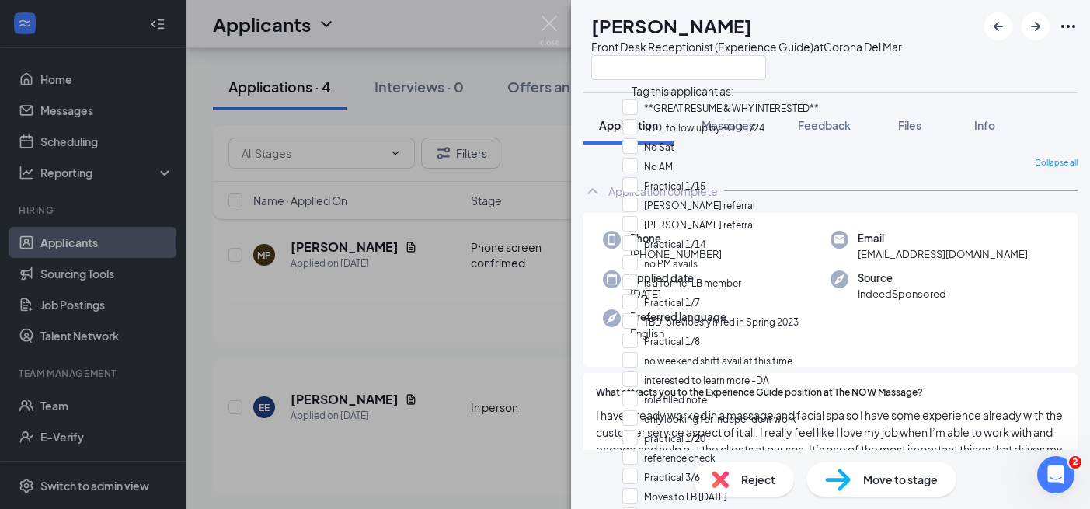
click at [433, 481] on div "EE [PERSON_NAME] Front Desk Receptionist (Experience Guide) at Corona Del Mar A…" at bounding box center [545, 254] width 1090 height 509
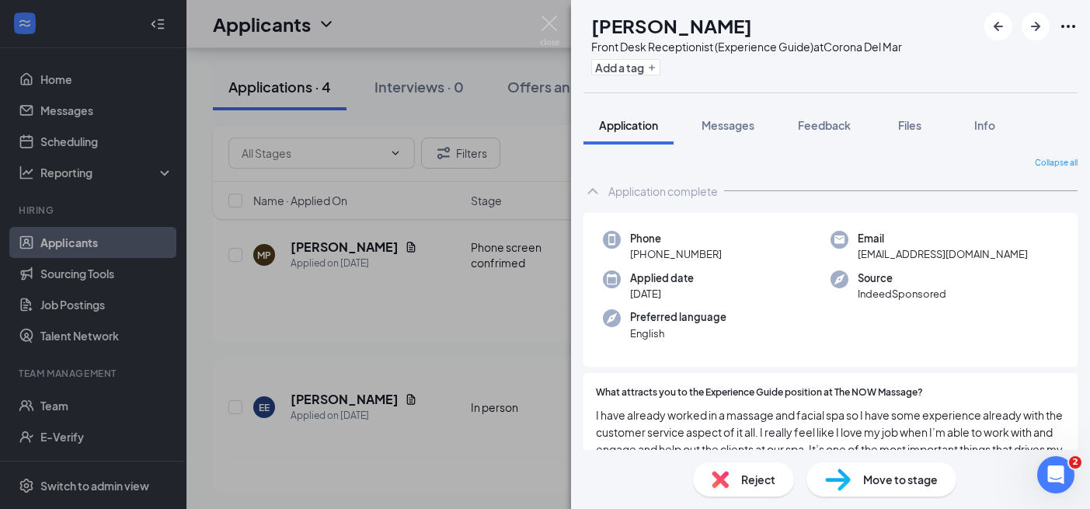
click at [433, 481] on div "EE [PERSON_NAME] Front Desk Receptionist (Experience Guide) at [GEOGRAPHIC_DATA…" at bounding box center [545, 254] width 1090 height 509
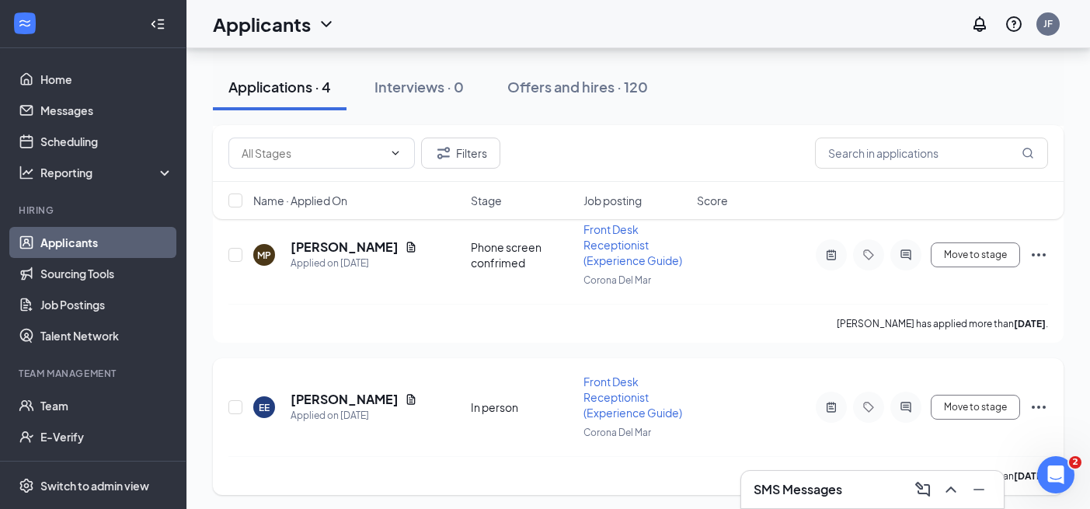
click at [864, 405] on icon "Tag" at bounding box center [868, 407] width 19 height 12
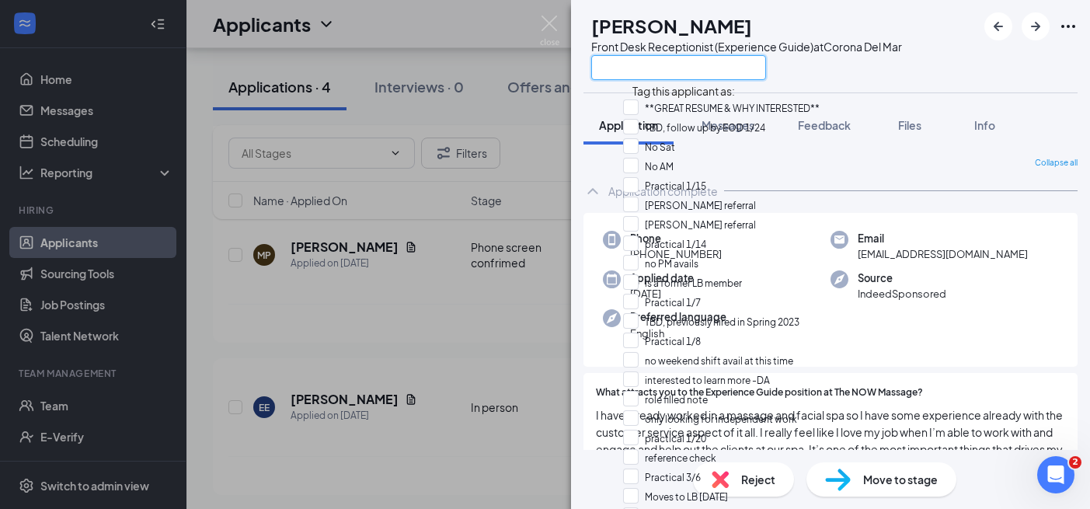
click at [750, 68] on input "text" at bounding box center [678, 67] width 175 height 25
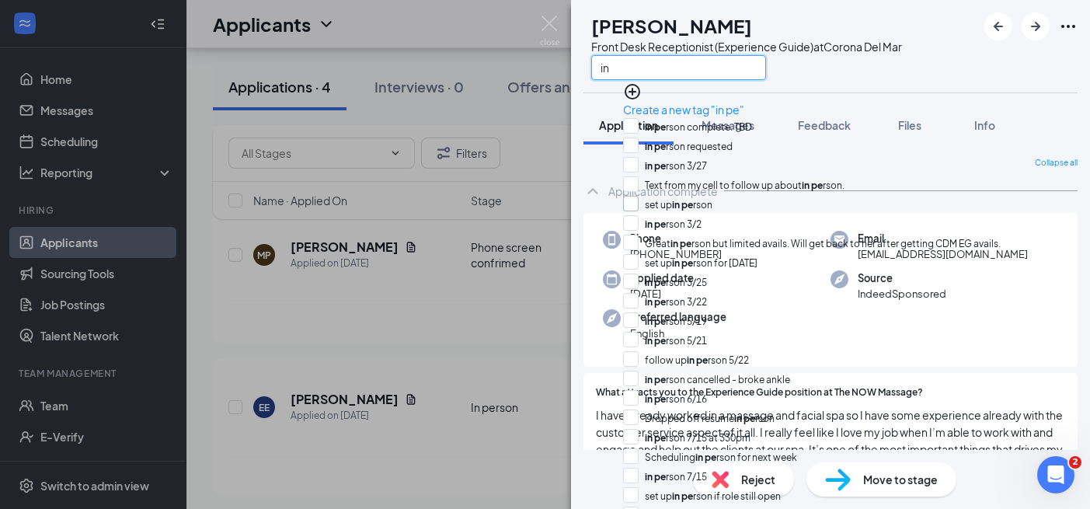
type input "i"
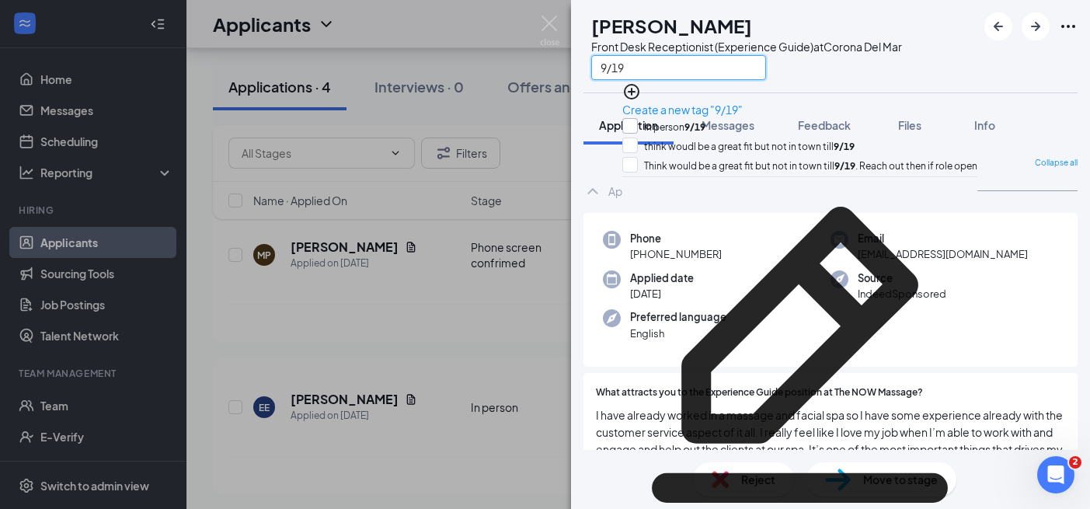
type input "9/19"
click at [669, 118] on input "In person 9/19" at bounding box center [663, 126] width 83 height 17
checkbox input "true"
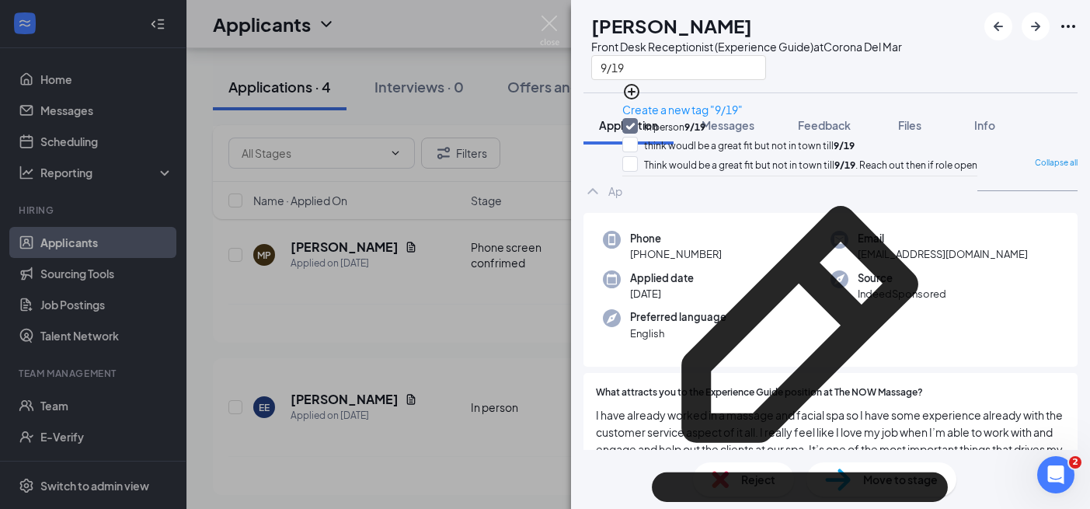
click at [488, 408] on div "EE [PERSON_NAME] Front Desk Receptionist (Experience Guide) at [GEOGRAPHIC_DATA…" at bounding box center [545, 254] width 1090 height 509
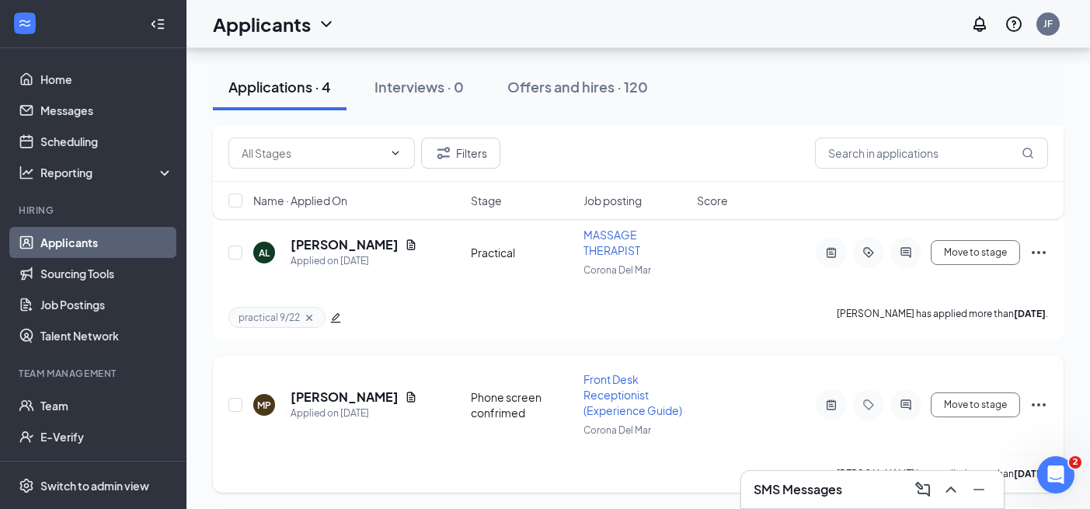
scroll to position [325, 0]
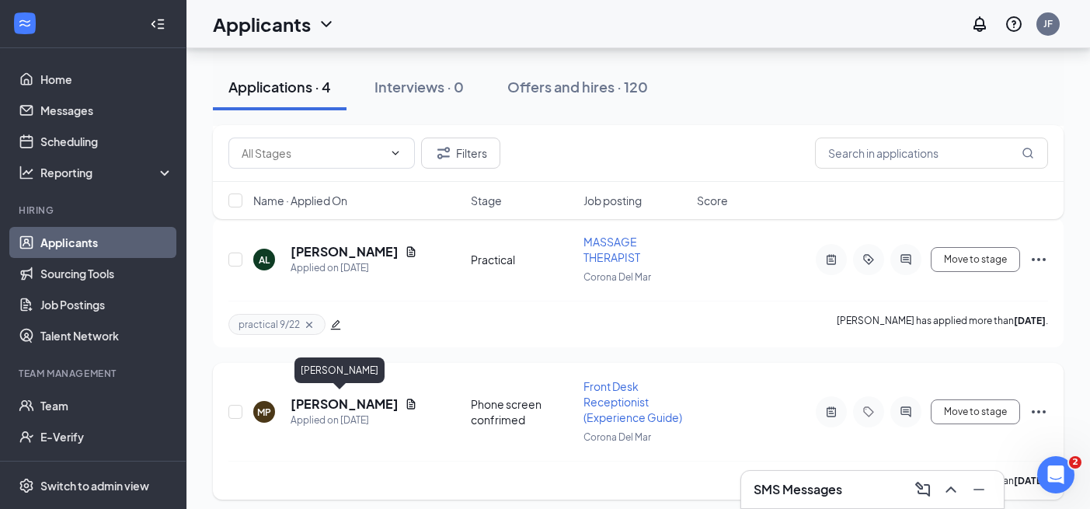
click at [332, 397] on h5 "[PERSON_NAME]" at bounding box center [344, 403] width 108 height 17
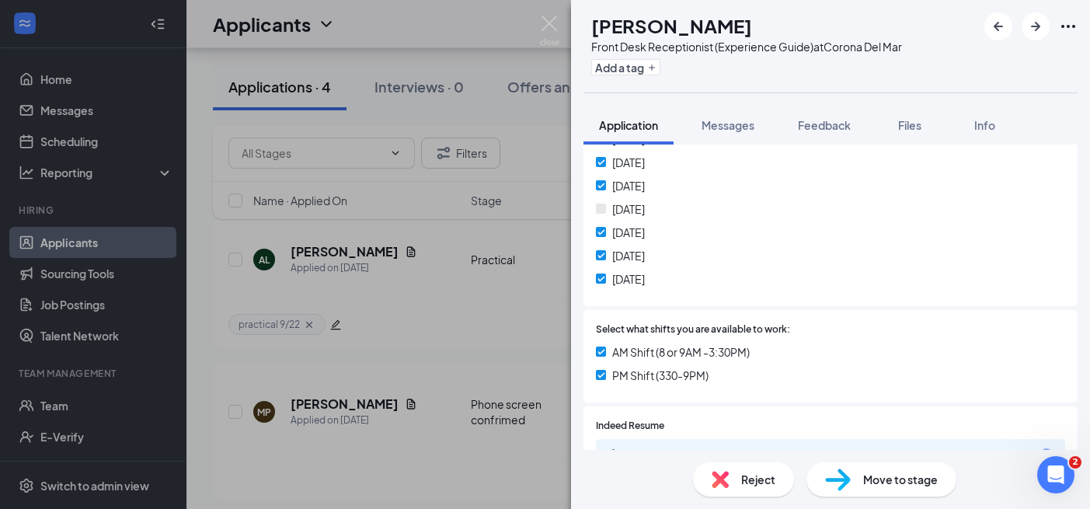
scroll to position [659, 0]
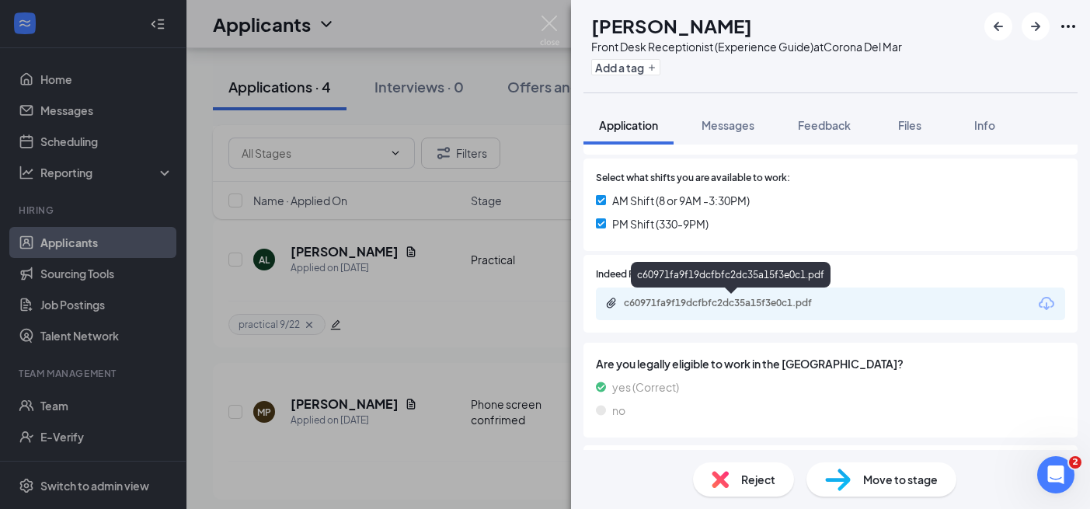
click at [761, 304] on div "c60971fa9f19dcfbfc2dc35a15f3e0c1.pdf" at bounding box center [732, 303] width 217 height 12
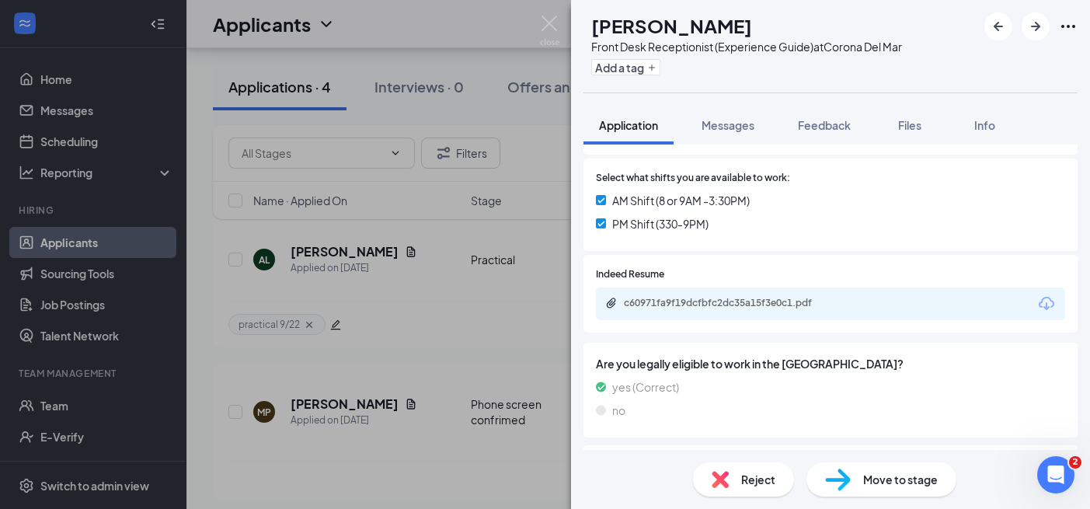
click at [433, 385] on div "MP [PERSON_NAME] Front Desk Receptionist (Experience Guide) at Corona Del Mar A…" at bounding box center [545, 254] width 1090 height 509
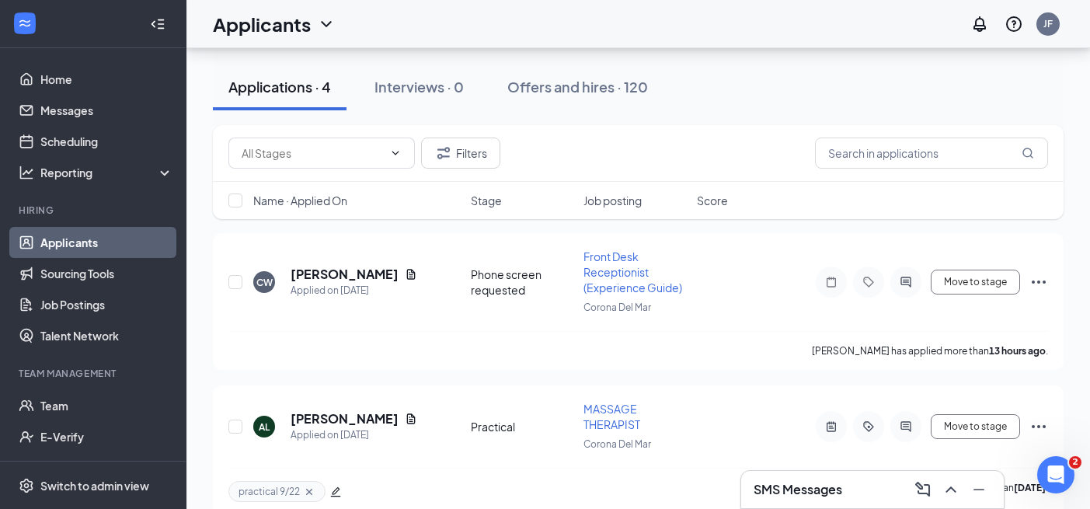
scroll to position [148, 0]
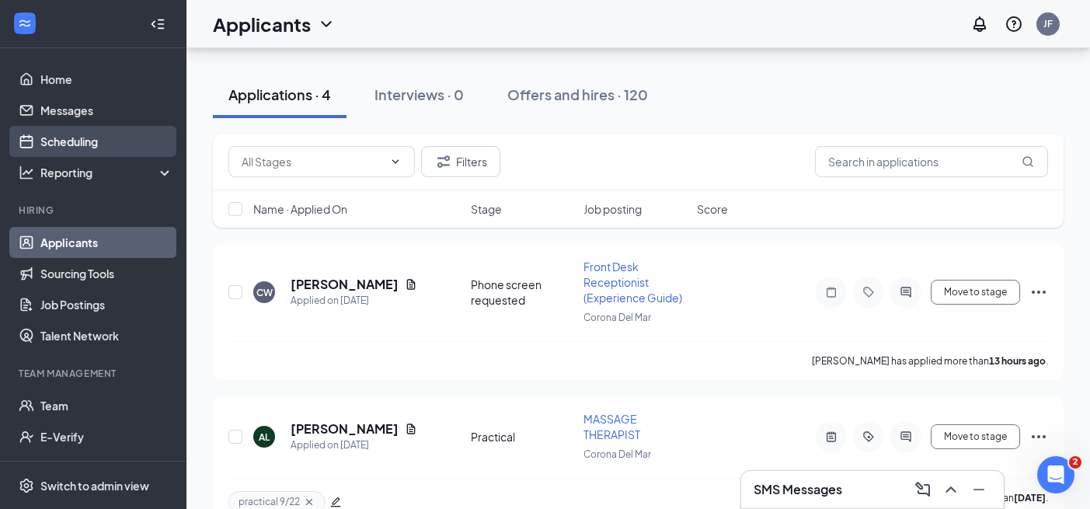
click at [68, 132] on link "Scheduling" at bounding box center [106, 141] width 133 height 31
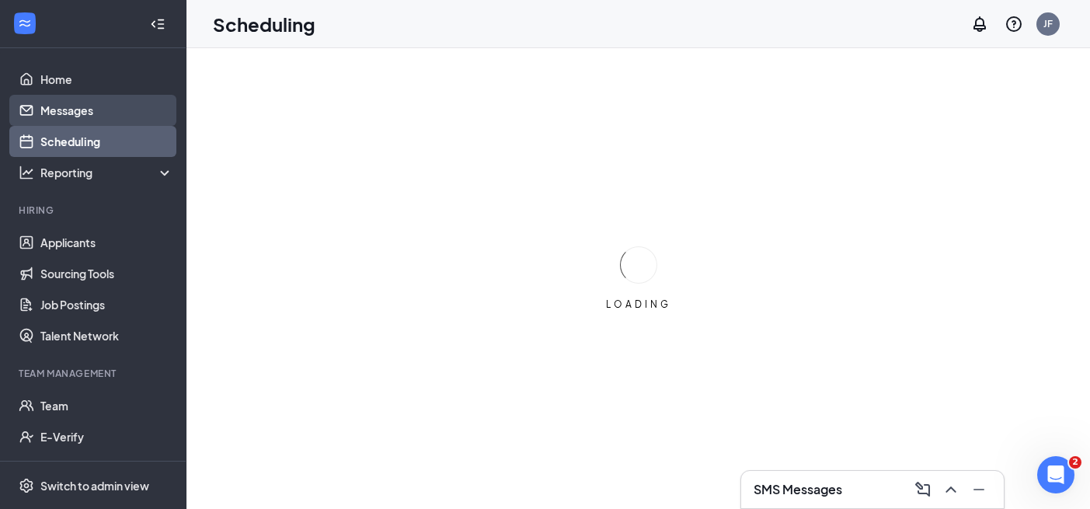
click at [70, 113] on link "Messages" at bounding box center [106, 110] width 133 height 31
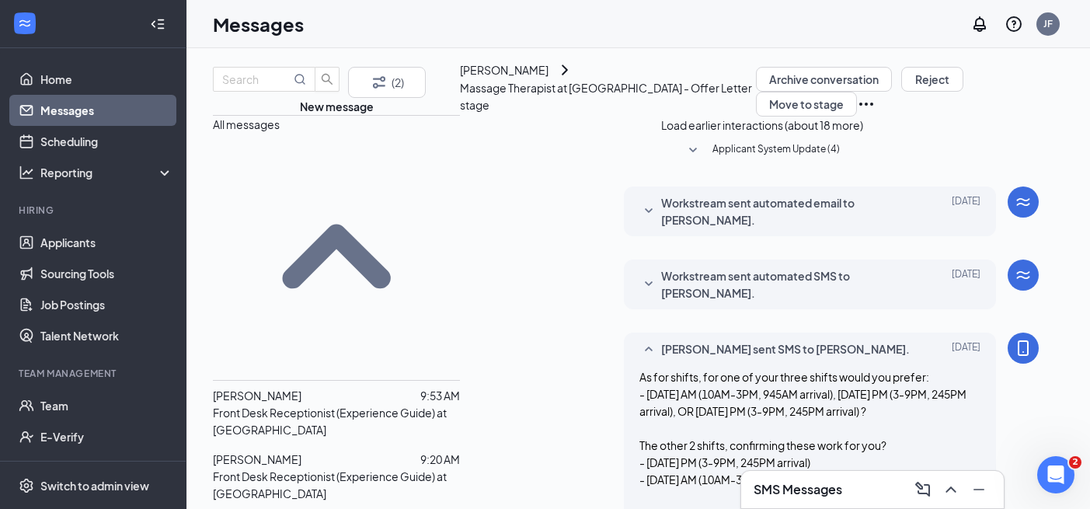
scroll to position [498, 0]
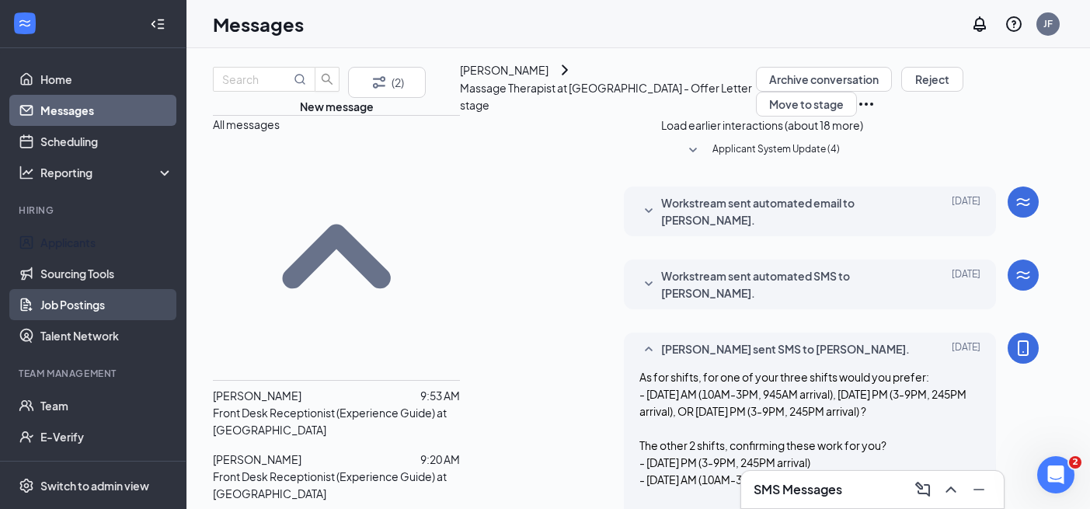
click at [46, 231] on link "Applicants" at bounding box center [106, 242] width 133 height 31
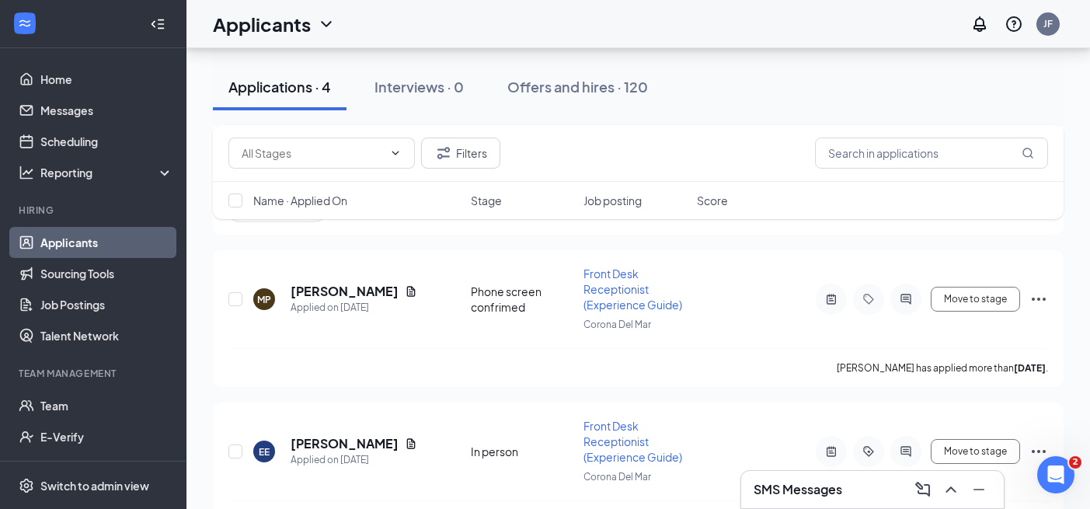
scroll to position [489, 0]
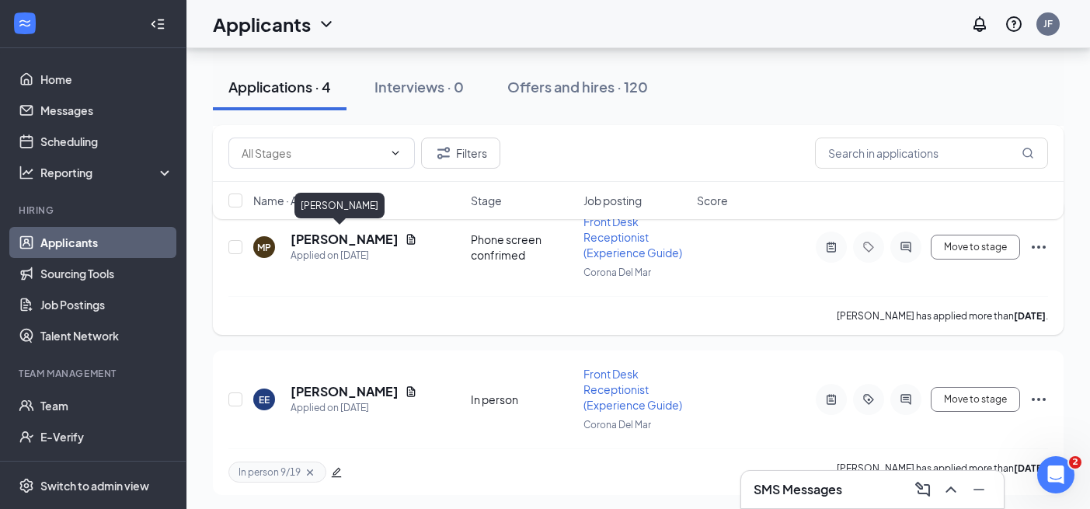
click at [332, 237] on h5 "[PERSON_NAME]" at bounding box center [344, 239] width 108 height 17
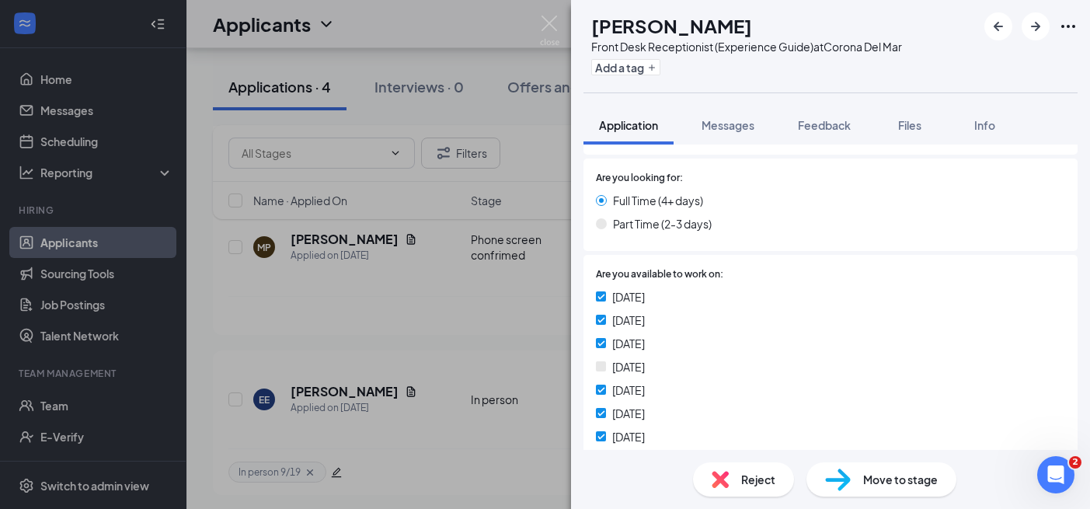
scroll to position [354, 0]
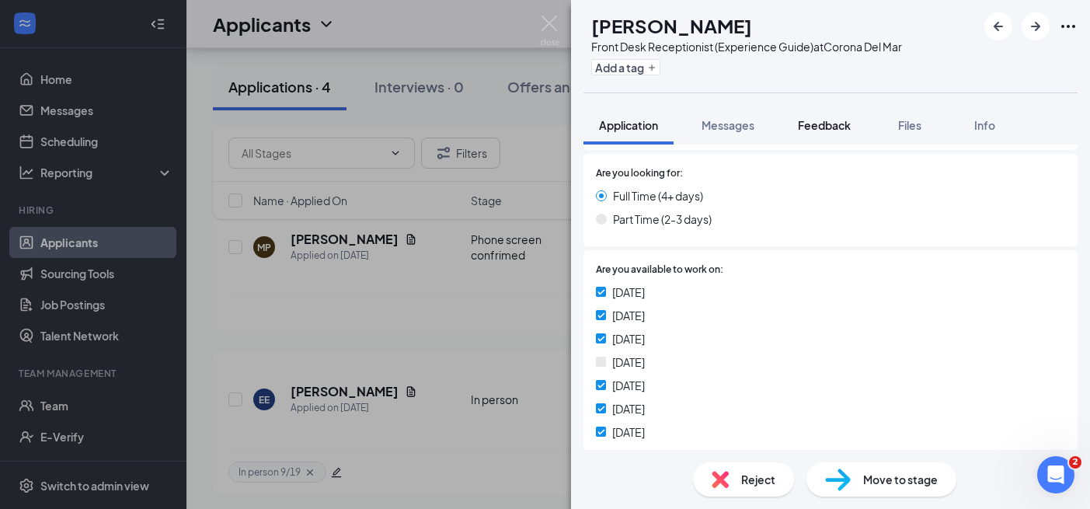
click at [819, 119] on span "Feedback" at bounding box center [824, 125] width 53 height 14
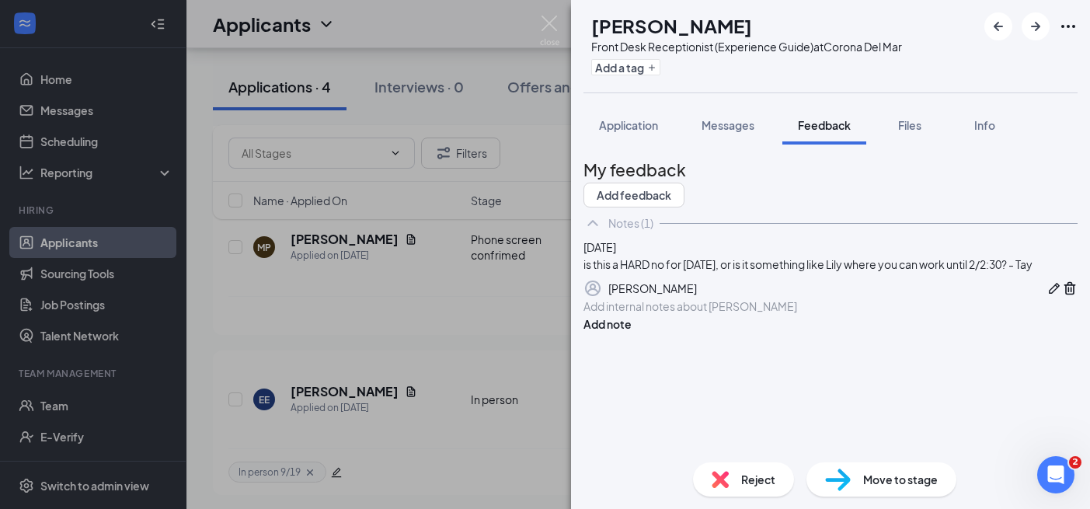
scroll to position [16, 0]
click at [633, 123] on span "Application" at bounding box center [628, 125] width 59 height 14
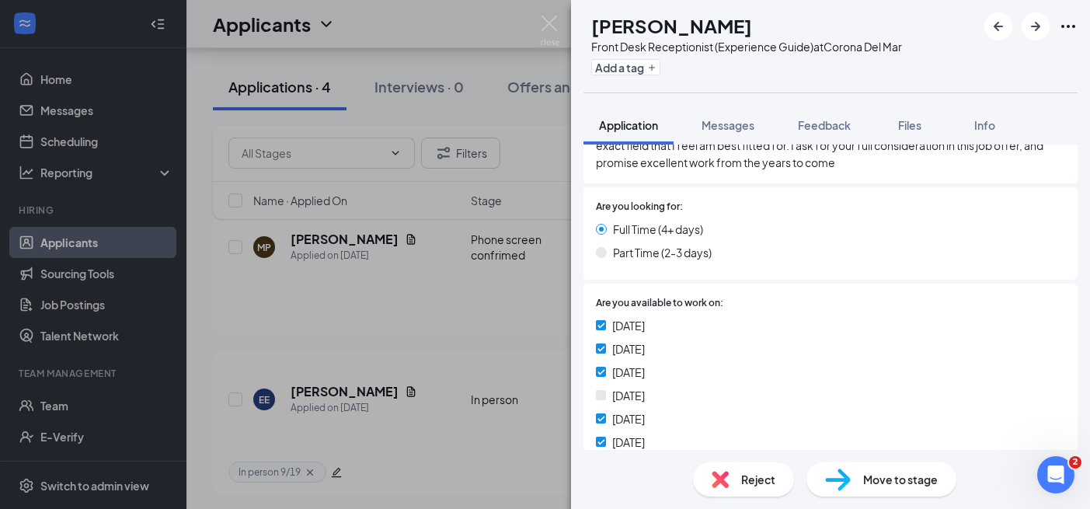
scroll to position [488, 0]
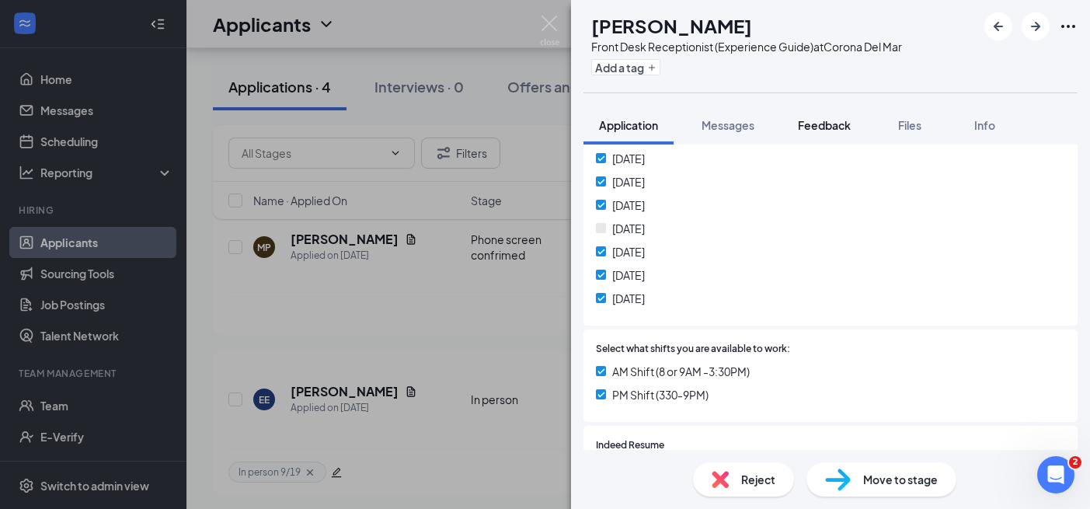
click at [816, 128] on span "Feedback" at bounding box center [824, 125] width 53 height 14
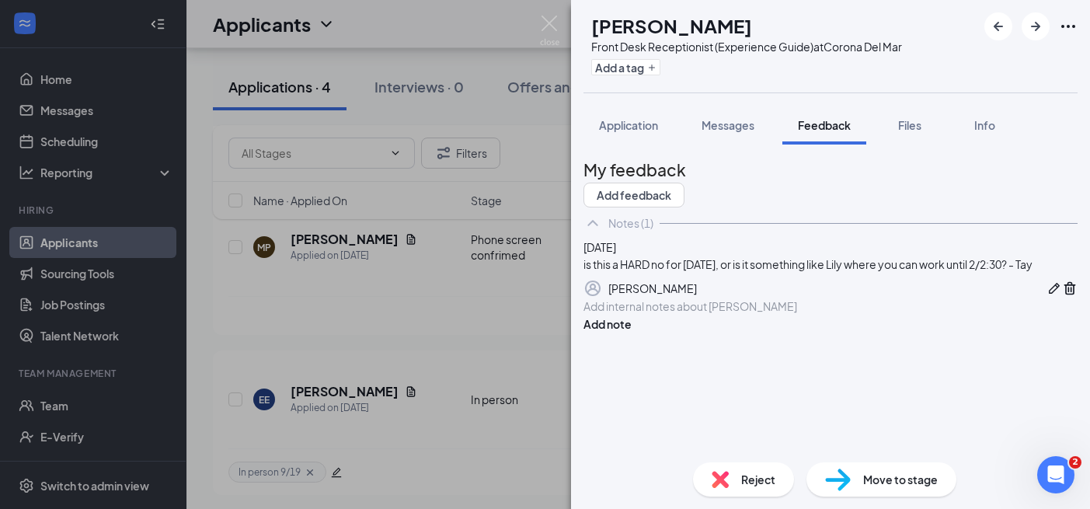
scroll to position [16, 0]
click at [782, 315] on div at bounding box center [830, 306] width 492 height 16
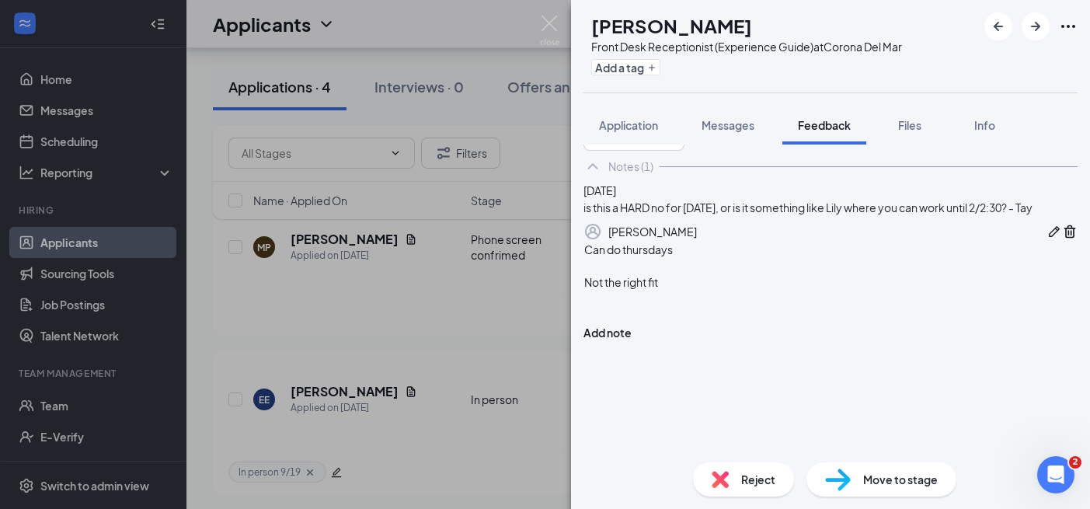
scroll to position [78, 0]
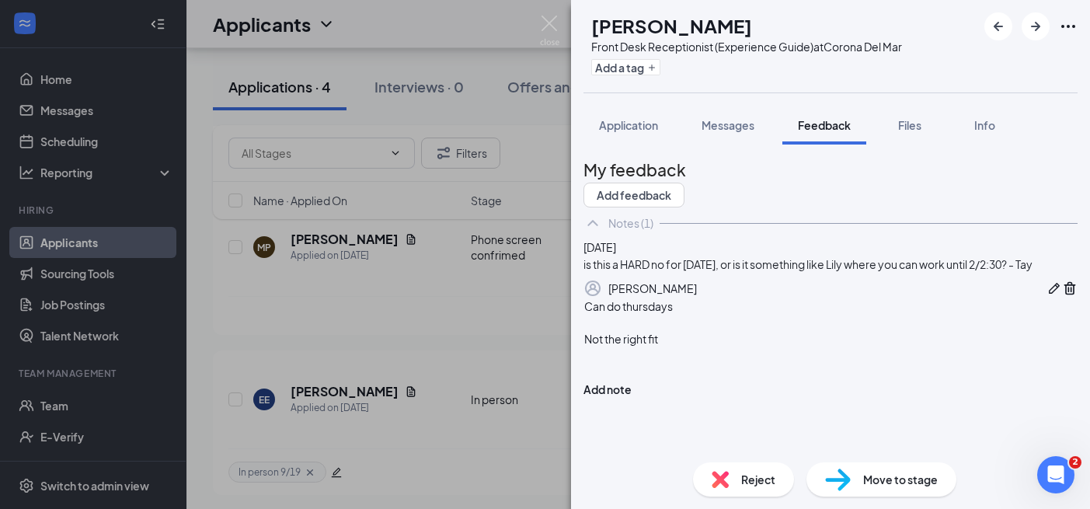
click at [714, 315] on div "Can do thursdays" at bounding box center [830, 306] width 492 height 16
click at [763, 380] on div "Not the right fit" at bounding box center [830, 371] width 492 height 16
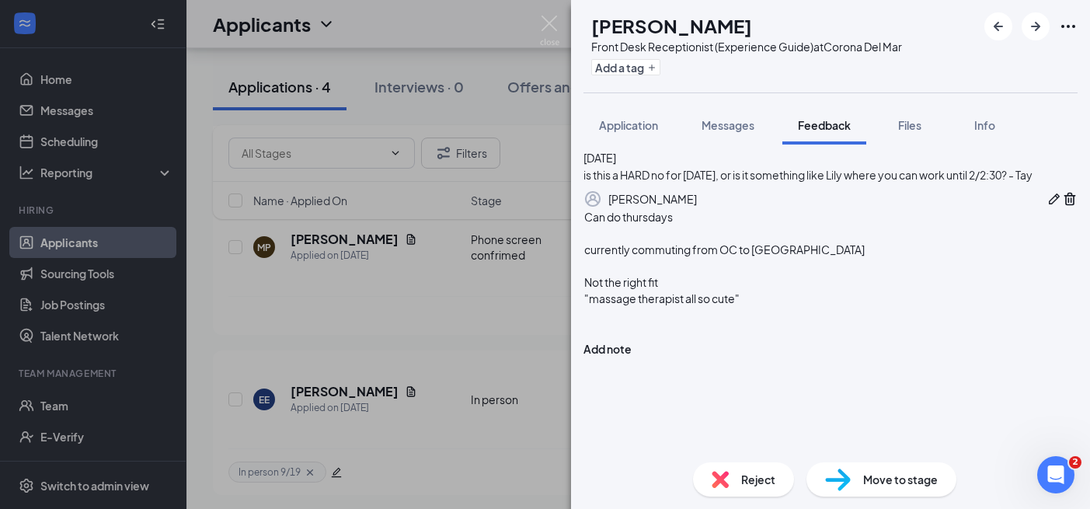
scroll to position [110, 0]
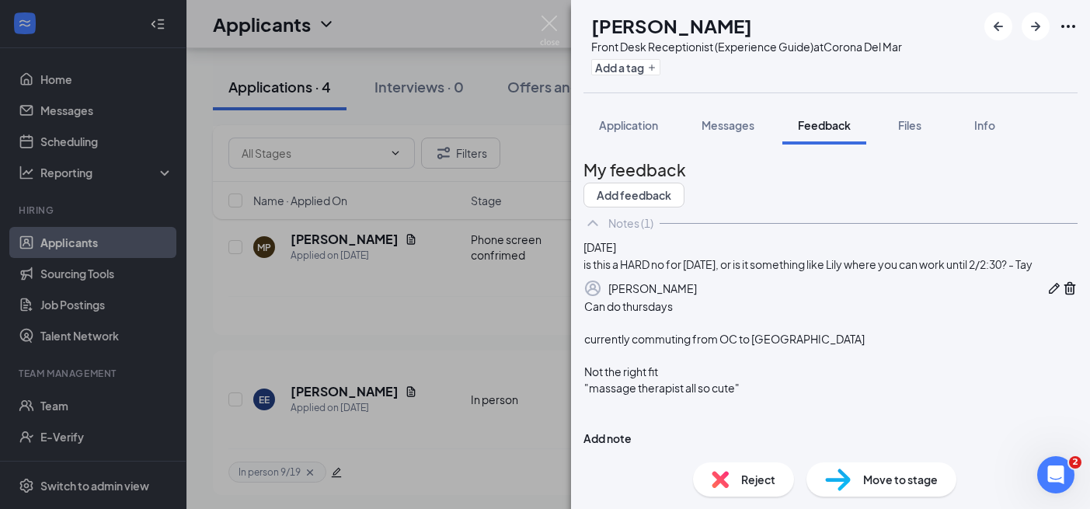
drag, startPoint x: 802, startPoint y: 403, endPoint x: 541, endPoint y: 403, distance: 260.9
click at [541, 403] on div "MP [PERSON_NAME] Front Desk Receptionist (Experience Guide) at Corona Del Mar A…" at bounding box center [545, 254] width 1090 height 509
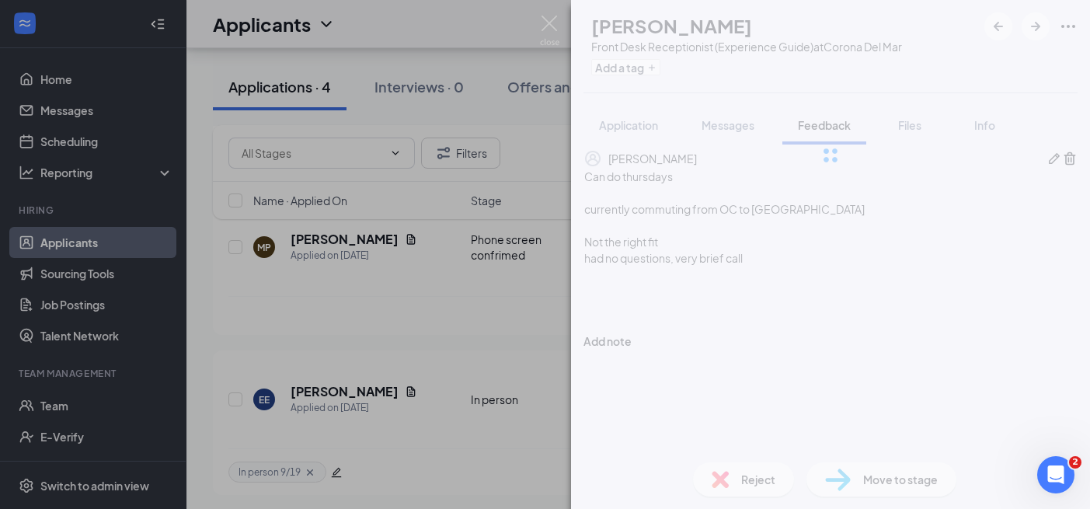
scroll to position [127, 0]
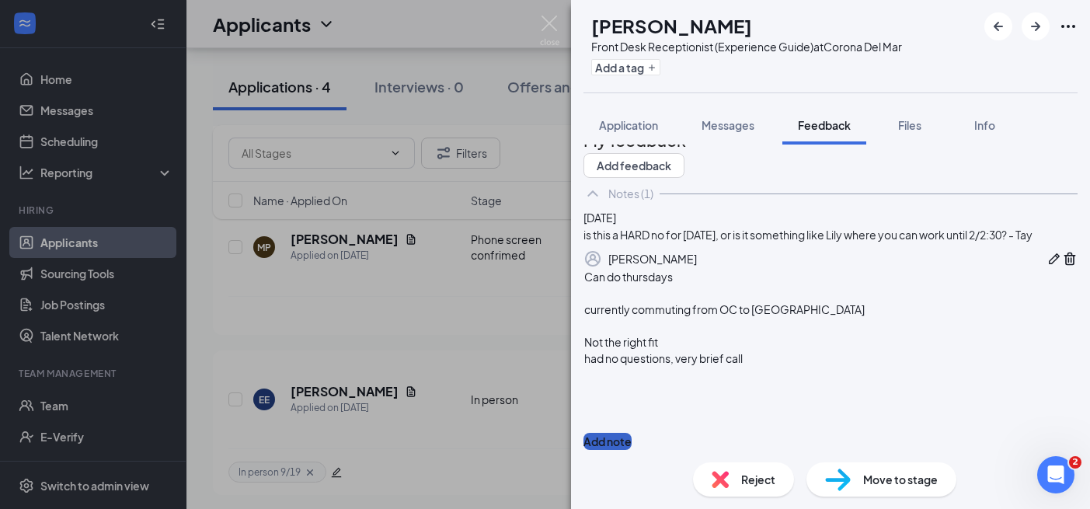
click at [631, 433] on button "Add note" at bounding box center [607, 441] width 48 height 17
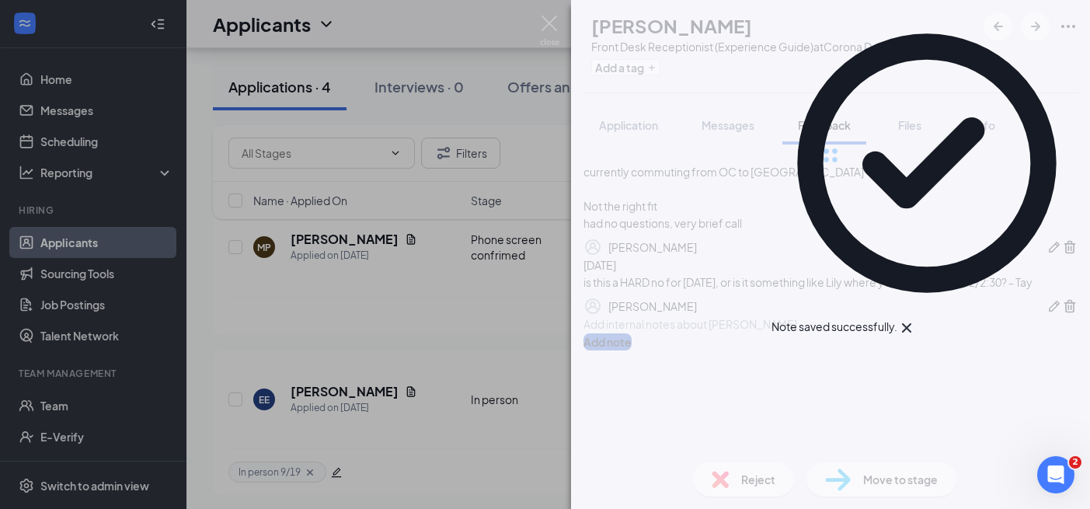
scroll to position [12, 0]
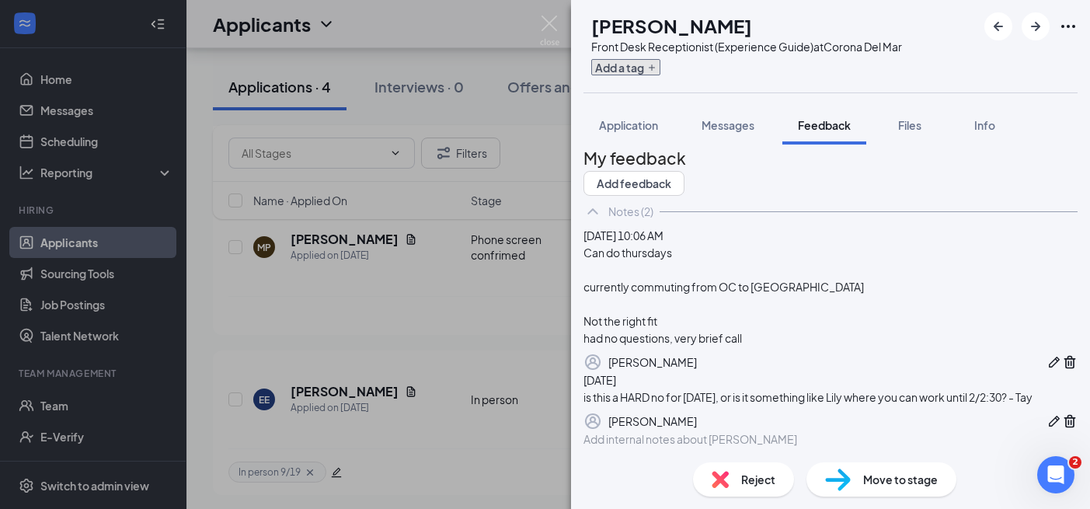
click at [655, 68] on button "Add a tag" at bounding box center [625, 67] width 69 height 16
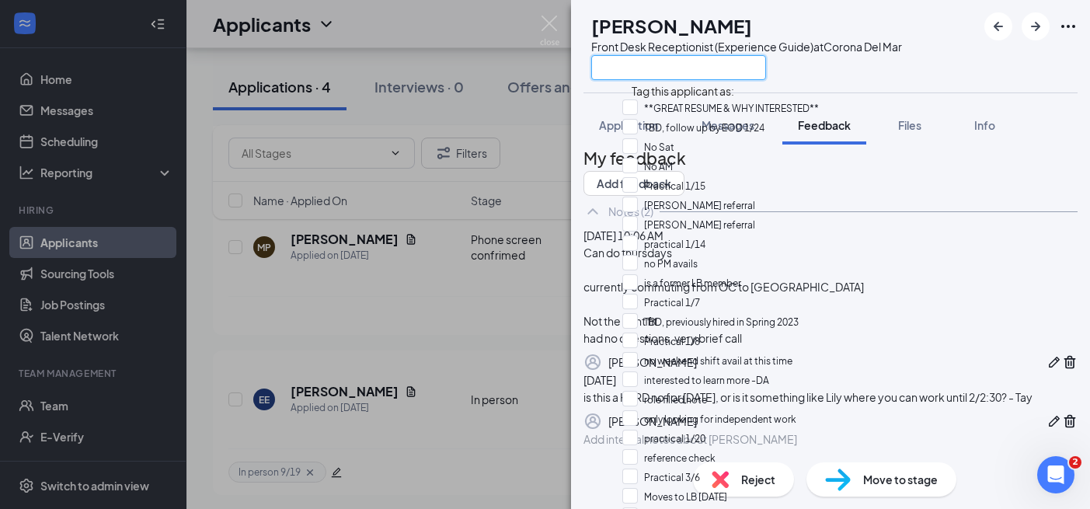
click at [655, 68] on input "text" at bounding box center [678, 67] width 175 height 25
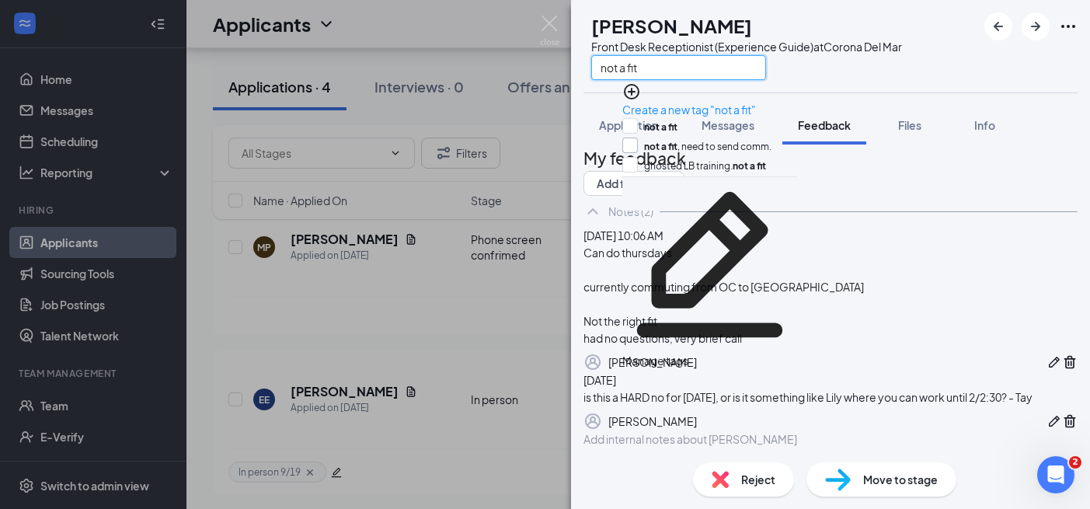
type input "not a fit"
click at [669, 138] on input "not a fit , need to send comm." at bounding box center [696, 145] width 149 height 17
checkbox input "true"
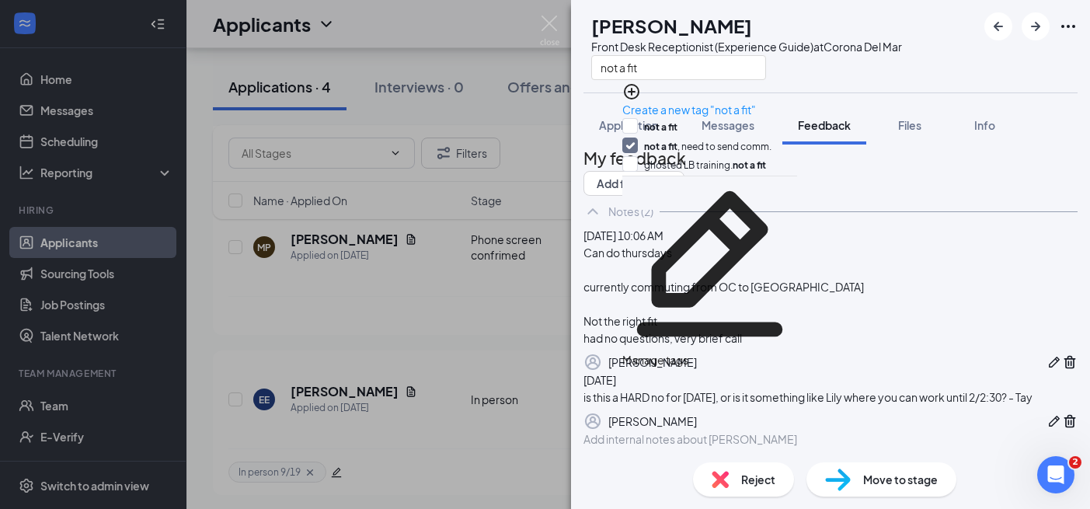
click at [431, 384] on div "MP [PERSON_NAME] Front Desk Receptionist (Experience Guide) at Corona Del Mar n…" at bounding box center [545, 254] width 1090 height 509
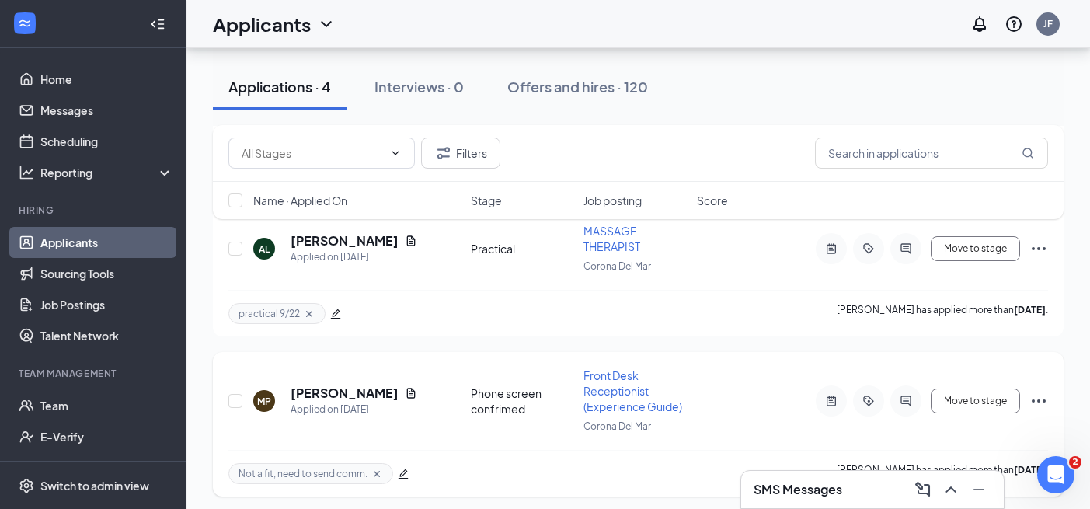
scroll to position [329, 0]
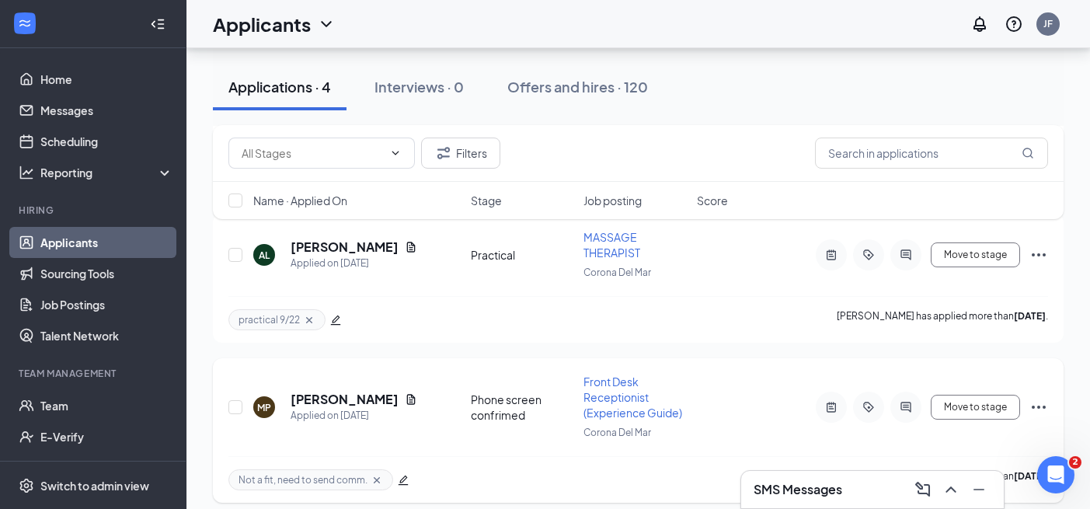
click at [343, 395] on h5 "[PERSON_NAME]" at bounding box center [344, 399] width 108 height 17
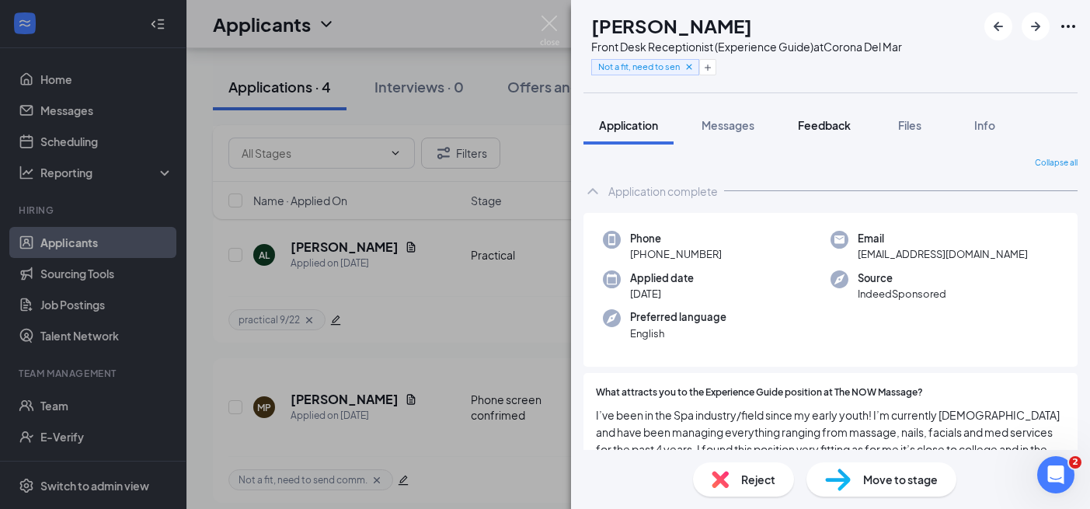
click at [810, 125] on span "Feedback" at bounding box center [824, 125] width 53 height 14
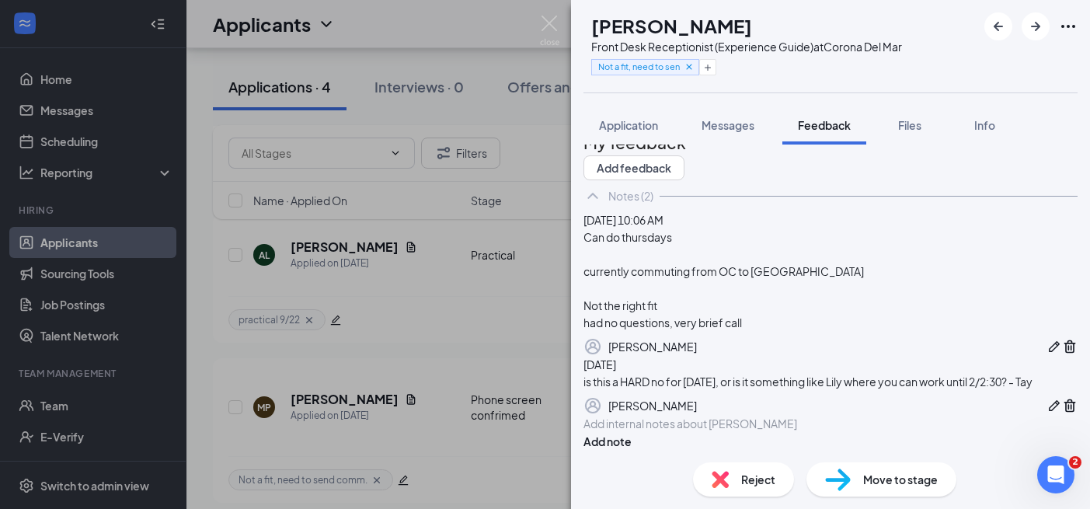
scroll to position [33, 0]
click at [1046, 354] on icon "Pen" at bounding box center [1054, 347] width 16 height 16
click at [615, 330] on div "Can do thursdays currently commuting from OC to [GEOGRAPHIC_DATA] Not the right…" at bounding box center [830, 281] width 492 height 98
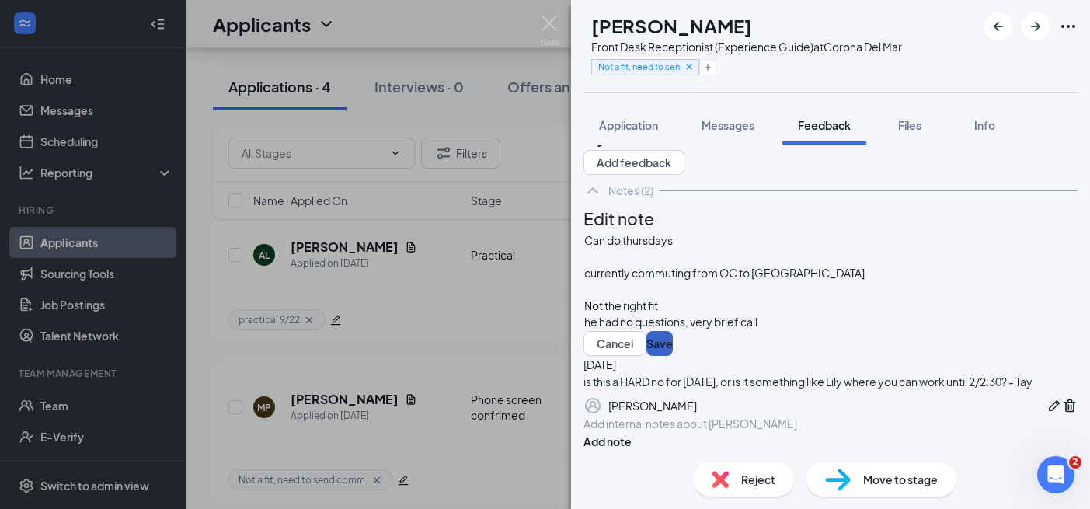
click at [673, 356] on button "Save" at bounding box center [659, 343] width 26 height 25
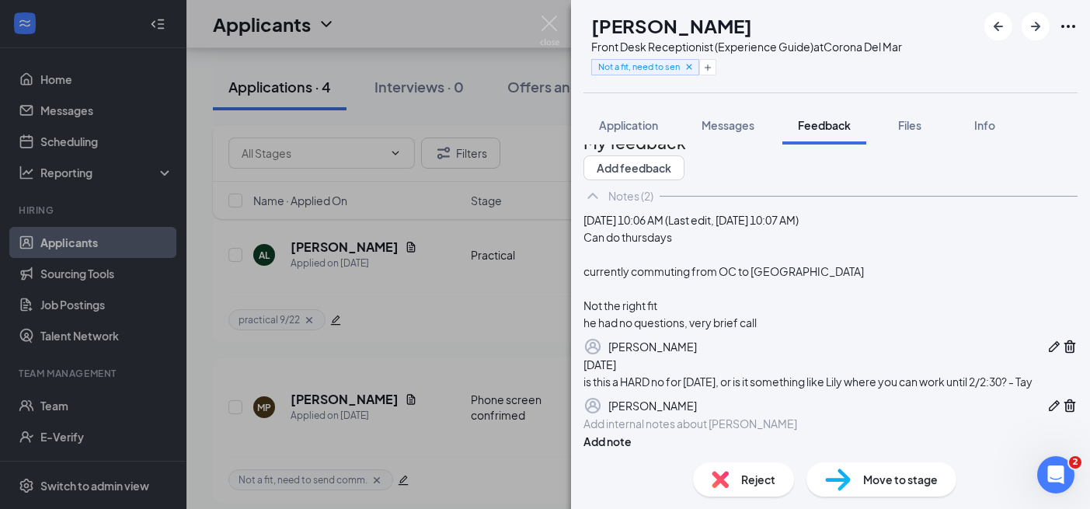
click at [472, 440] on div "MP [PERSON_NAME] Front Desk Receptionist (Experience Guide) at [GEOGRAPHIC_DATA…" at bounding box center [545, 254] width 1090 height 509
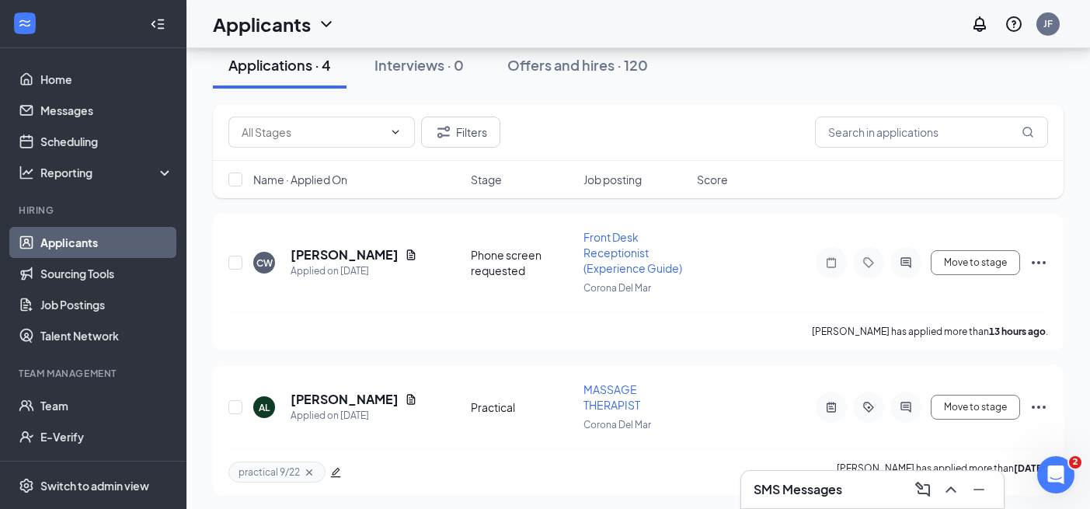
scroll to position [116, 0]
